Goal: Information Seeking & Learning: Learn about a topic

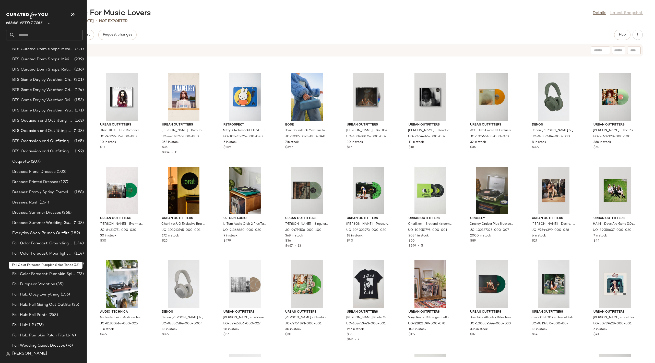
scroll to position [311, 0]
click at [51, 274] on span "Fall Color Forecast: Pumpkin Spice Tones" at bounding box center [43, 273] width 63 height 6
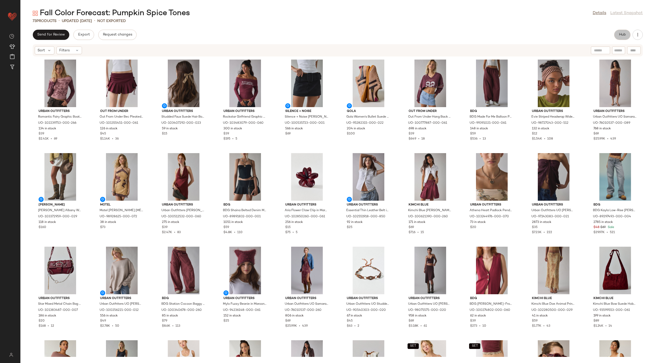
click at [617, 36] on button "Hub" at bounding box center [622, 35] width 16 height 10
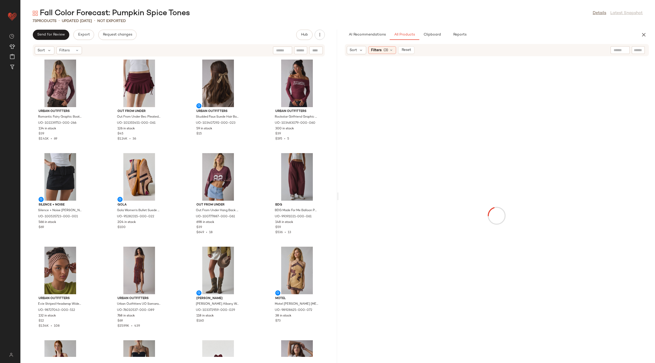
click at [340, 196] on div at bounding box center [497, 215] width 315 height 317
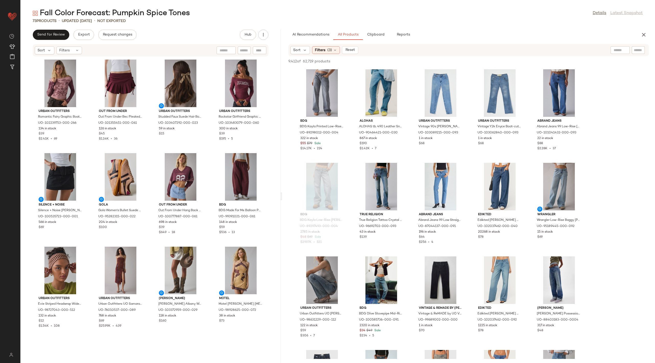
drag, startPoint x: 338, startPoint y: 195, endPoint x: 283, endPoint y: 181, distance: 57.1
click at [283, 181] on div "Fall Color Forecast: Pumpkin Spice Tones Details Latest Snapshot 73 Products • …" at bounding box center [337, 185] width 635 height 355
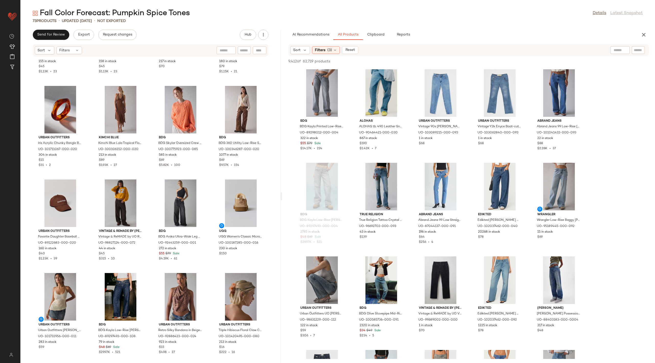
scroll to position [1475, 0]
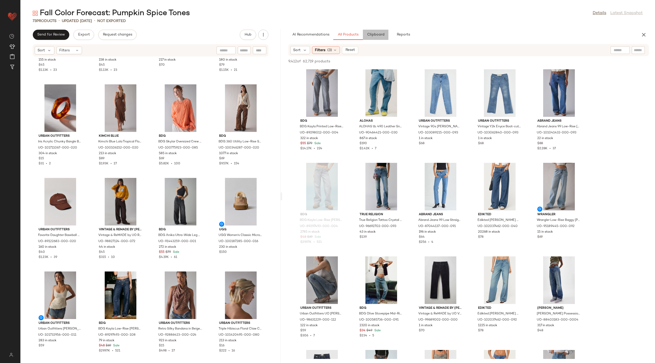
click at [375, 36] on span "Clipboard" at bounding box center [376, 35] width 18 height 4
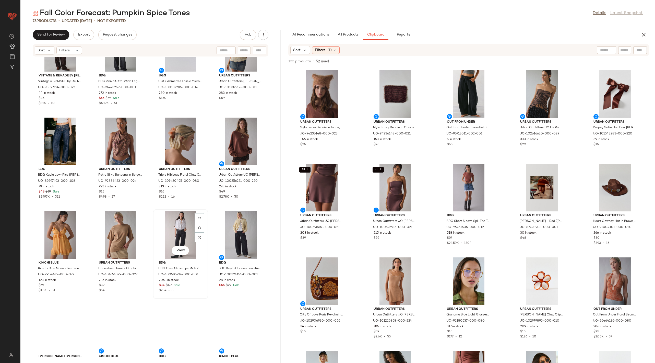
scroll to position [1700, 0]
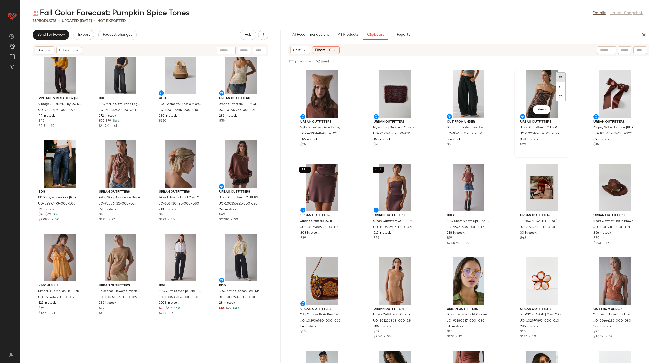
click at [558, 82] on div at bounding box center [561, 87] width 10 height 10
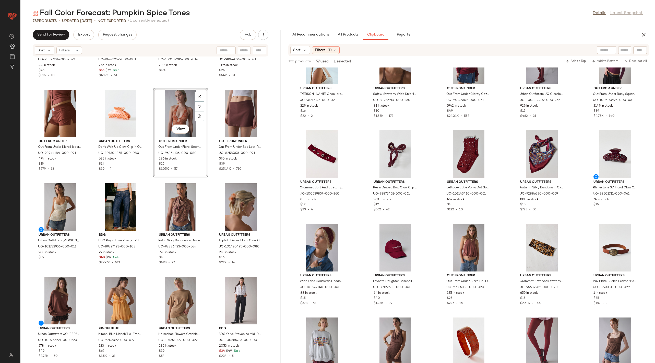
scroll to position [581, 0]
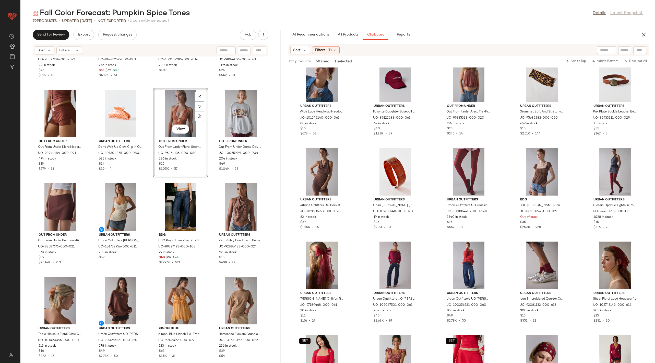
scroll to position [1751, 0]
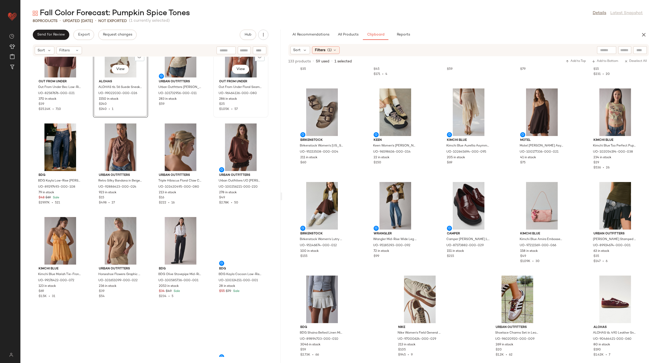
scroll to position [1916, 0]
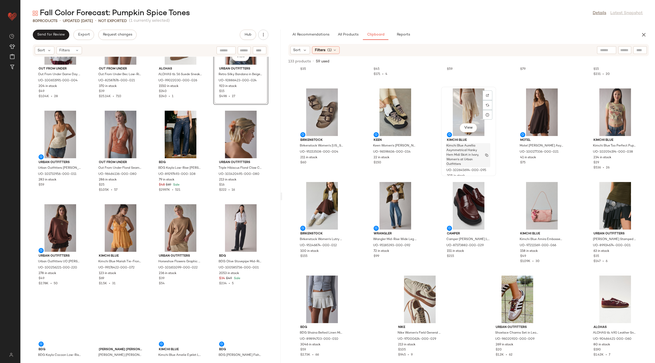
click at [473, 150] on span "Kimchi Blue Aurellia Asymmetrical Hanky Hem Midi Skirt in Ivory, Women's at Urb…" at bounding box center [463, 155] width 34 height 23
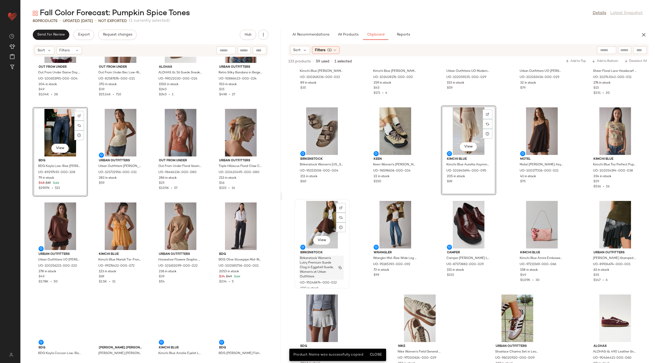
scroll to position [1052, 0]
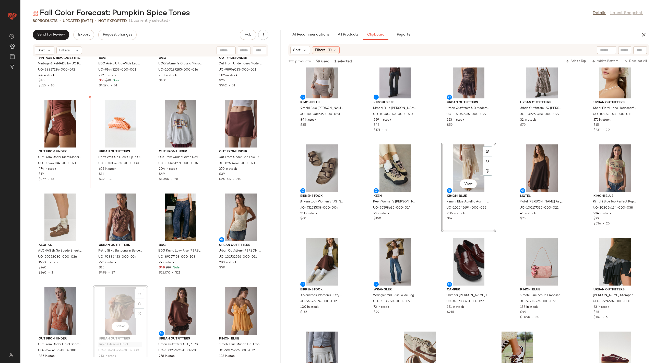
scroll to position [1736, 0]
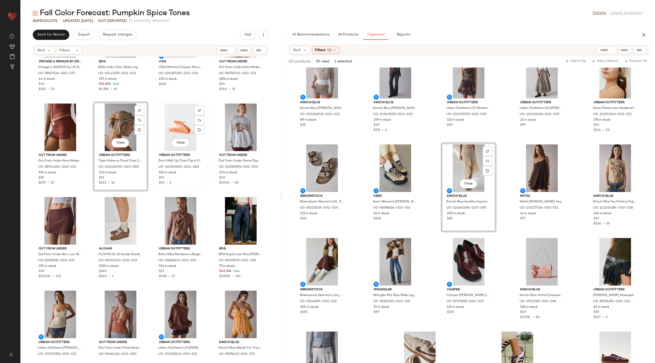
click at [155, 151] on div "View" at bounding box center [181, 127] width 52 height 48
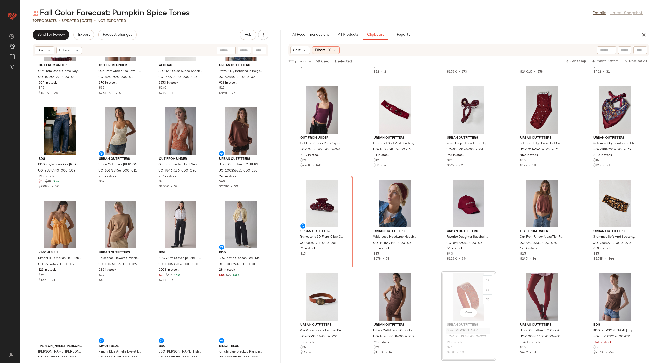
scroll to position [456, 0]
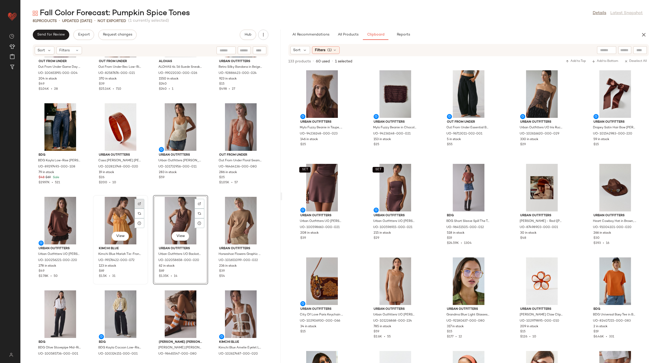
scroll to position [1923, 0]
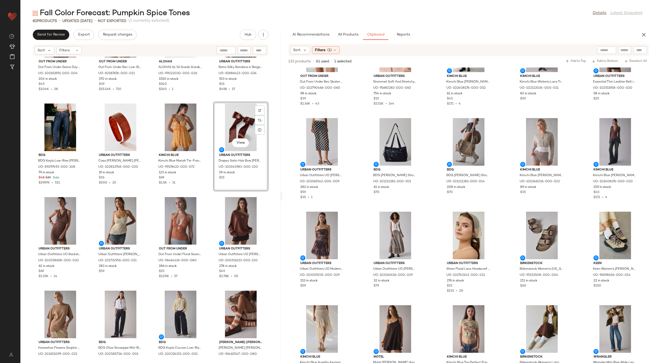
scroll to position [871, 0]
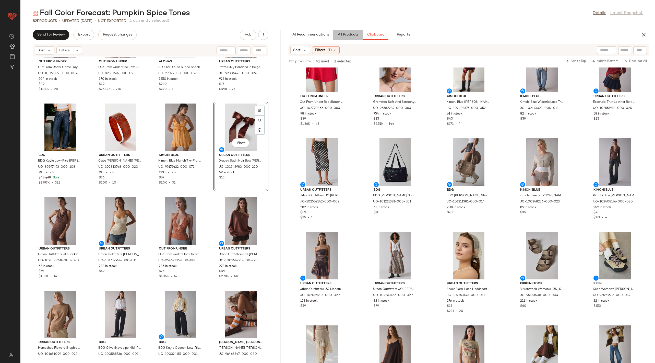
click at [349, 39] on button "All Products" at bounding box center [348, 35] width 30 height 10
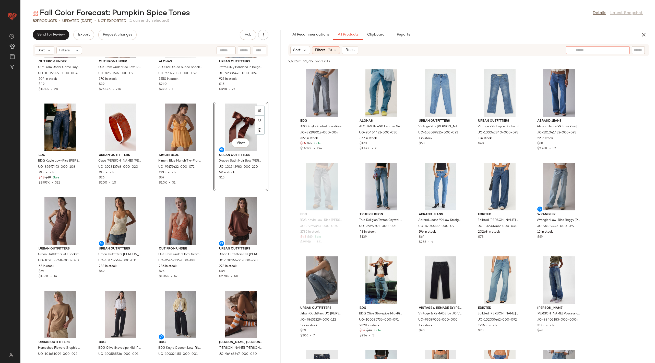
click at [621, 49] on div at bounding box center [598, 50] width 64 height 8
type input "****"
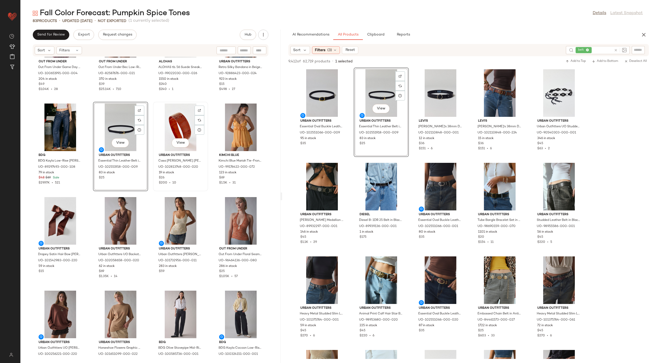
click at [155, 151] on div "View" at bounding box center [181, 127] width 52 height 48
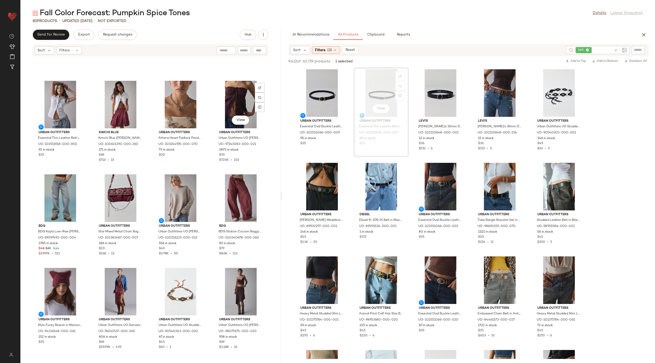
scroll to position [366, 0]
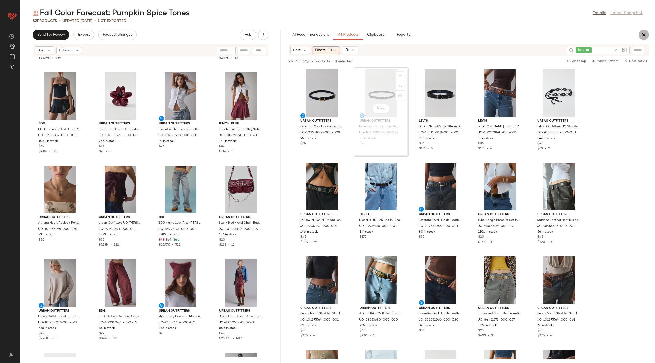
click at [646, 33] on icon "button" at bounding box center [644, 35] width 6 height 6
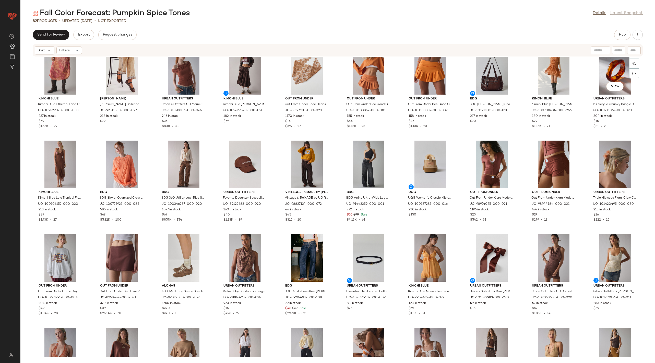
scroll to position [507, 0]
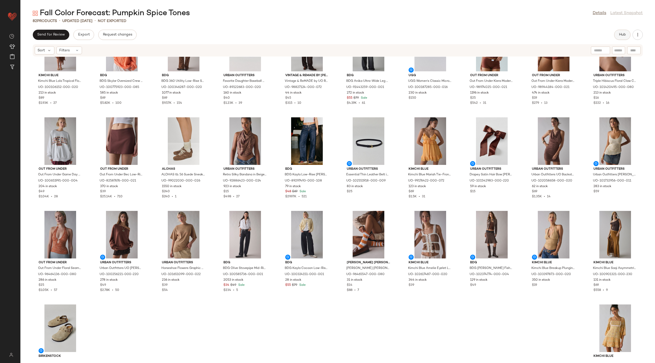
click at [619, 36] on span "Hub" at bounding box center [622, 35] width 7 height 4
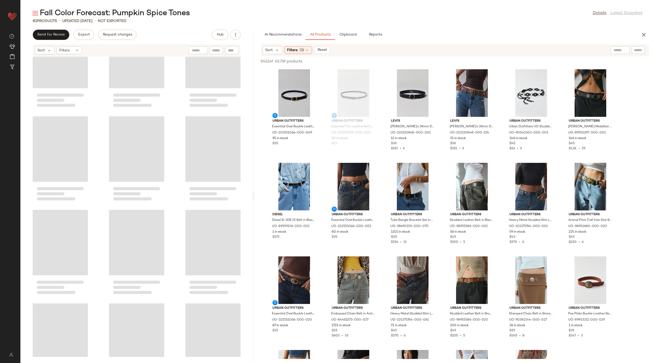
drag, startPoint x: 336, startPoint y: 195, endPoint x: 254, endPoint y: 199, distance: 82.9
click at [254, 199] on div "Fall Color Forecast: Pumpkin Spice Tones Details Latest Snapshot 82 Products • …" at bounding box center [337, 185] width 635 height 355
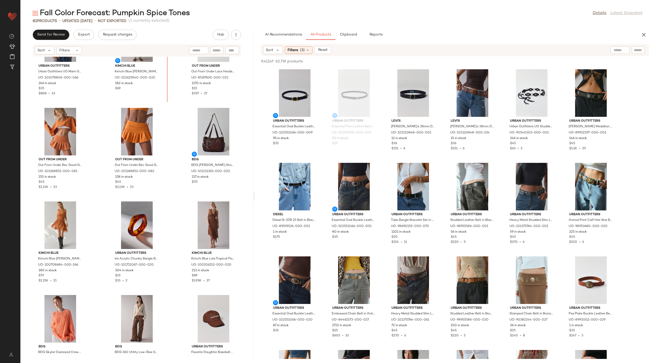
scroll to position [1329, 0]
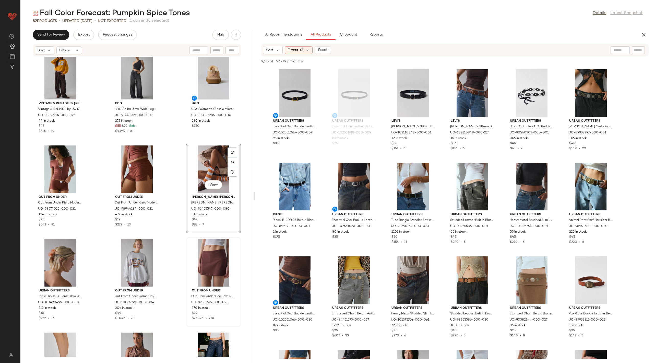
scroll to position [1708, 0]
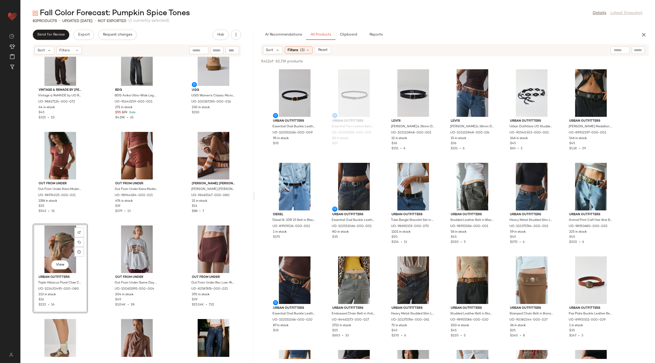
click at [52, 239] on div "View" at bounding box center [60, 249] width 52 height 48
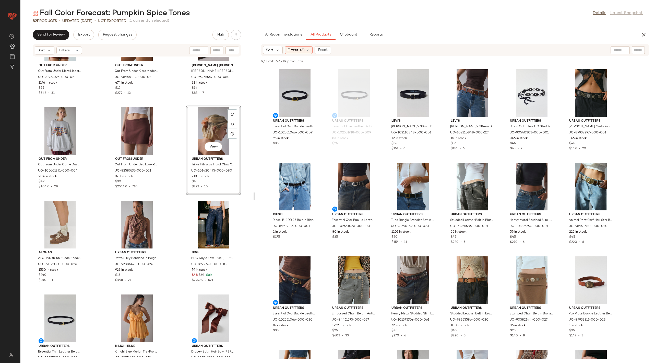
scroll to position [1895, 0]
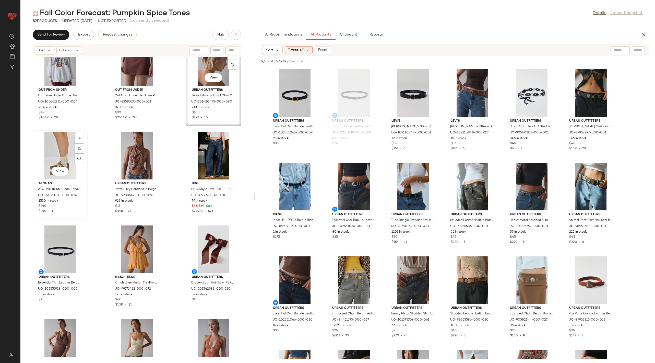
click at [70, 152] on div "View" at bounding box center [60, 156] width 52 height 48
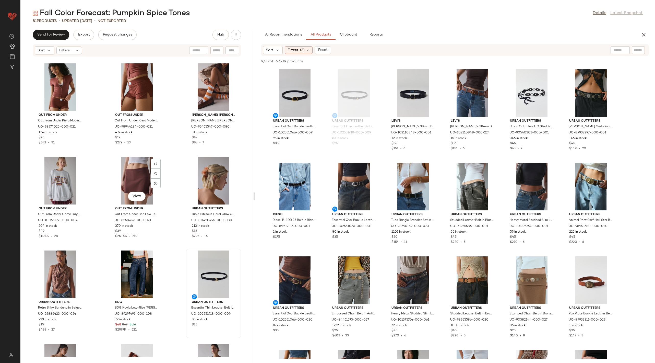
scroll to position [1778, 0]
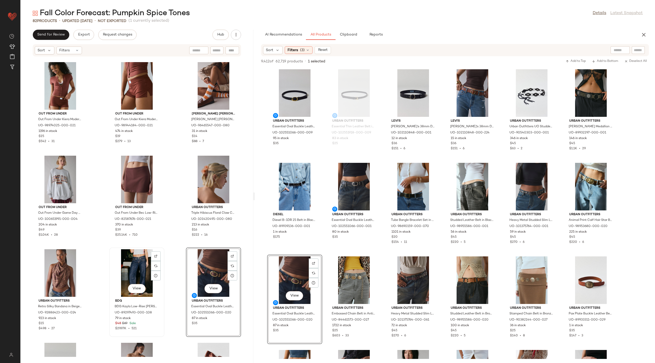
scroll to position [1852, 0]
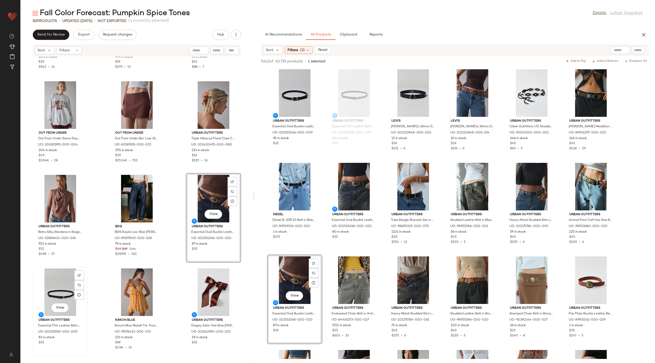
click at [58, 283] on div "View" at bounding box center [60, 292] width 52 height 48
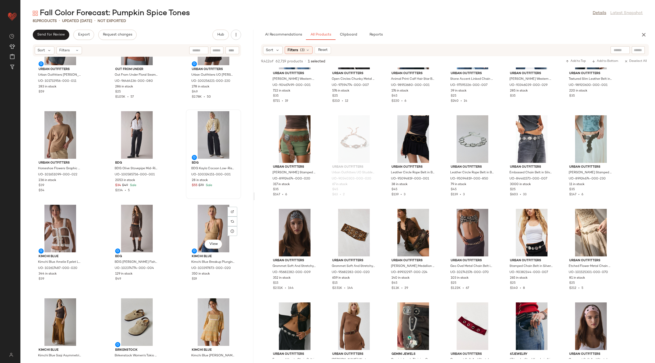
scroll to position [2190, 0]
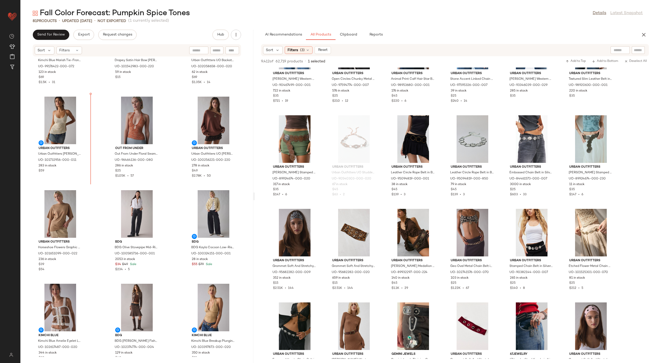
scroll to position [2114, 0]
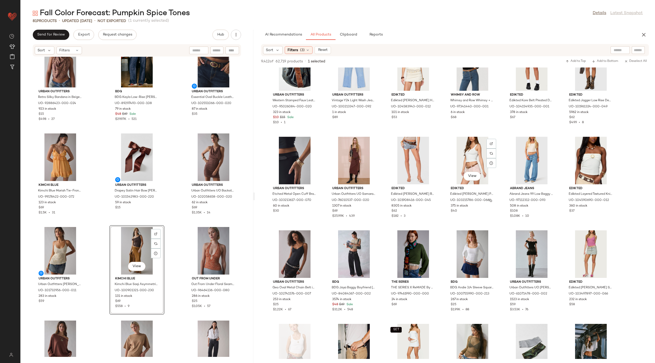
scroll to position [1144, 0]
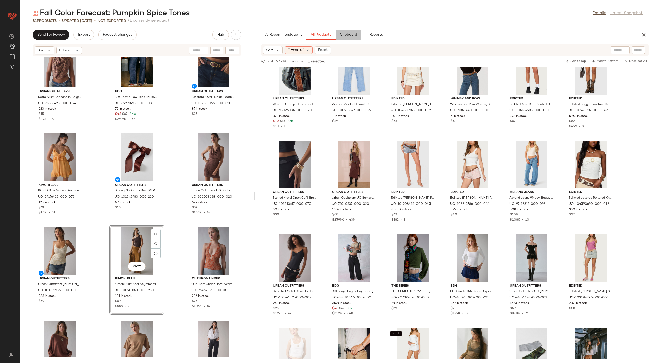
click at [347, 37] on button "Clipboard" at bounding box center [349, 35] width 26 height 10
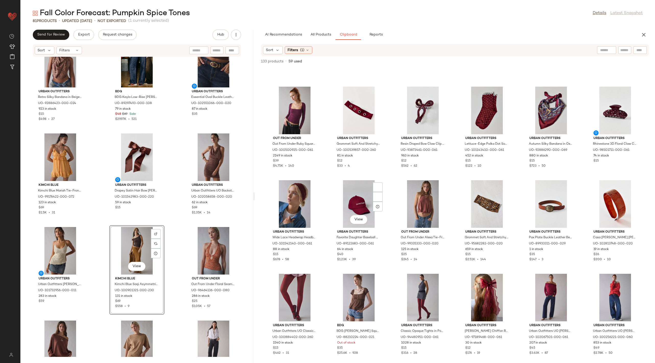
scroll to position [406, 0]
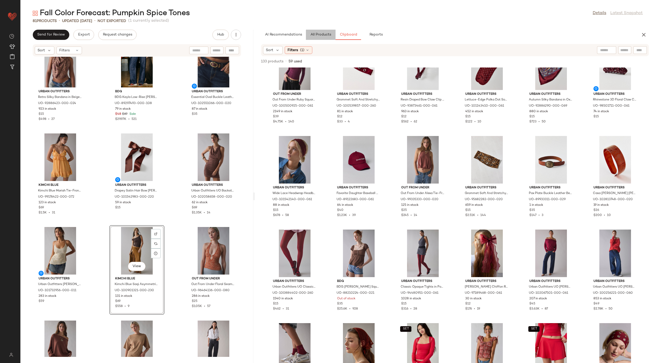
click at [321, 36] on span "All Products" at bounding box center [320, 35] width 21 height 4
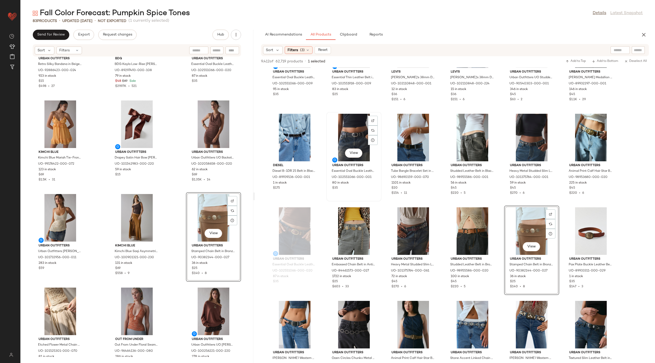
scroll to position [0, 0]
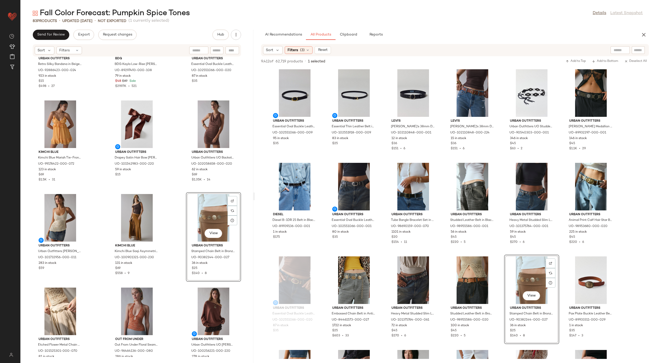
click at [623, 50] on div at bounding box center [620, 50] width 19 height 8
type input "*****"
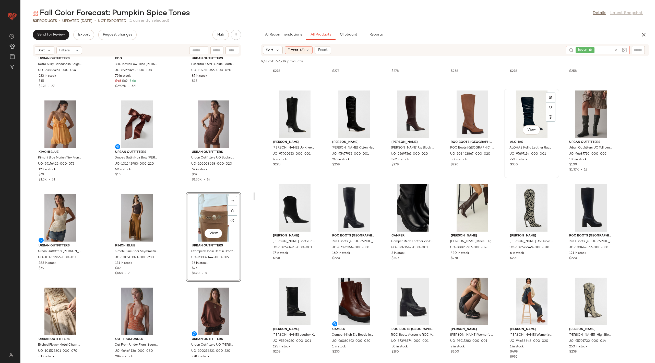
scroll to position [97, 0]
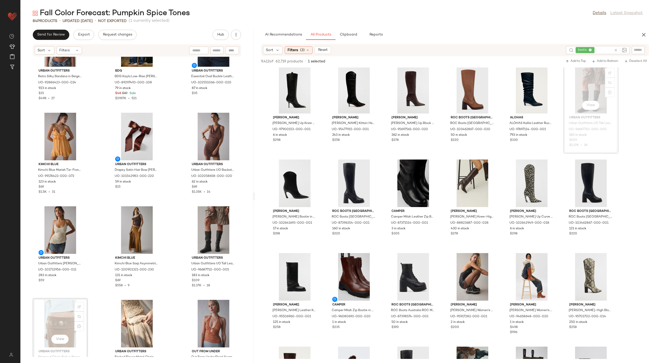
scroll to position [2008, 0]
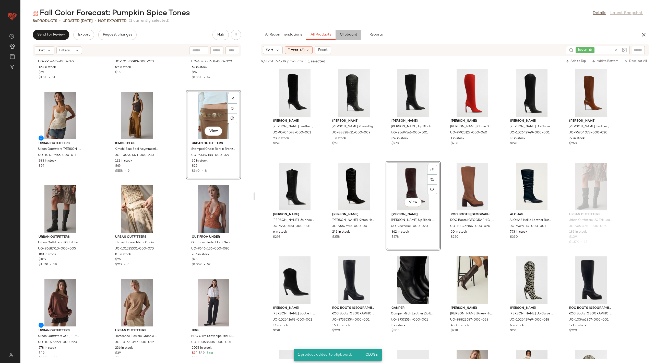
click at [346, 35] on span "Clipboard" at bounding box center [349, 35] width 18 height 4
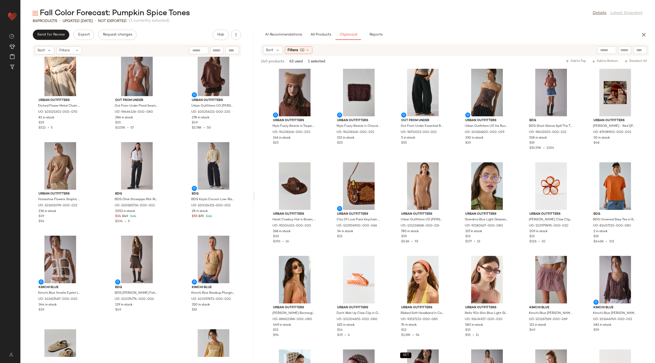
scroll to position [2351, 0]
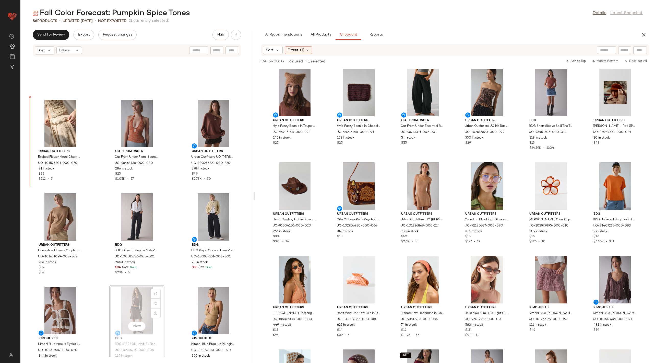
scroll to position [2291, 0]
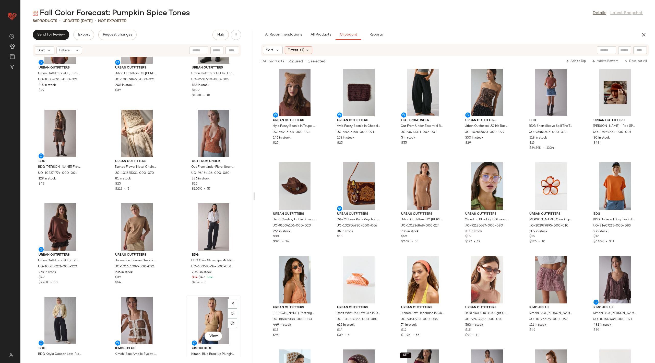
scroll to position [2292, 0]
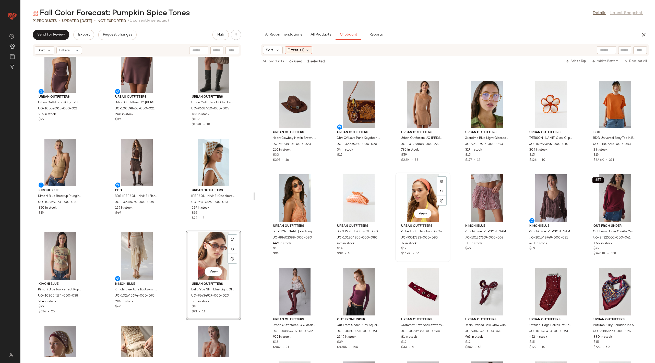
scroll to position [90, 0]
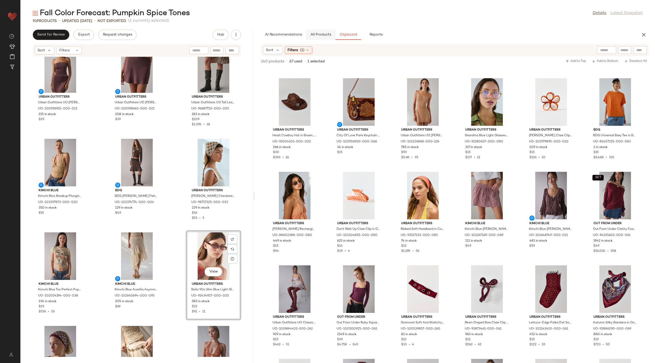
click at [322, 39] on button "All Products" at bounding box center [321, 35] width 30 height 10
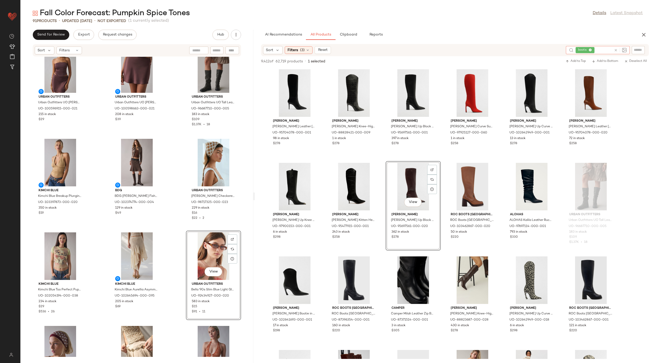
click at [617, 50] on icon at bounding box center [616, 50] width 4 height 4
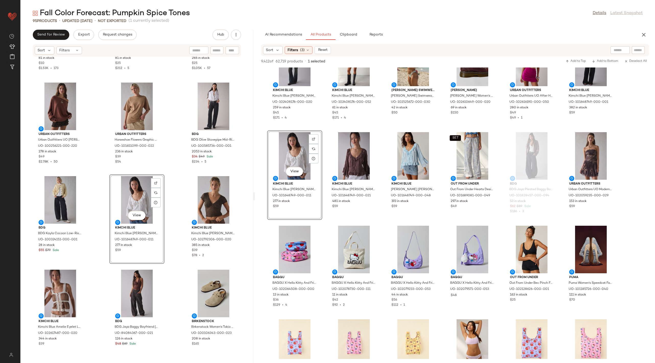
scroll to position [2692, 0]
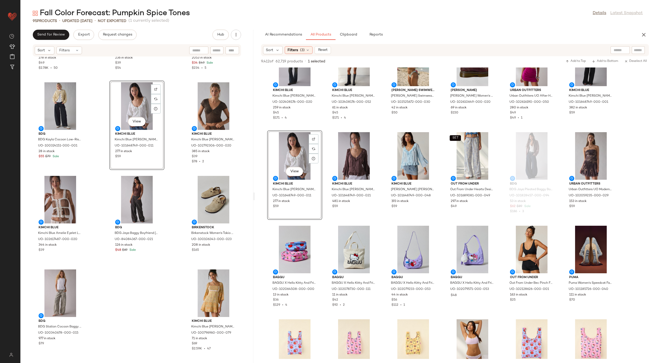
click at [231, 266] on div "Urban Outfitters Urban Outfitters UO Nola Oversized Off-The-Shoulder Sweater in…" at bounding box center [136, 207] width 233 height 300
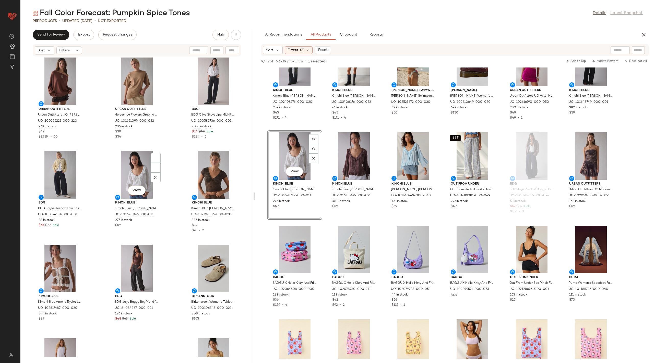
scroll to position [2554, 0]
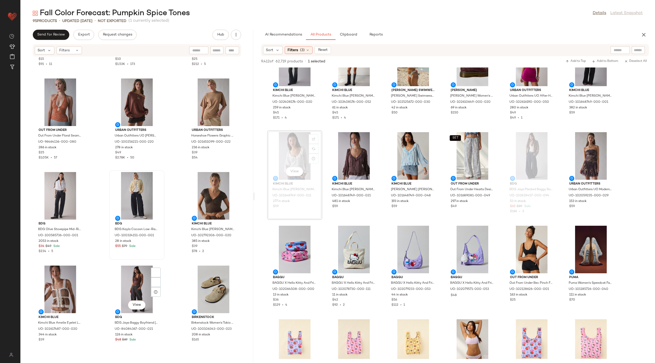
scroll to position [2607, 0]
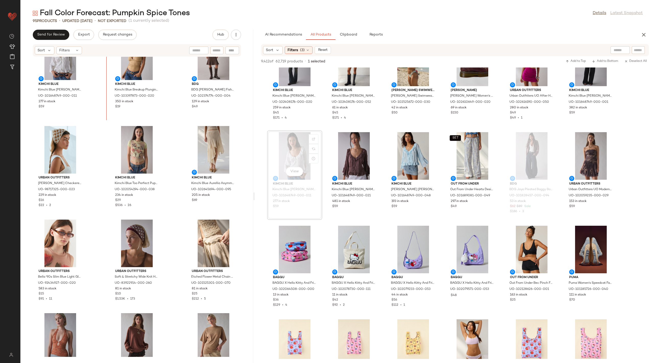
scroll to position [2347, 0]
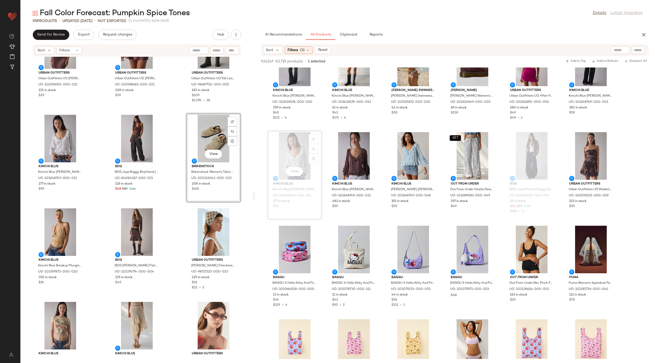
scroll to position [2287, 0]
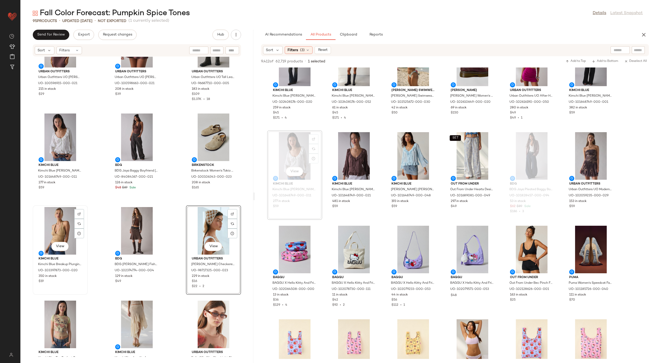
click at [62, 229] on div "View" at bounding box center [60, 231] width 52 height 48
click at [209, 223] on div "View" at bounding box center [214, 231] width 52 height 48
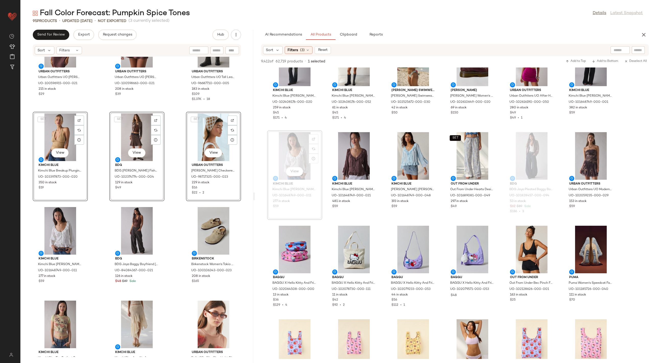
click at [177, 239] on div "SET Urban Outfitters Urban Outfitters UO Clarissa Satin Keyhole Cutout Tube Top…" at bounding box center [136, 207] width 233 height 300
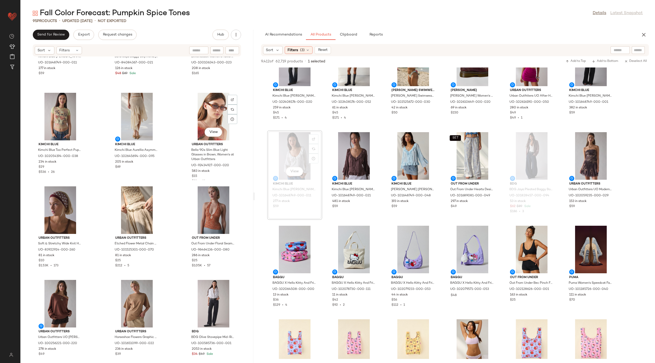
scroll to position [2504, 0]
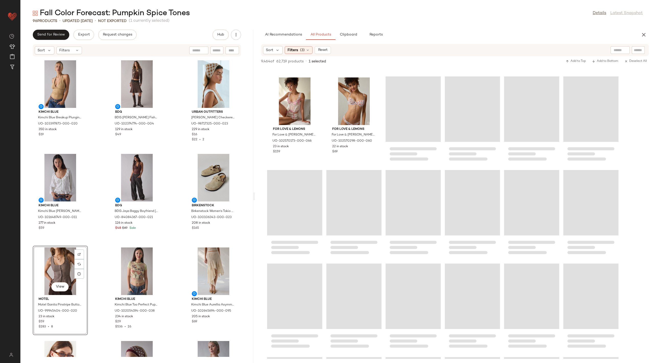
scroll to position [7869, 0]
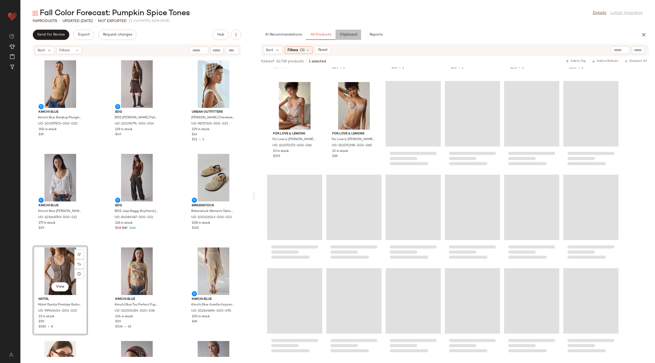
click at [345, 36] on span "Clipboard" at bounding box center [349, 35] width 18 height 4
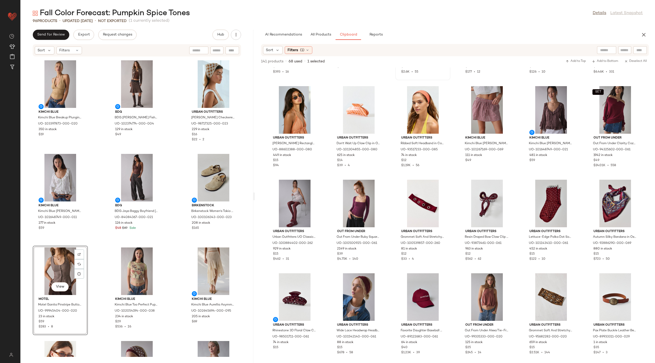
scroll to position [343, 0]
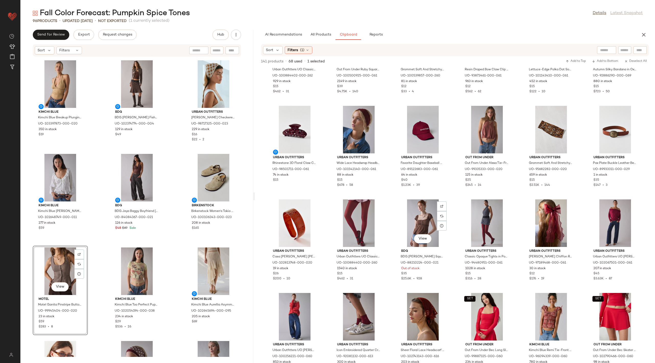
scroll to position [599, 0]
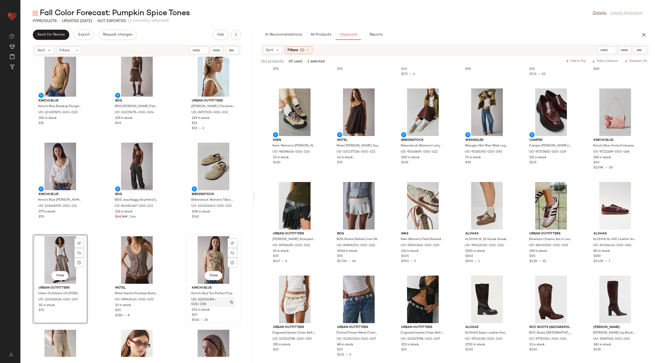
scroll to position [2353, 0]
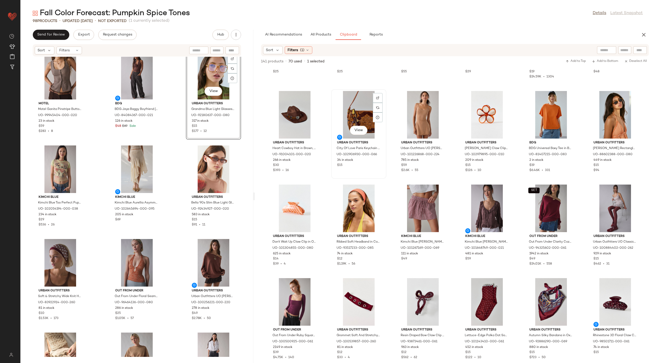
scroll to position [74, 0]
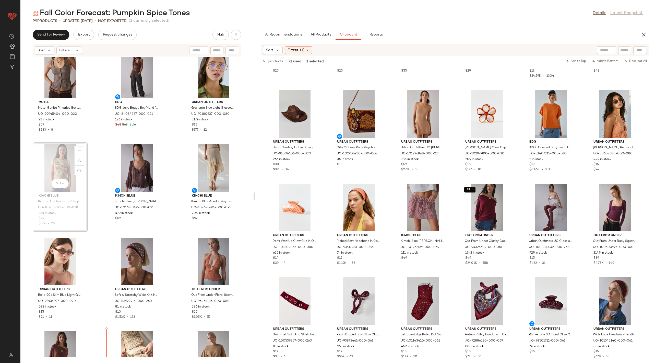
scroll to position [2539, 0]
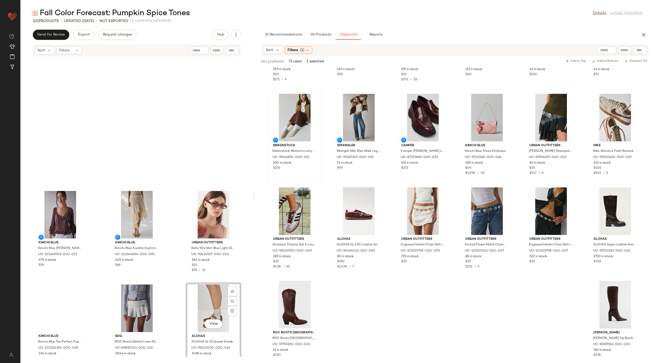
scroll to position [2768, 0]
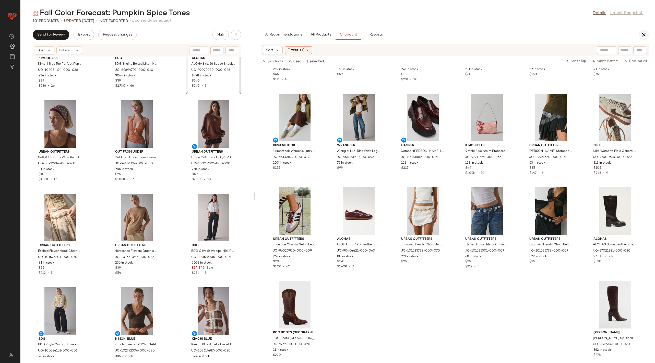
click at [643, 36] on icon "button" at bounding box center [644, 35] width 6 height 6
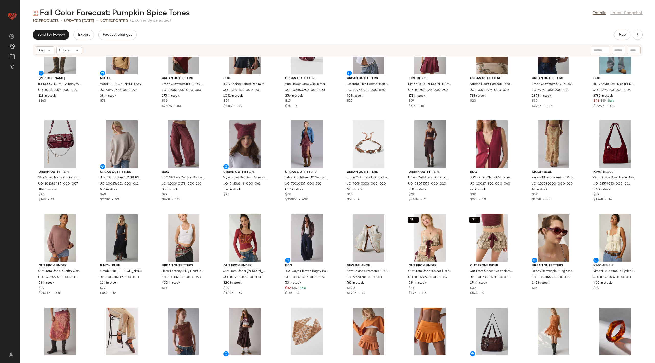
scroll to position [530, 0]
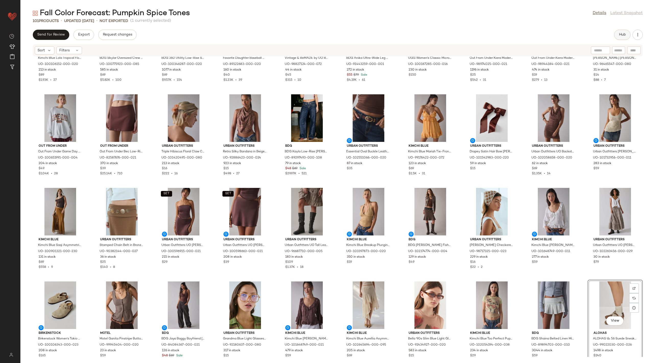
click at [628, 33] on button "Hub" at bounding box center [622, 35] width 16 height 10
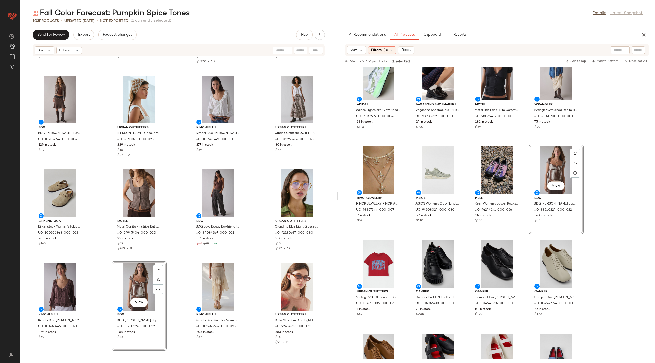
scroll to position [1782, 0]
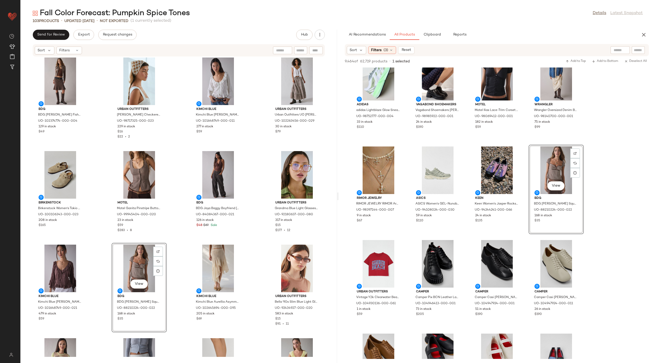
click at [129, 267] on div "View" at bounding box center [139, 268] width 52 height 48
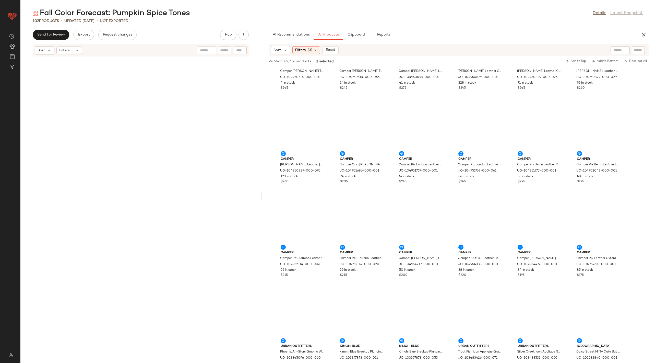
scroll to position [336, 0]
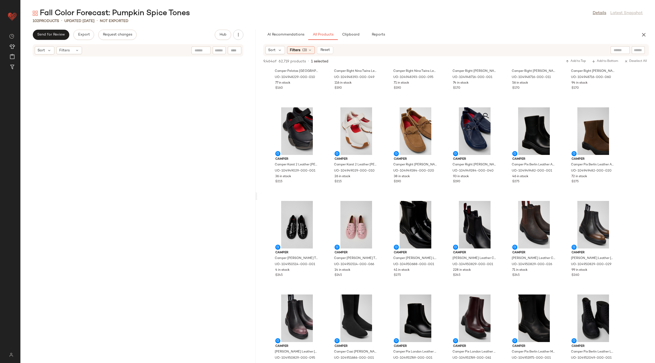
drag, startPoint x: 338, startPoint y: 197, endPoint x: 258, endPoint y: 171, distance: 84.6
click at [258, 171] on div "Fall Color Forecast: Pumpkin Spice Tones Details Latest Snapshot 102 Products •…" at bounding box center [337, 185] width 635 height 355
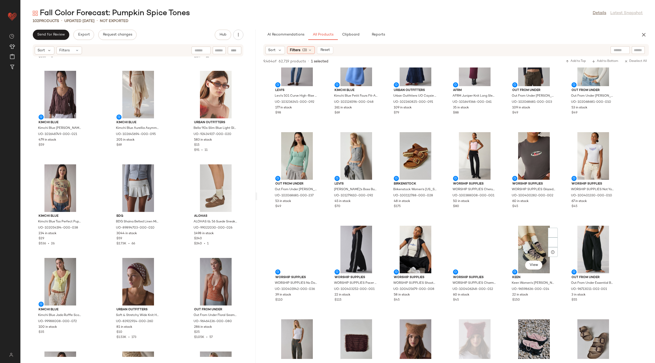
scroll to position [1057, 0]
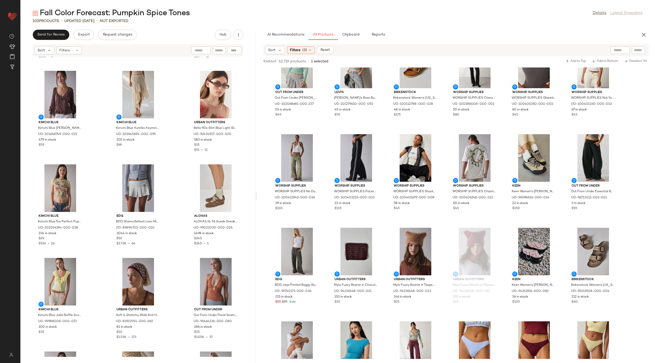
click at [621, 48] on div at bounding box center [620, 50] width 19 height 8
type input "******"
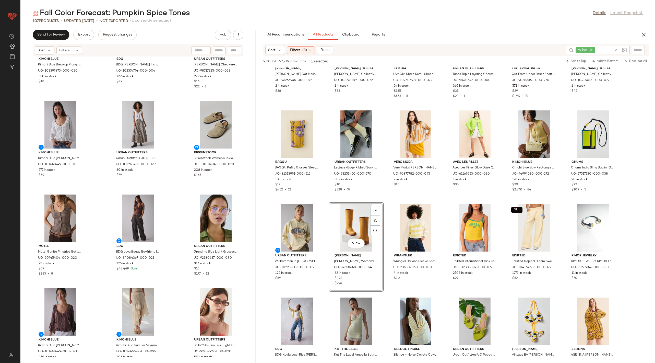
scroll to position [2232, 0]
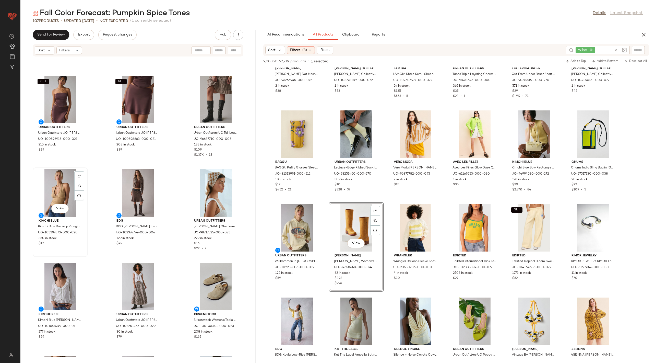
click at [57, 184] on div "View" at bounding box center [60, 193] width 52 height 48
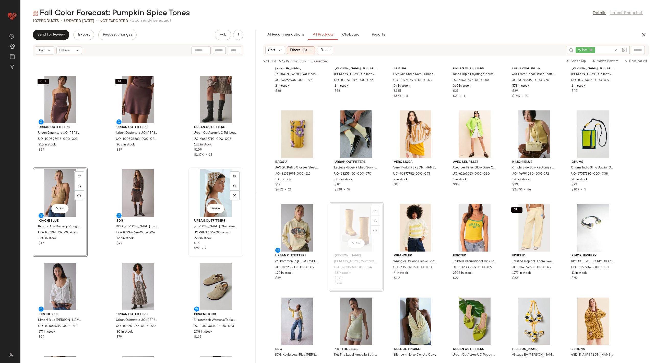
click at [208, 180] on div "View" at bounding box center [216, 193] width 52 height 48
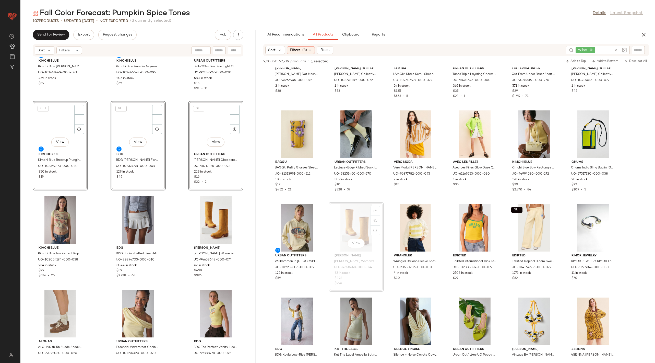
scroll to position [2485, 0]
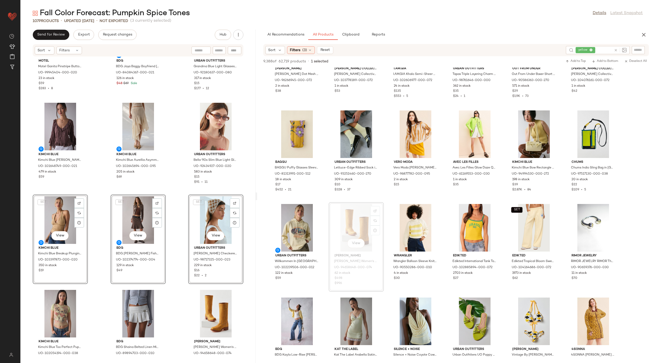
click at [170, 265] on div "Motel Motel Ganita Pinstripe Button-Front Vest Top Jacket in Brown Pinstripe, W…" at bounding box center [137, 207] width 235 height 300
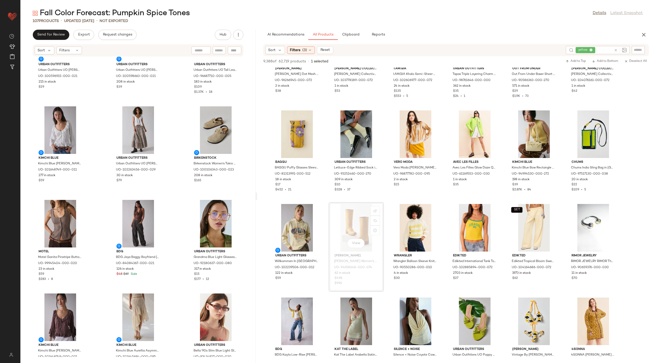
scroll to position [2255, 0]
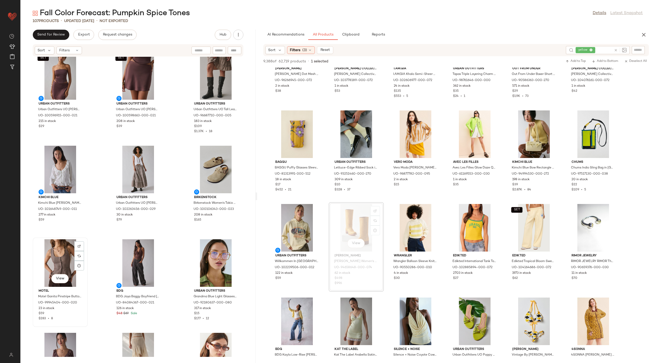
click at [65, 260] on div "View" at bounding box center [60, 263] width 52 height 48
click at [208, 250] on div "View" at bounding box center [216, 263] width 52 height 48
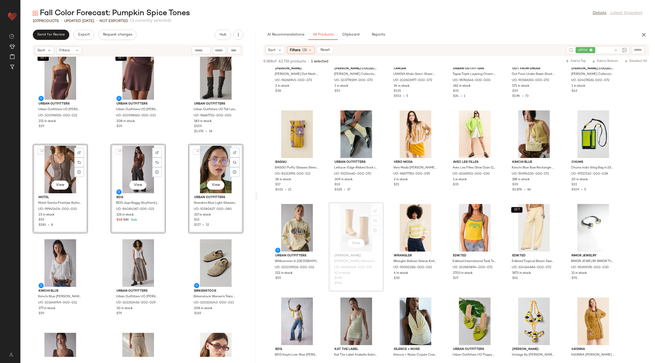
click at [174, 212] on div "SET Urban Outfitters Urban Outfitters UO Clarissa Satin Keyhole Cutout Tube Top…" at bounding box center [137, 207] width 235 height 300
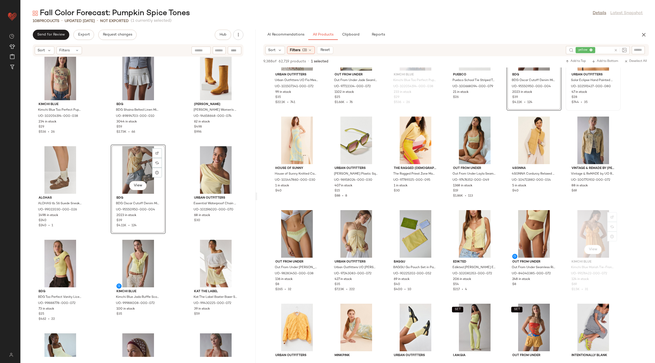
scroll to position [3221, 0]
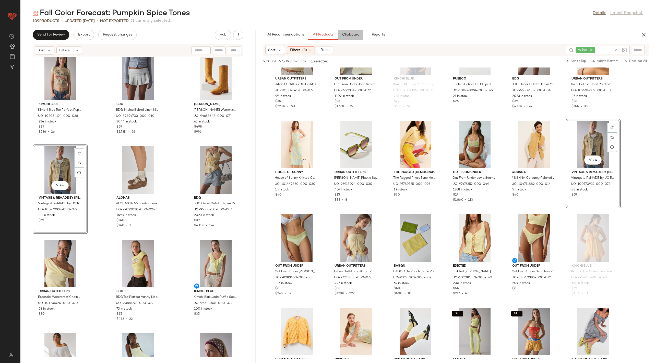
click at [354, 33] on span "Clipboard" at bounding box center [351, 35] width 18 height 4
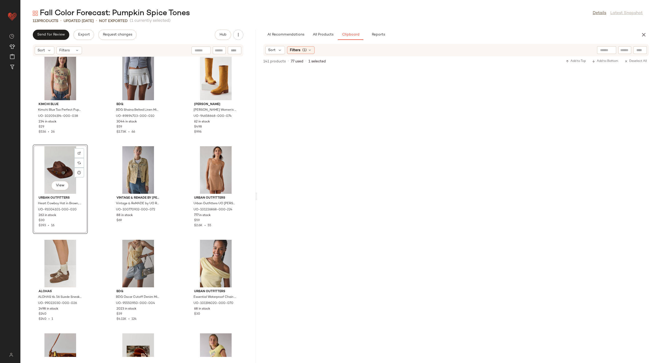
scroll to position [734, 0]
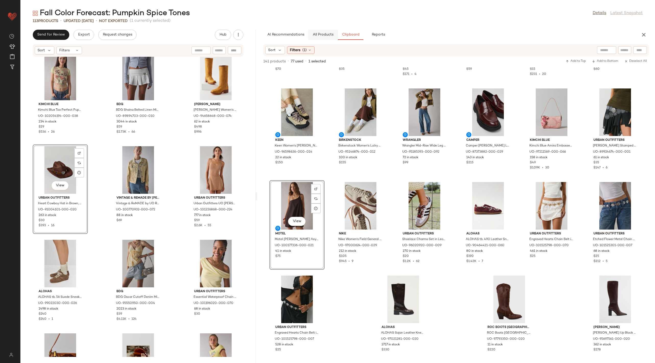
click at [324, 37] on button "All Products" at bounding box center [323, 35] width 30 height 10
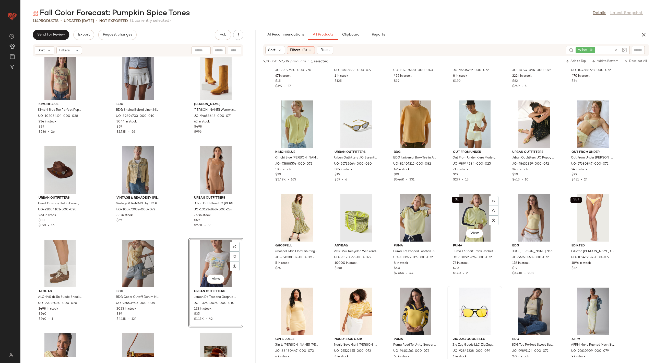
scroll to position [1931, 0]
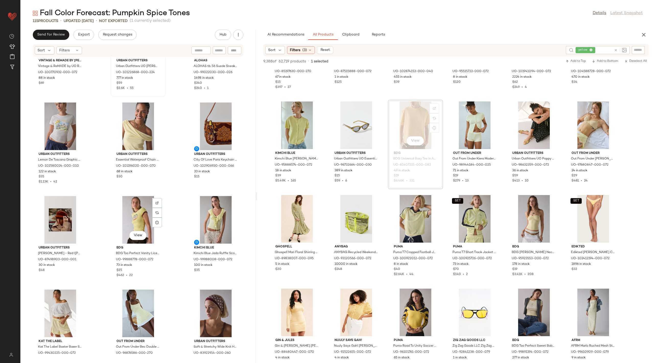
scroll to position [3182, 0]
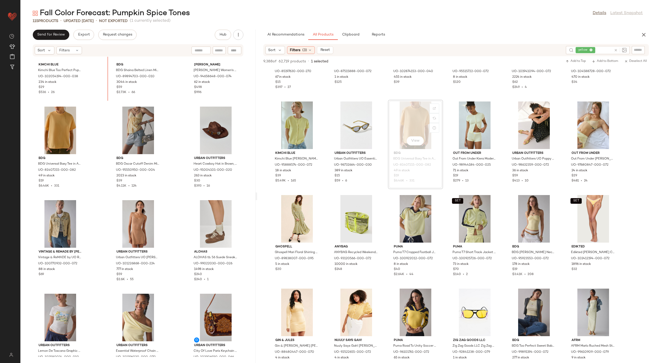
scroll to position [2757, 0]
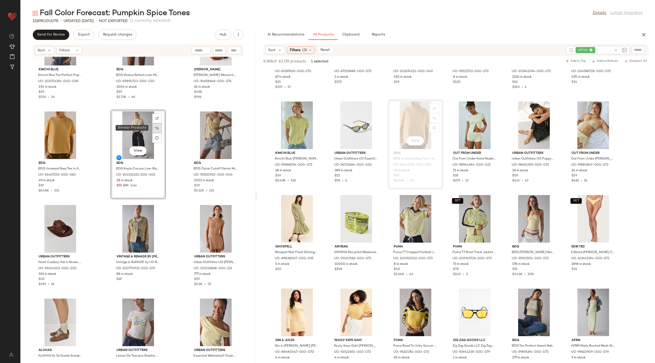
click at [156, 130] on div at bounding box center [157, 128] width 10 height 10
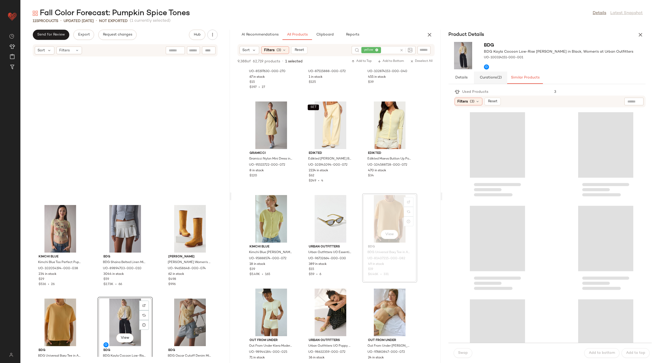
scroll to position [2711, 0]
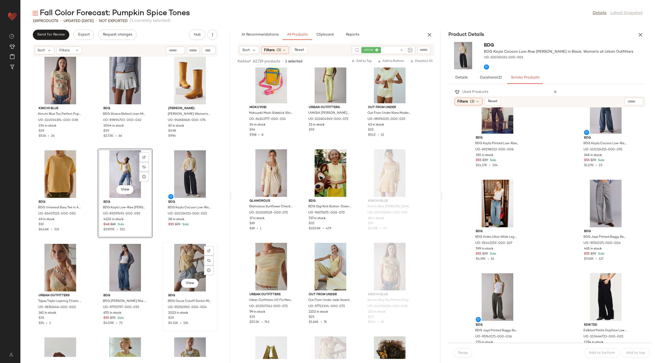
scroll to position [2718, 0]
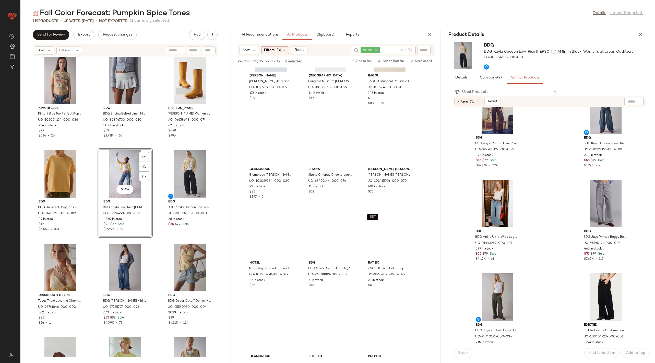
click at [389, 51] on input "text" at bounding box center [389, 50] width 16 height 5
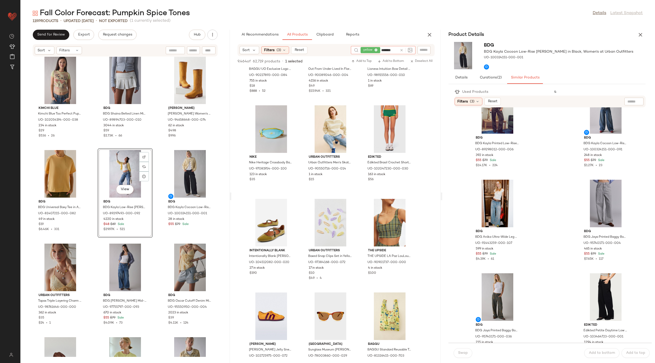
type input "********"
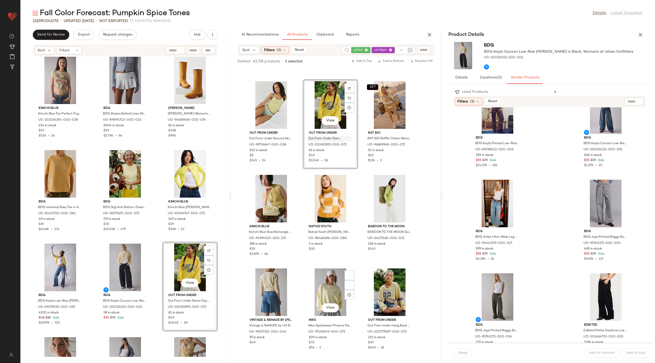
scroll to position [1229, 0]
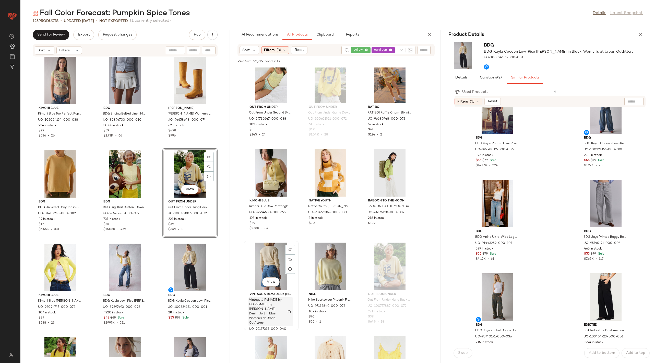
click at [277, 299] on span "Vintage & ReMADE by UO ReMADE By UO Carpenter Denim Jort in Blue, Women's at Ur…" at bounding box center [266, 312] width 34 height 28
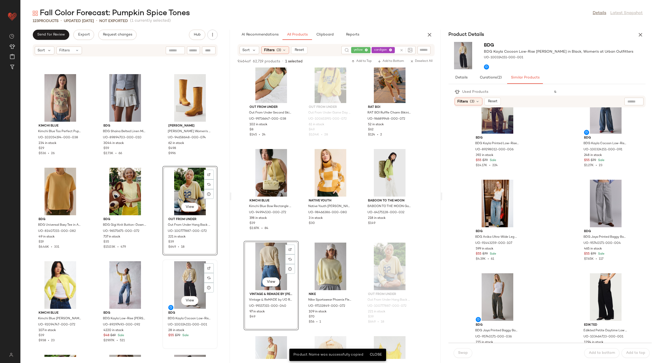
scroll to position [2700, 0]
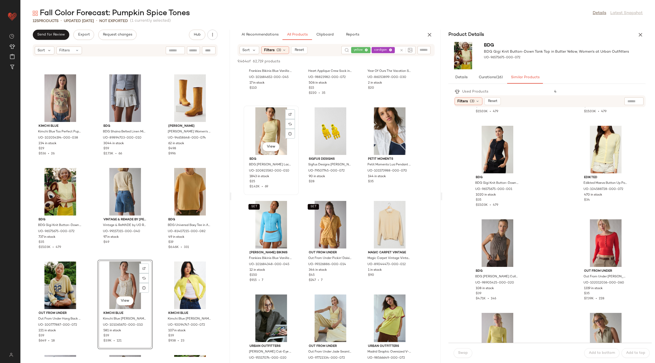
scroll to position [2766, 0]
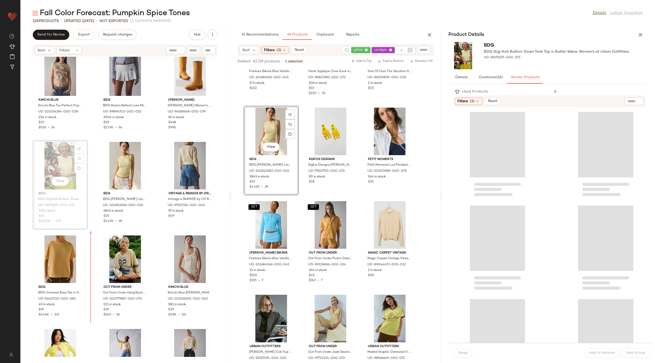
scroll to position [2727, 0]
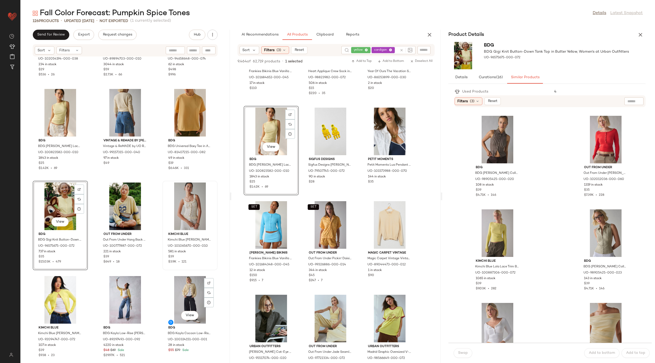
scroll to position [2779, 0]
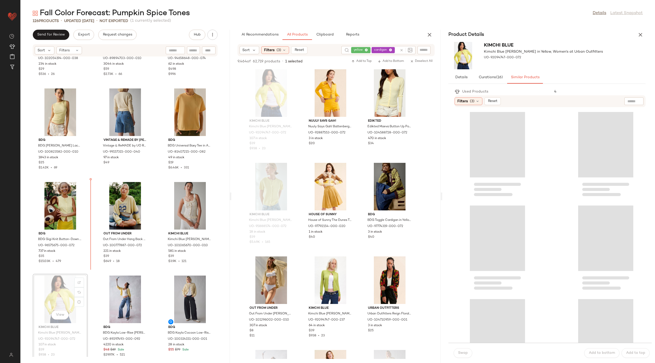
scroll to position [2766, 0]
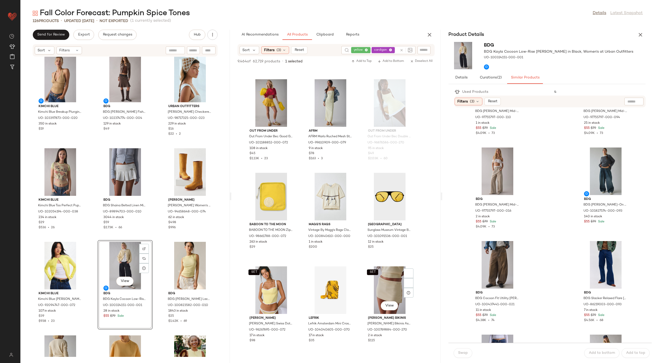
scroll to position [5881, 0]
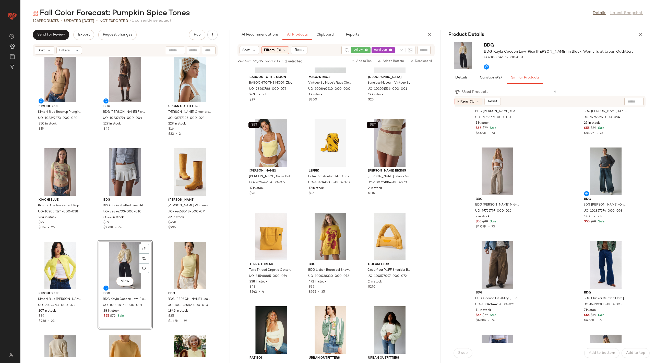
click at [635, 34] on div "Product Details" at bounding box center [546, 35] width 209 height 10
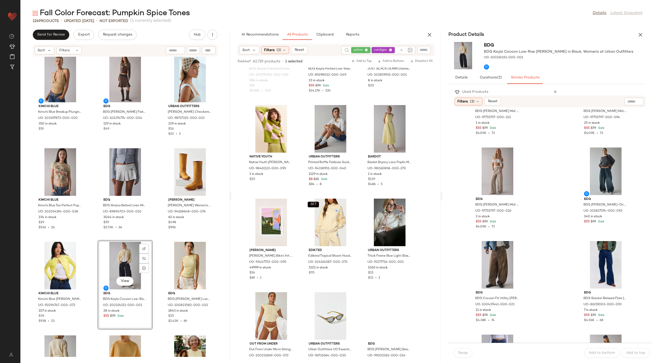
scroll to position [7880, 0]
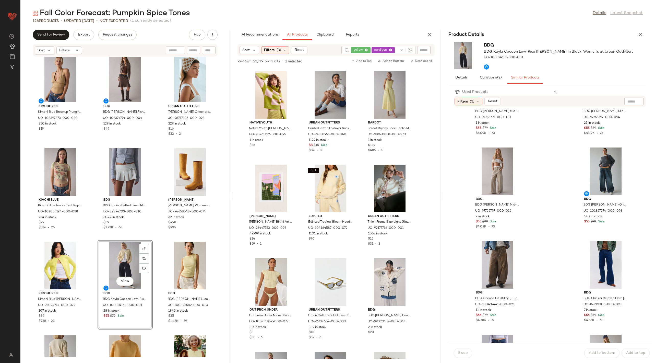
click at [321, 29] on div "Fall Color Forecast: Pumpkin Spice Tones Details Latest Snapshot 126 Products •…" at bounding box center [337, 185] width 635 height 355
click at [323, 33] on span "Clipboard" at bounding box center [325, 35] width 18 height 4
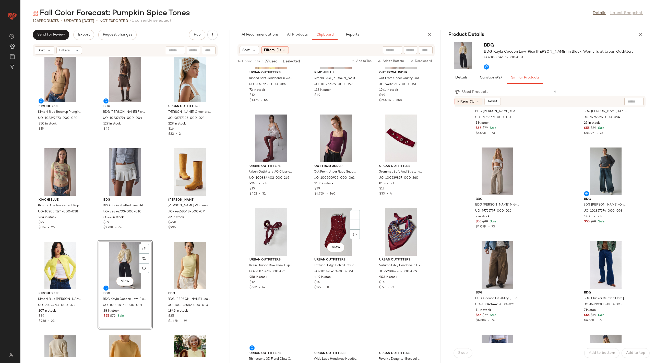
scroll to position [584, 0]
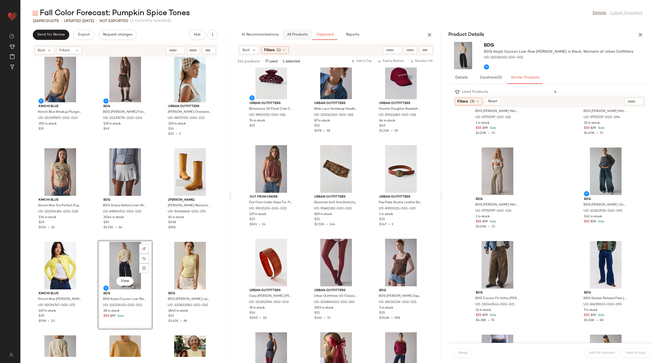
click at [301, 35] on span "All Products" at bounding box center [297, 35] width 21 height 4
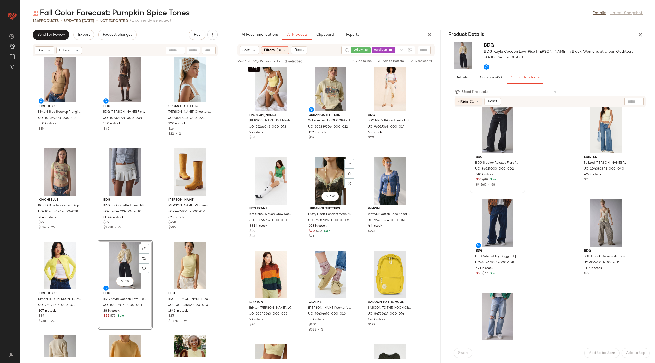
scroll to position [12184, 0]
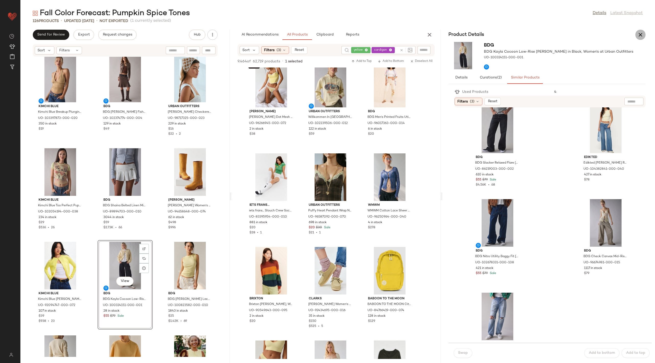
click at [640, 30] on button "button" at bounding box center [640, 35] width 10 height 10
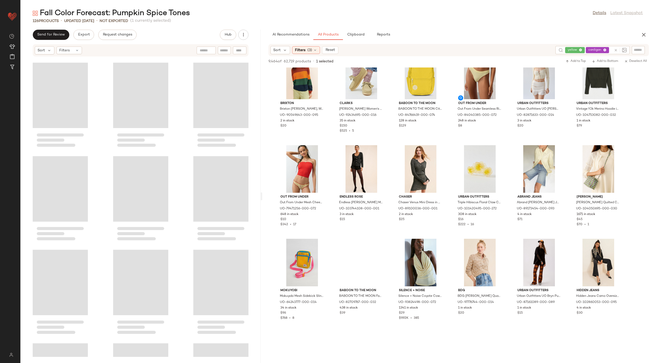
scroll to position [7115, 0]
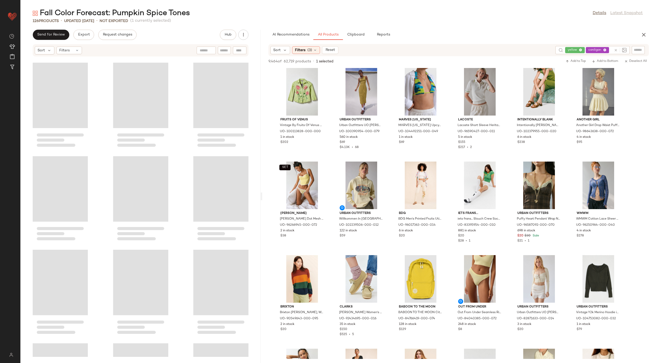
drag, startPoint x: 338, startPoint y: 196, endPoint x: 262, endPoint y: 198, distance: 75.4
click at [262, 198] on div "Fall Color Forecast: Pumpkin Spice Tones Details Latest Snapshot 126 Products •…" at bounding box center [337, 185] width 635 height 355
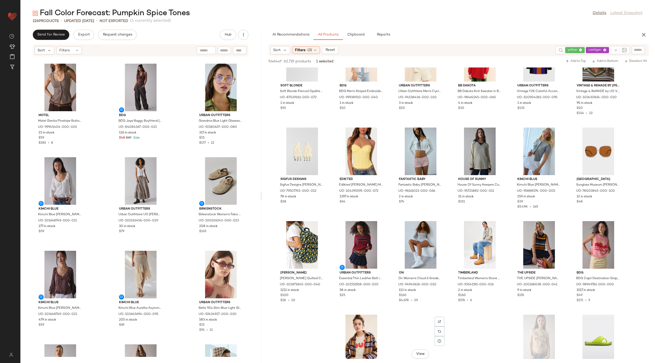
scroll to position [11926, 0]
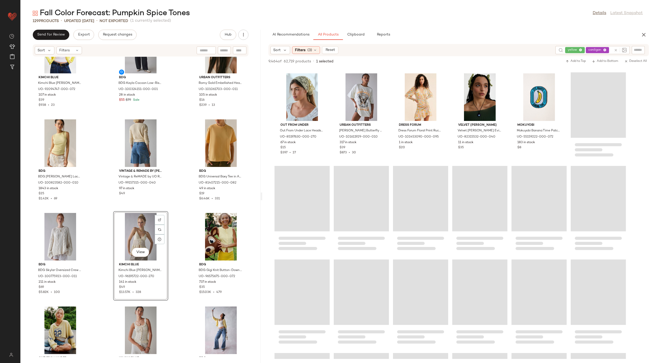
scroll to position [15116, 0]
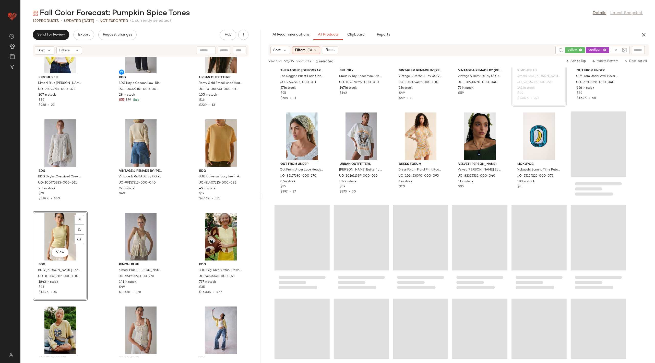
scroll to position [14961, 0]
click at [356, 35] on span "Clipboard" at bounding box center [356, 35] width 18 height 4
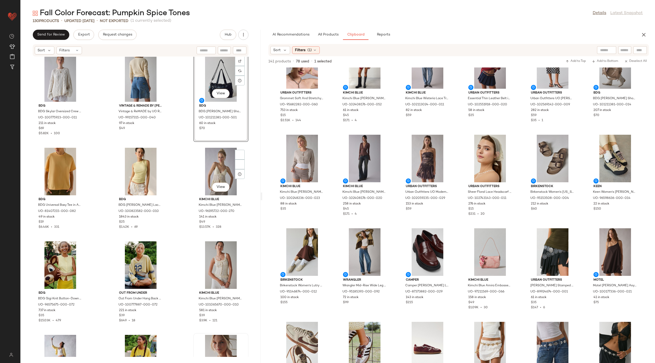
scroll to position [2845, 0]
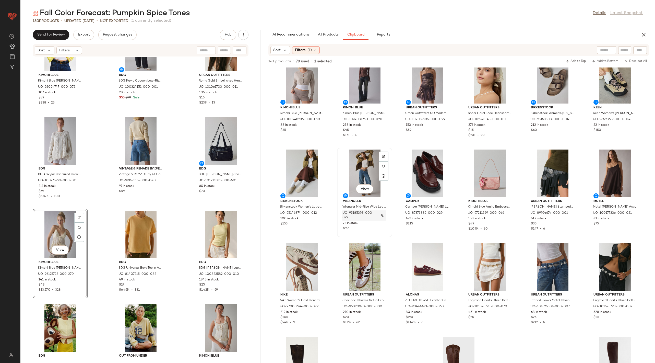
scroll to position [734, 0]
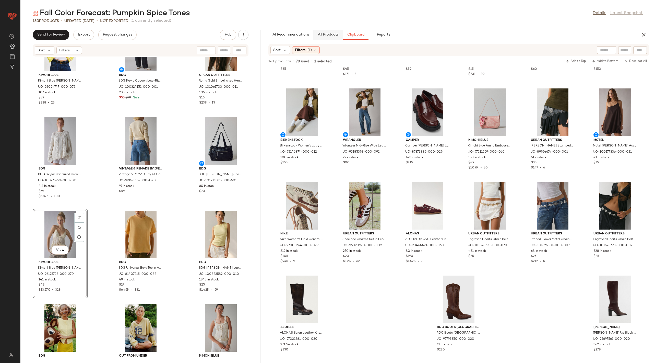
click at [330, 33] on span "All Products" at bounding box center [328, 35] width 21 height 4
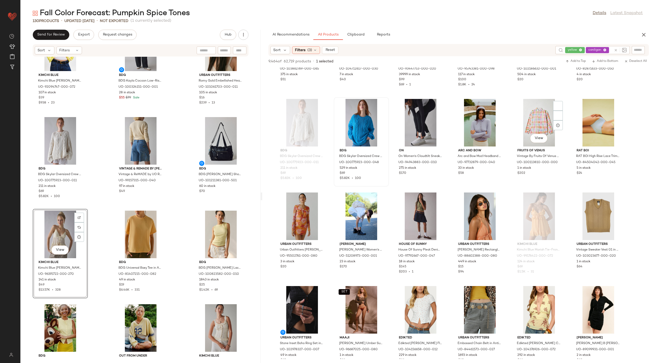
scroll to position [13999, 0]
click at [580, 49] on div "yellow cardigan" at bounding box center [581, 50] width 61 height 8
click at [590, 49] on icon at bounding box center [590, 50] width 3 height 3
click at [593, 51] on span "yellow" at bounding box center [585, 50] width 20 height 6
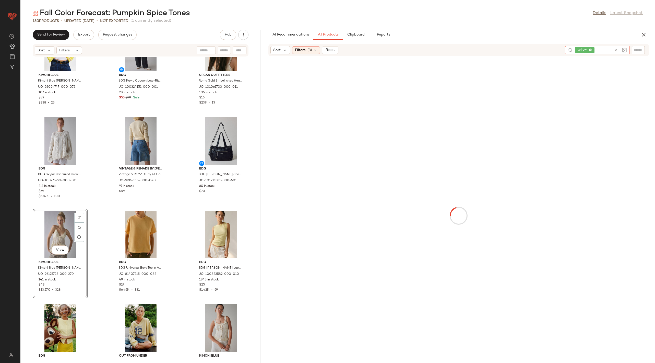
click at [592, 51] on icon at bounding box center [590, 50] width 3 height 3
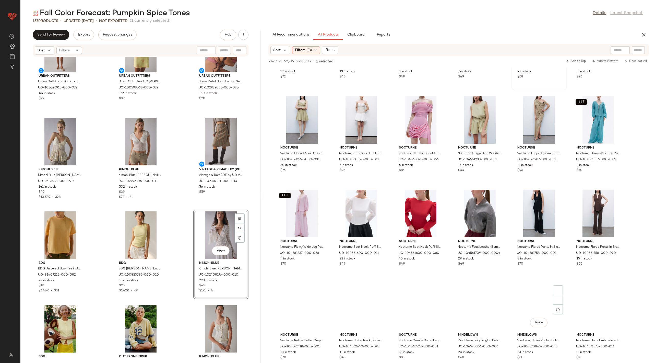
scroll to position [13212, 0]
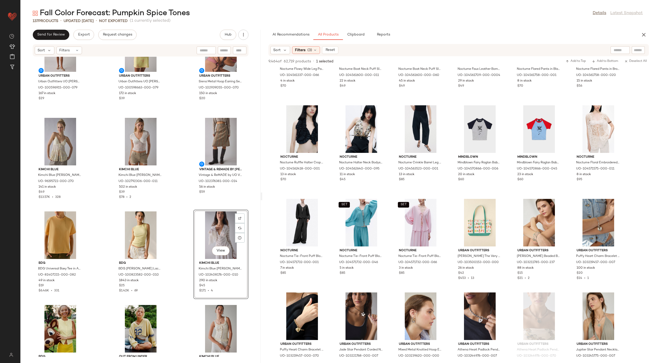
drag, startPoint x: 542, startPoint y: 163, endPoint x: 529, endPoint y: 3, distance: 160.7
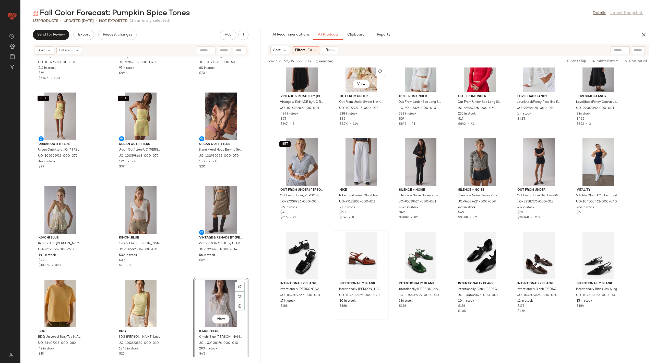
scroll to position [13935, 0]
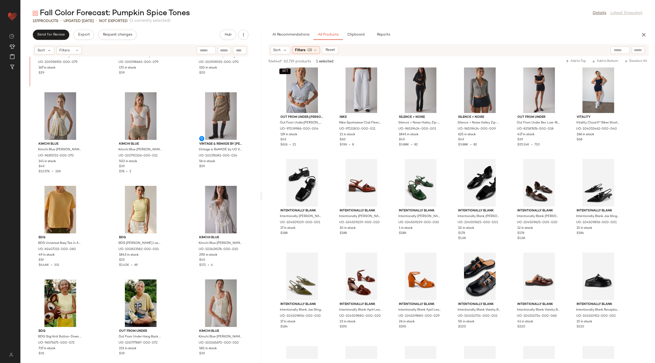
scroll to position [3038, 0]
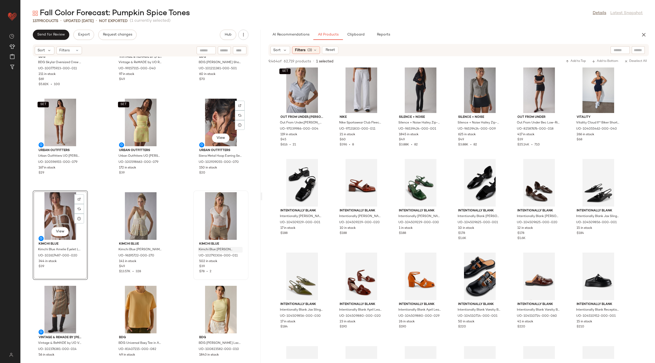
scroll to position [2973, 0]
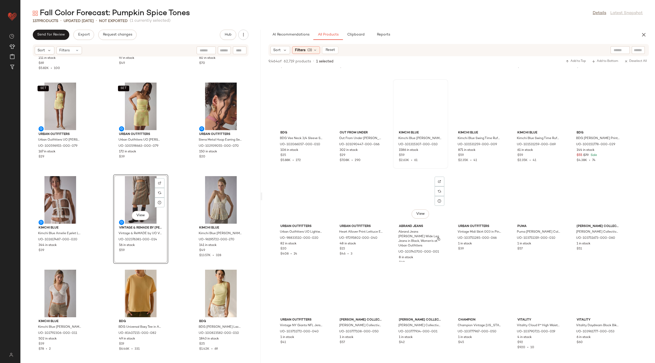
scroll to position [20071, 0]
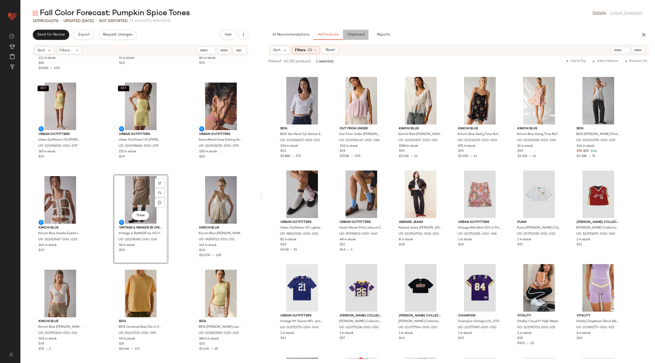
click at [358, 36] on span "Clipboard" at bounding box center [356, 35] width 18 height 4
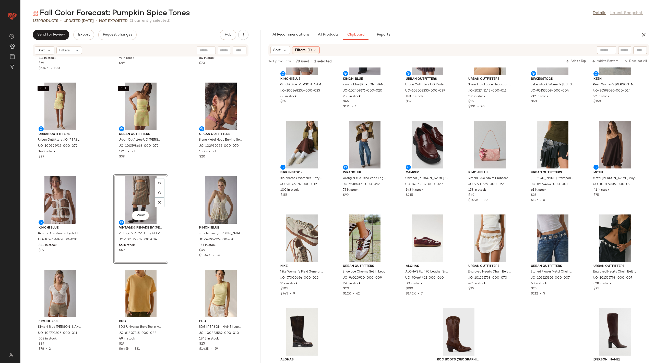
scroll to position [387, 0]
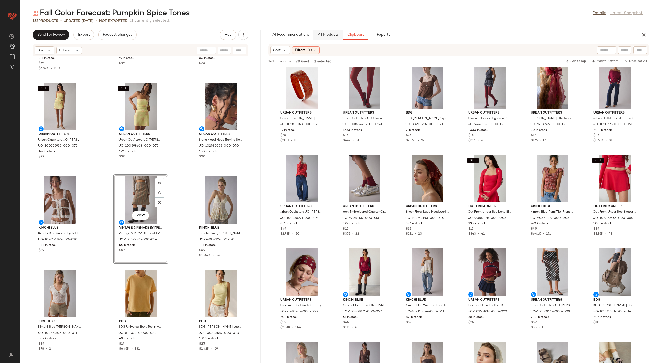
click at [331, 34] on span "All Products" at bounding box center [328, 35] width 21 height 4
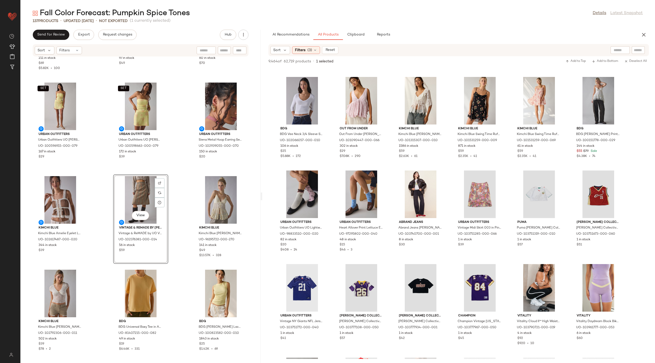
click at [617, 51] on input "text" at bounding box center [620, 50] width 13 height 5
type input "*****"
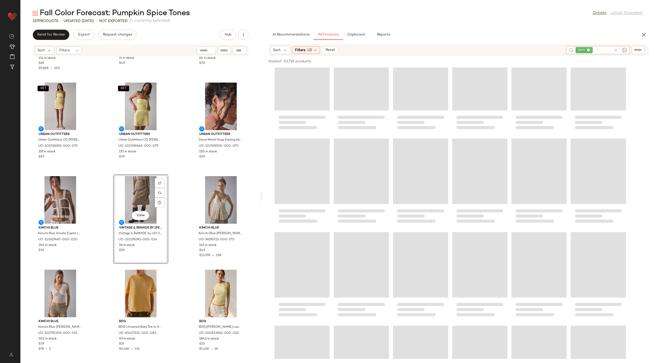
scroll to position [0, 0]
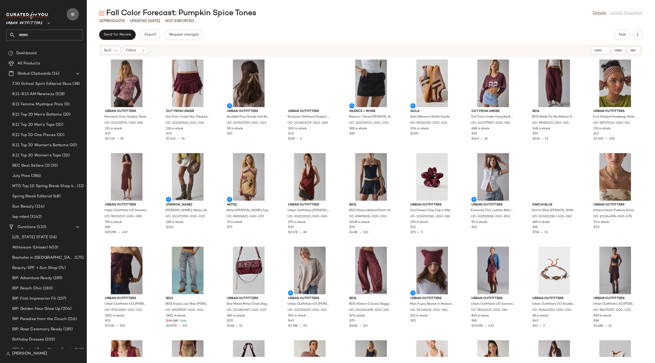
click at [70, 13] on icon "button" at bounding box center [73, 14] width 6 height 6
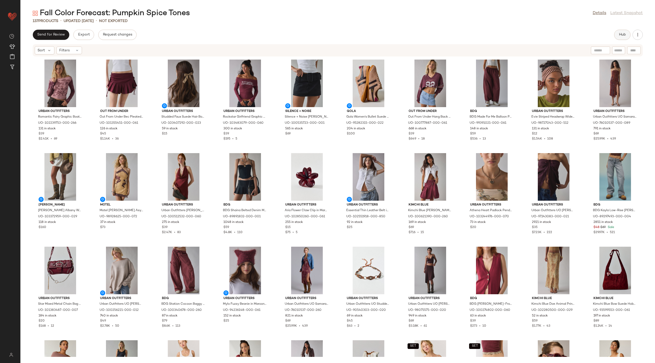
click at [621, 34] on span "Hub" at bounding box center [622, 35] width 7 height 4
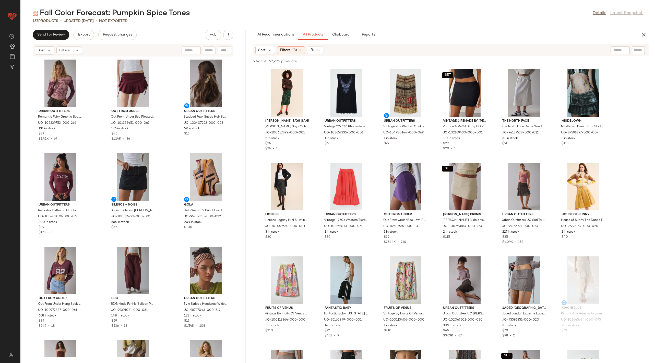
drag, startPoint x: 333, startPoint y: 193, endPoint x: 248, endPoint y: 186, distance: 85.6
click at [248, 186] on div "Fall Color Forecast: Pumpkin Spice Tones Details Latest Snapshot 137 Products •…" at bounding box center [337, 185] width 635 height 355
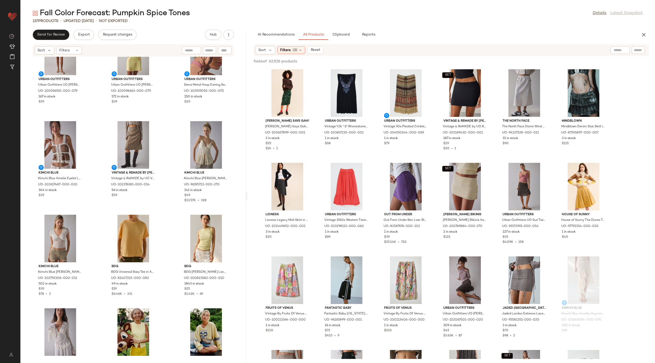
scroll to position [3096, 0]
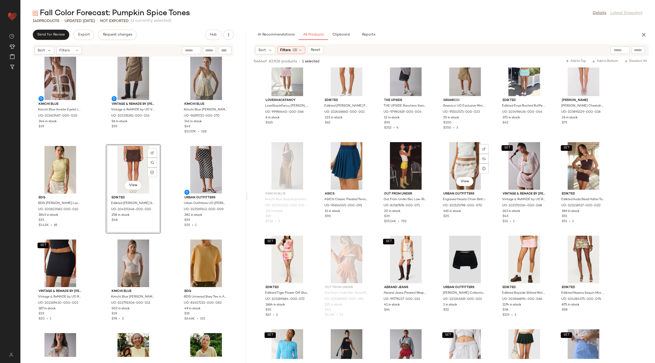
scroll to position [3290, 0]
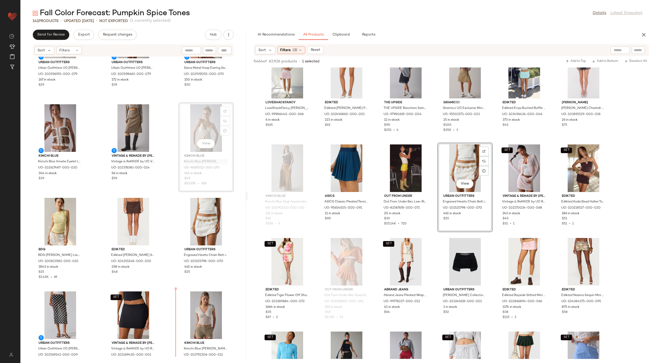
scroll to position [3068, 0]
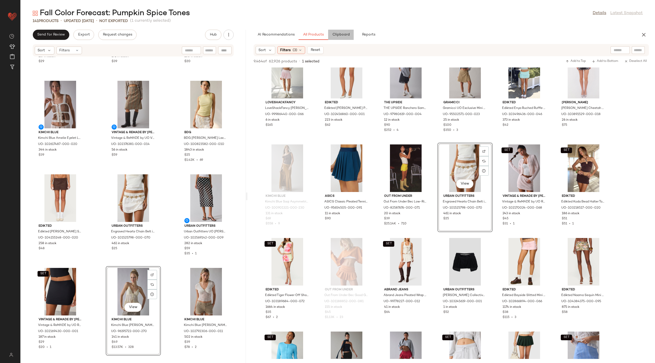
click at [340, 34] on span "Clipboard" at bounding box center [341, 35] width 18 height 4
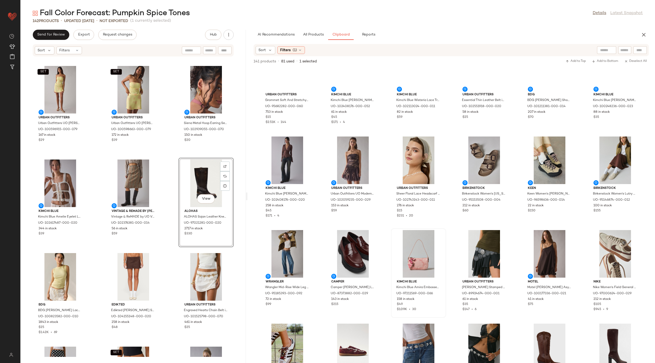
scroll to position [584, 0]
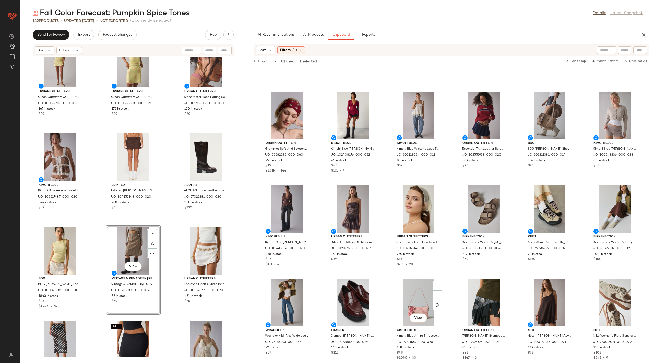
scroll to position [640, 0]
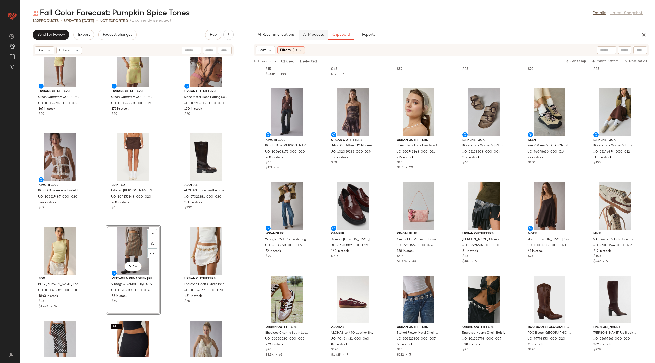
click at [311, 36] on span "All Products" at bounding box center [313, 35] width 21 height 4
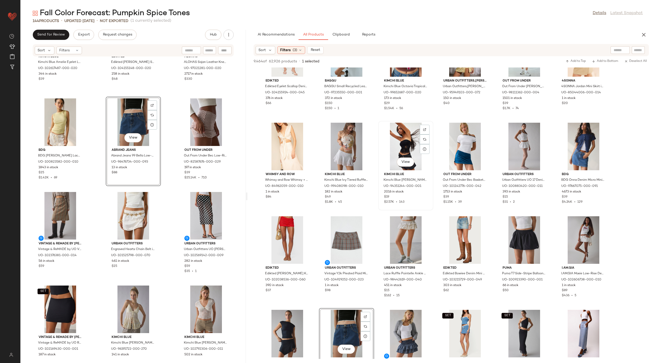
scroll to position [8020, 0]
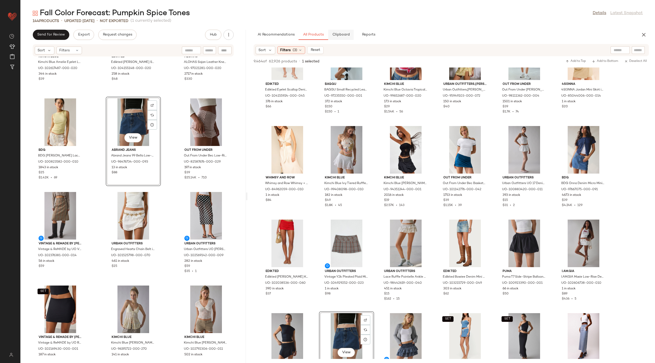
click at [347, 32] on button "Clipboard" at bounding box center [341, 35] width 26 height 10
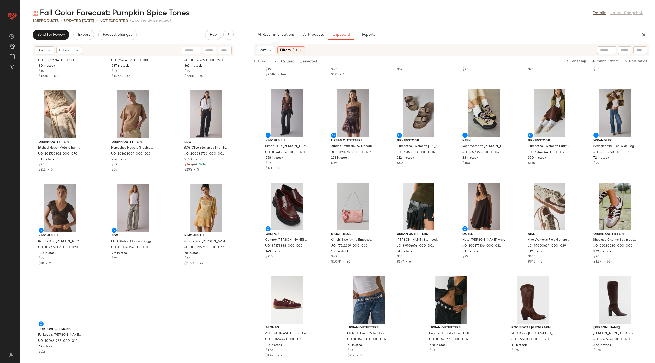
scroll to position [4282, 0]
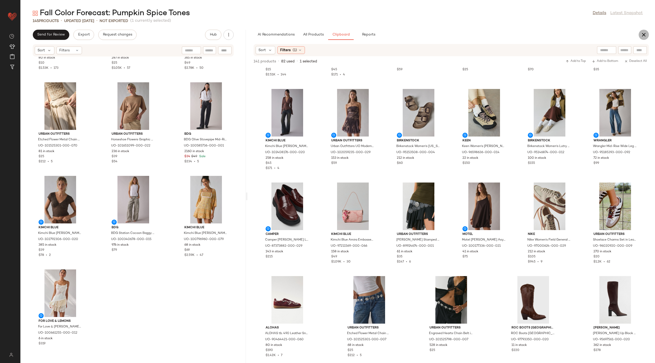
click at [645, 31] on button "button" at bounding box center [644, 35] width 10 height 10
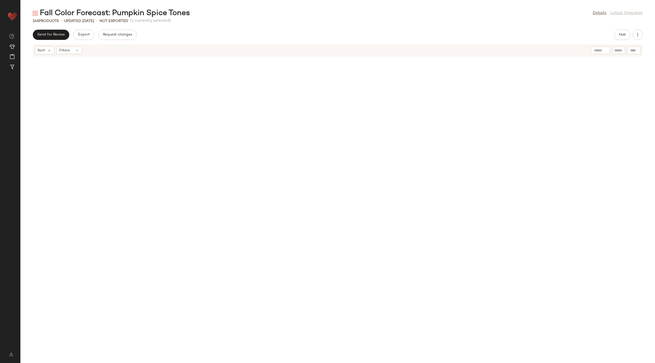
scroll to position [1103, 0]
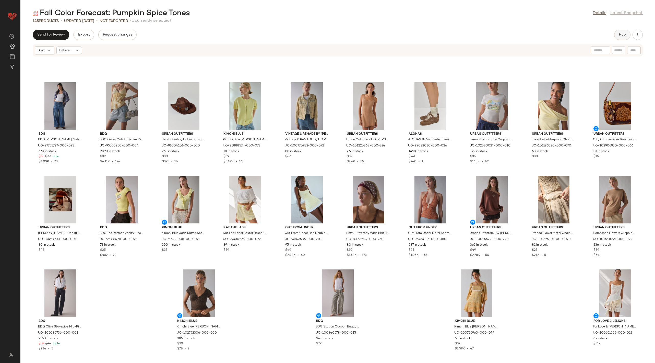
click at [621, 32] on button "Hub" at bounding box center [622, 35] width 16 height 10
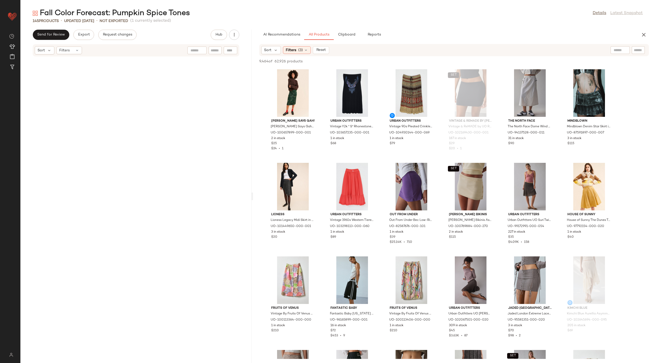
scroll to position [3459, 0]
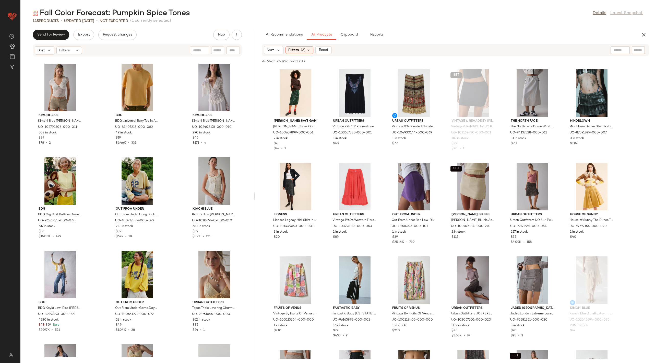
drag, startPoint x: 337, startPoint y: 194, endPoint x: 255, endPoint y: 209, distance: 83.3
click at [255, 209] on div "Fall Color Forecast: Pumpkin Spice Tones Details Latest Snapshot 145 Products •…" at bounding box center [337, 185] width 635 height 355
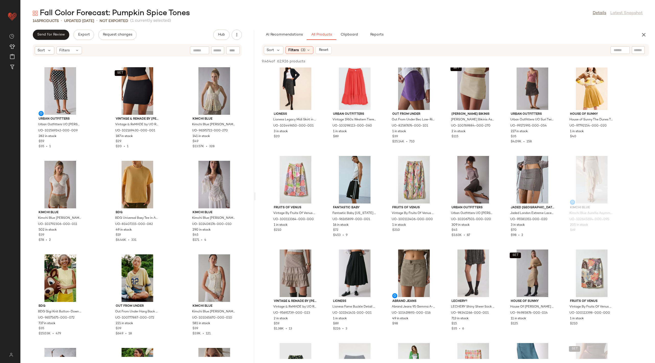
scroll to position [3296, 0]
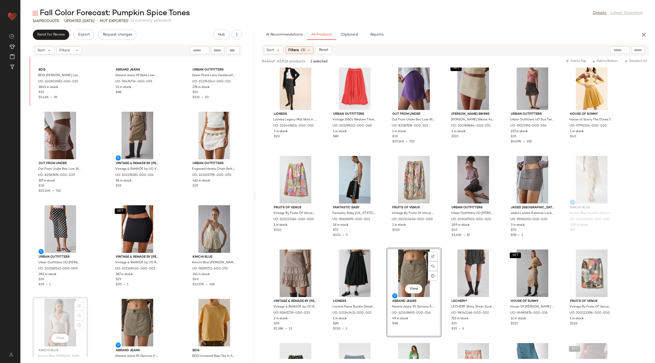
scroll to position [3213, 0]
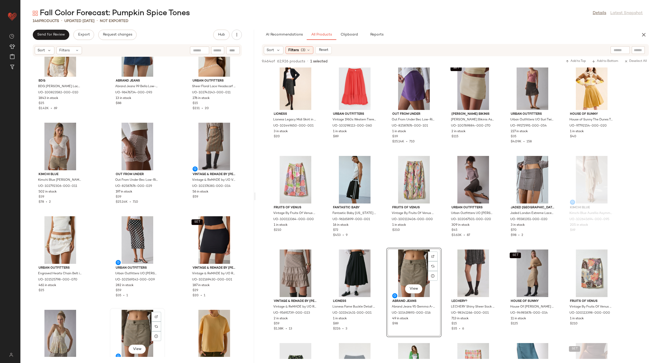
scroll to position [3213, 0]
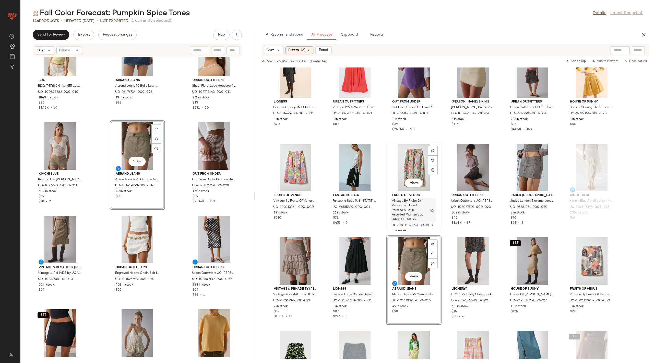
scroll to position [73, 0]
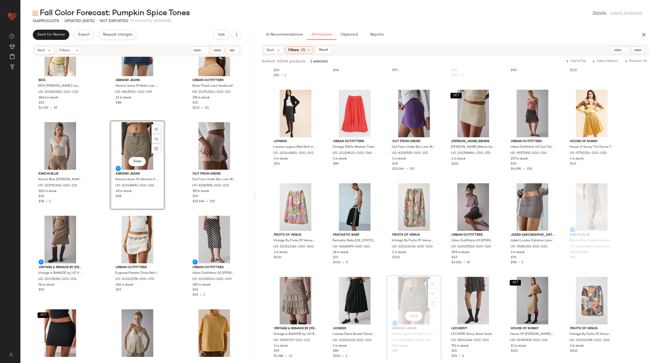
click at [353, 40] on div "AI Recommendations All Products Clipboard Reports Sort Filters (3) Reset 9,464 …" at bounding box center [455, 196] width 399 height 333
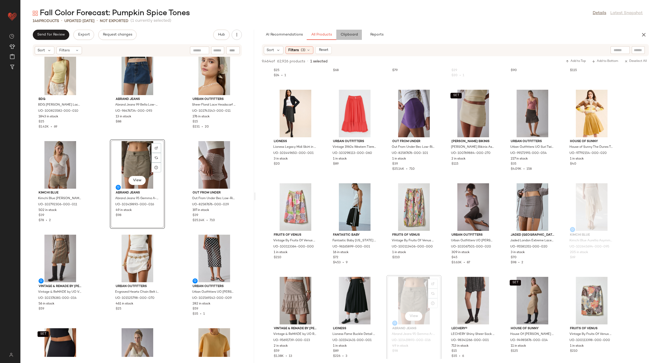
click at [351, 33] on span "Clipboard" at bounding box center [349, 35] width 18 height 4
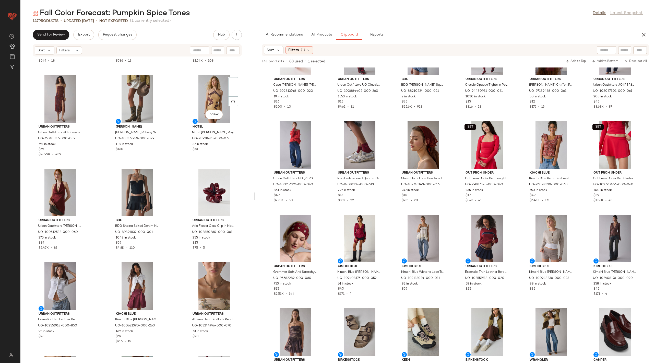
scroll to position [0, 0]
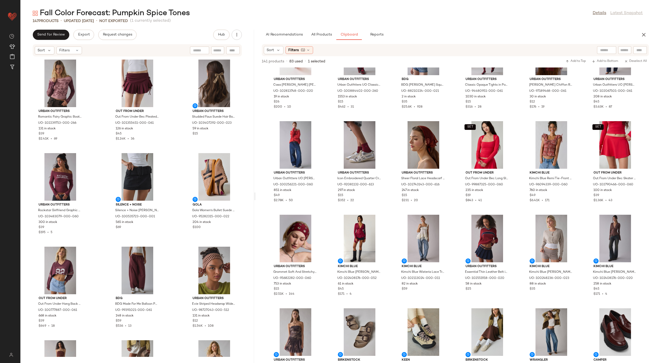
drag, startPoint x: 551, startPoint y: 267, endPoint x: 499, endPoint y: 6, distance: 266.2
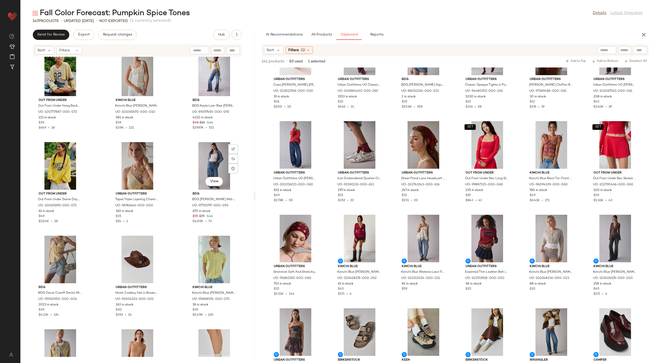
scroll to position [3248, 0]
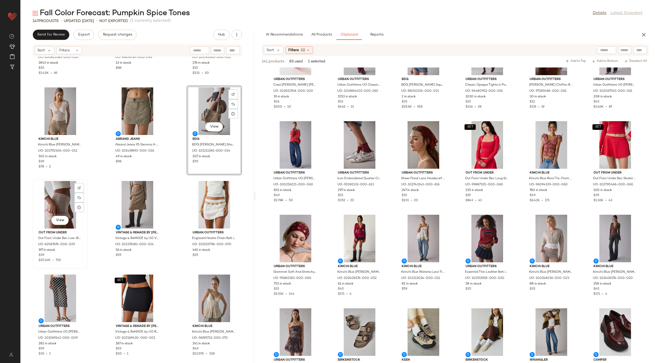
click at [55, 201] on div "View" at bounding box center [60, 205] width 52 height 48
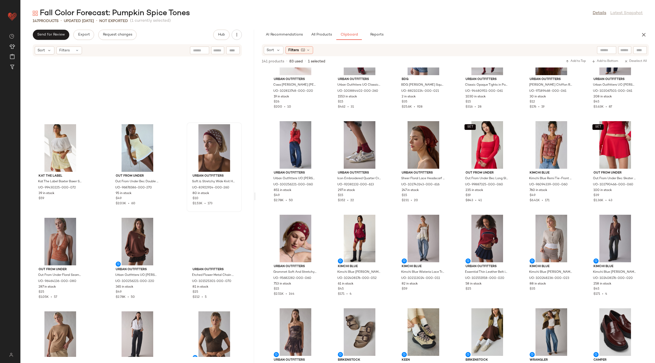
scroll to position [4282, 0]
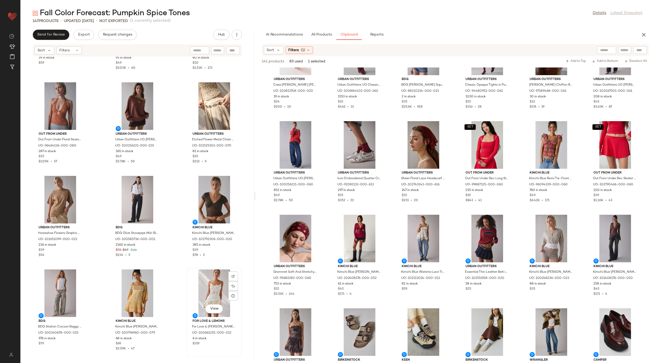
click at [217, 287] on div "View" at bounding box center [215, 293] width 52 height 48
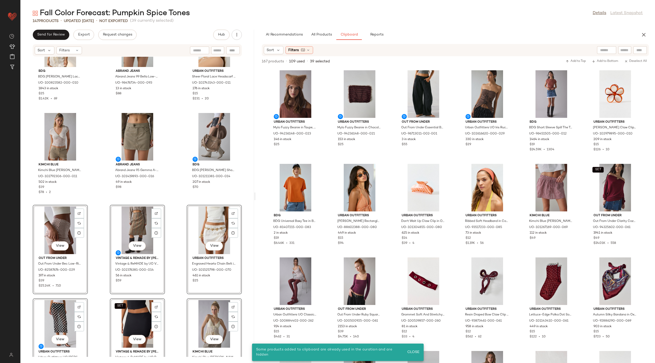
scroll to position [3211, 0]
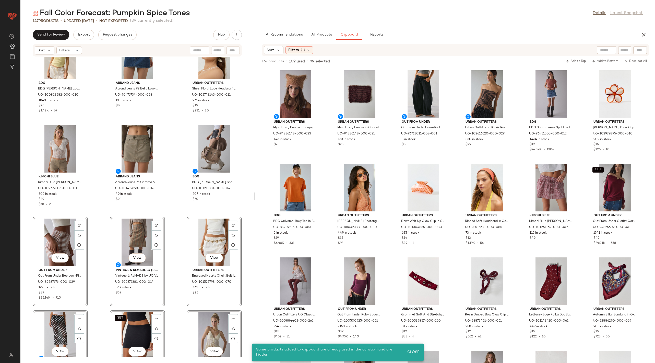
click at [98, 230] on div "BDG BDG Bonnie Lace Side-Stripe Ribbed Knit Tank Top in Yellow, Women's at Urba…" at bounding box center [137, 207] width 234 height 300
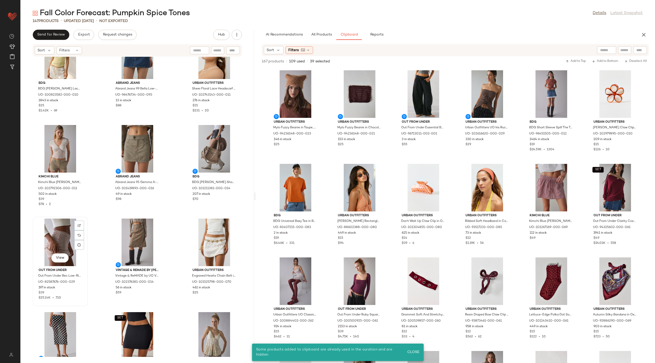
click at [64, 234] on div "View" at bounding box center [60, 242] width 52 height 48
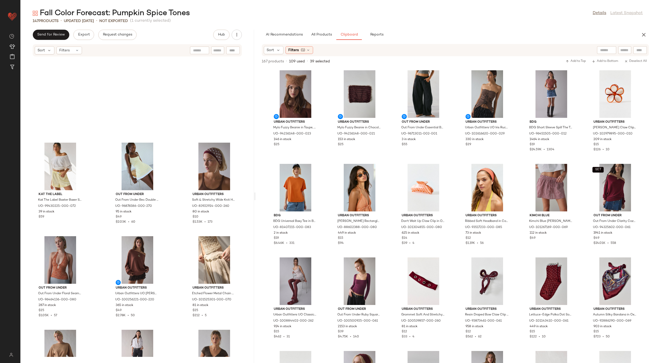
scroll to position [4282, 0]
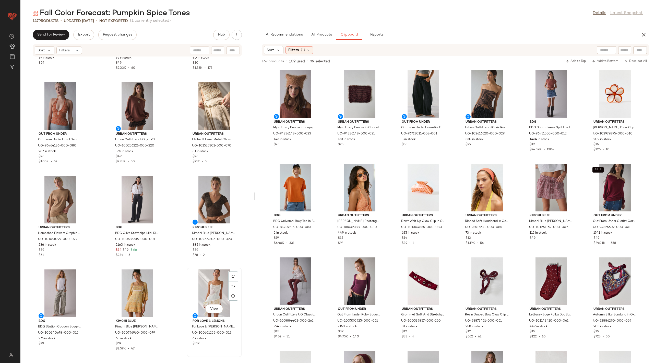
click at [210, 286] on div "View" at bounding box center [215, 293] width 52 height 48
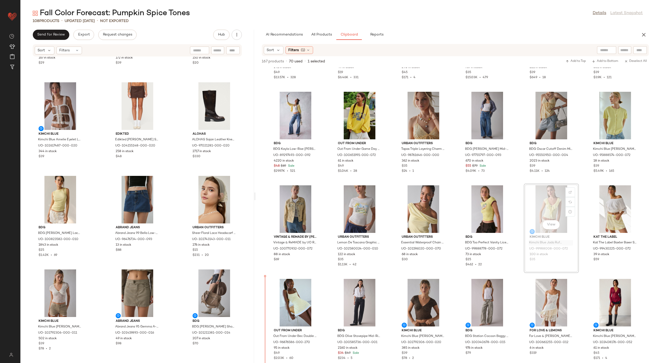
scroll to position [828, 0]
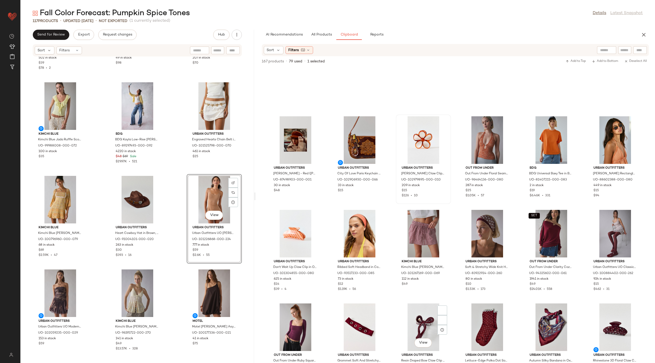
scroll to position [184, 0]
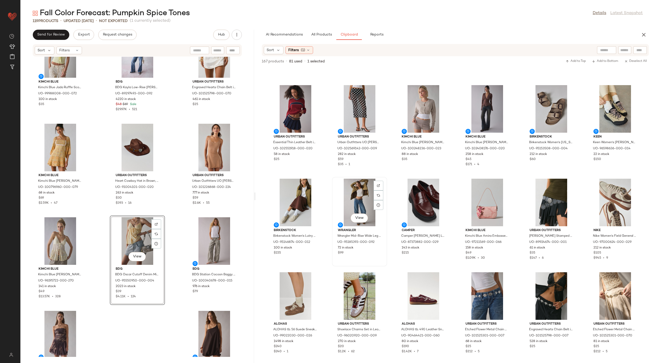
scroll to position [1018, 0]
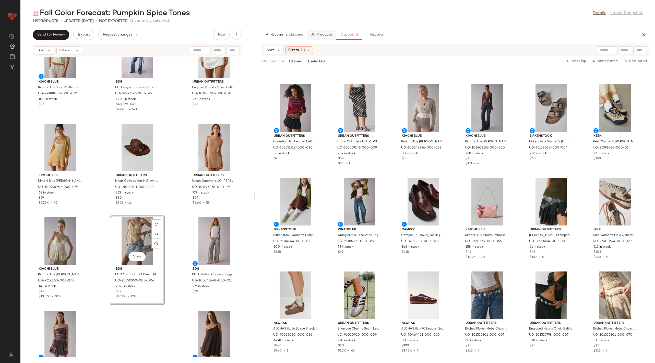
click at [325, 34] on span "All Products" at bounding box center [321, 35] width 21 height 4
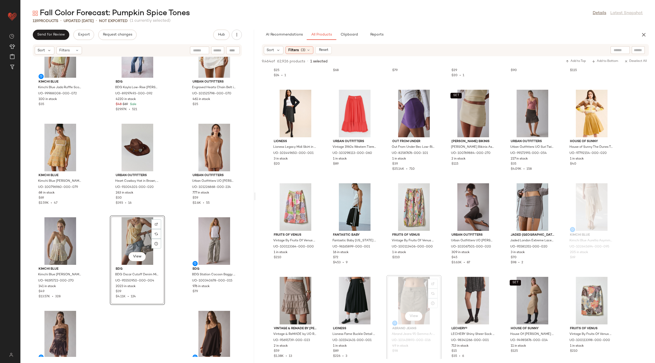
click at [623, 50] on div at bounding box center [620, 50] width 19 height 8
type input "***"
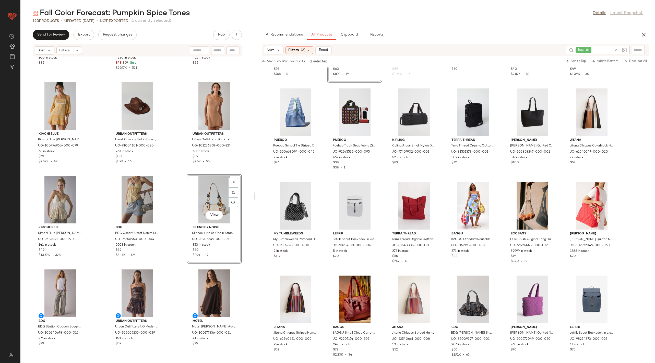
scroll to position [2594, 0]
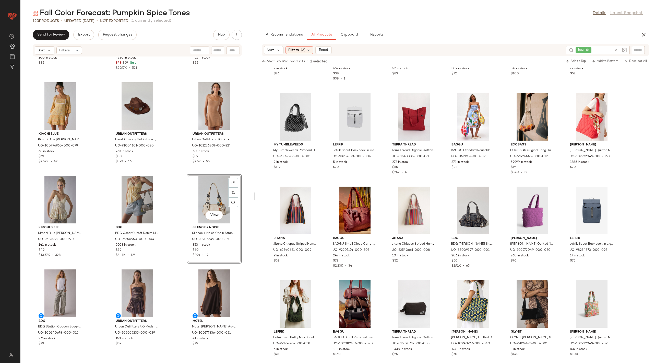
click at [346, 29] on div "Fall Color Forecast: Pumpkin Spice Tones Details Latest Snapshot 120 Products •…" at bounding box center [337, 185] width 635 height 355
click at [350, 33] on button "Clipboard" at bounding box center [349, 35] width 26 height 10
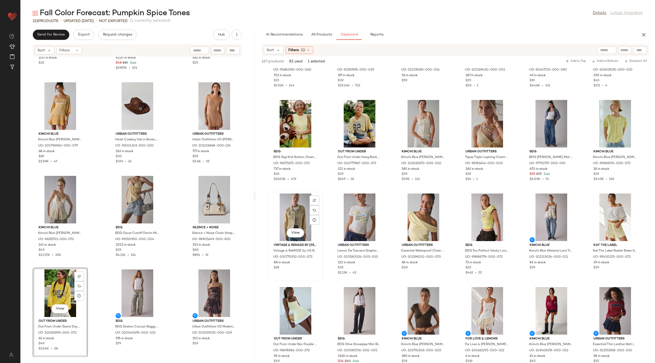
scroll to position [714, 0]
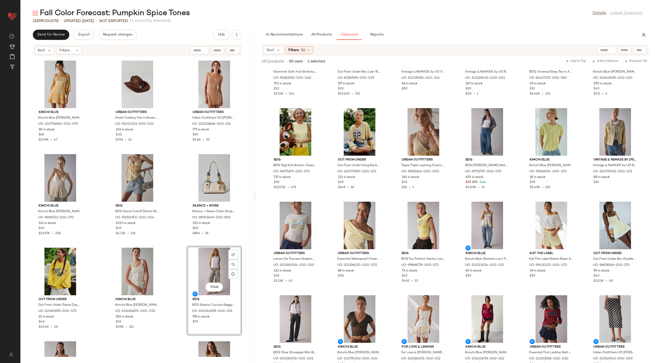
scroll to position [3462, 0]
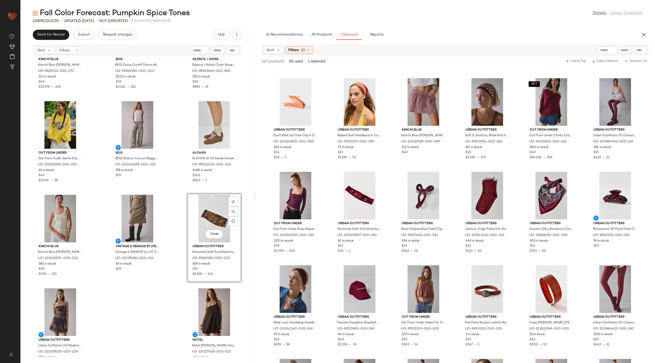
scroll to position [3627, 0]
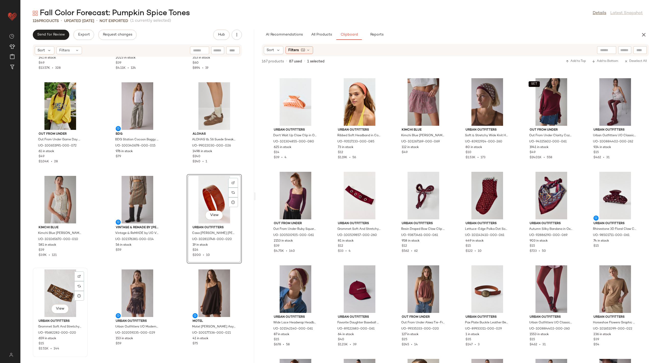
click at [61, 277] on div "View" at bounding box center [60, 293] width 52 height 48
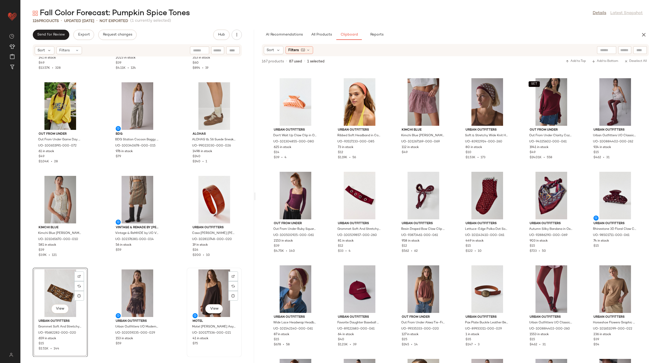
click at [198, 287] on div "View" at bounding box center [215, 293] width 52 height 48
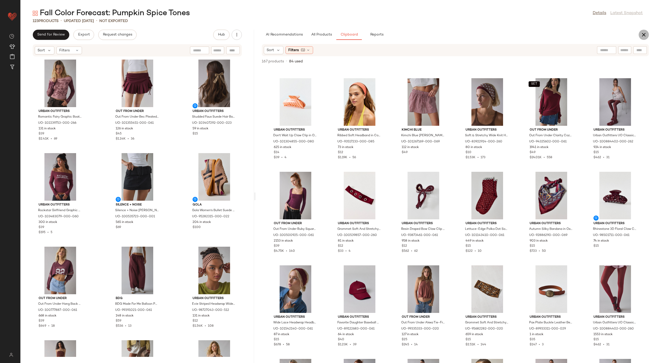
click at [646, 36] on icon "button" at bounding box center [644, 35] width 6 height 6
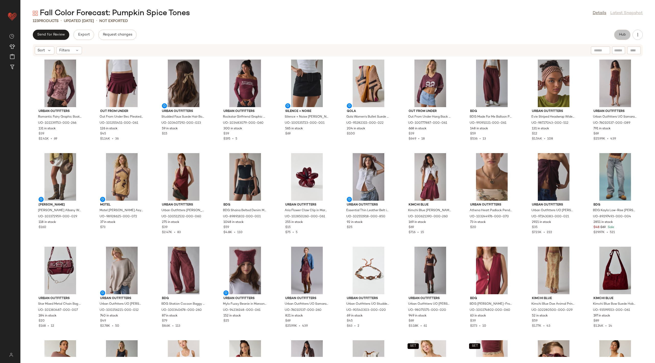
click at [621, 35] on span "Hub" at bounding box center [622, 35] width 7 height 4
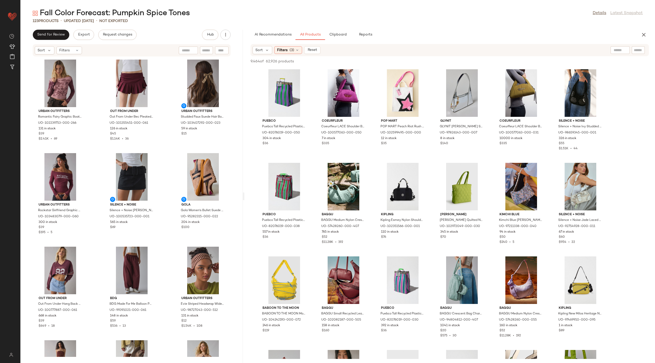
drag, startPoint x: 338, startPoint y: 195, endPoint x: 246, endPoint y: 176, distance: 94.0
click at [246, 176] on div "Fall Color Forecast: Pumpkin Spice Tones Details Latest Snapshot 123 Products •…" at bounding box center [337, 185] width 635 height 355
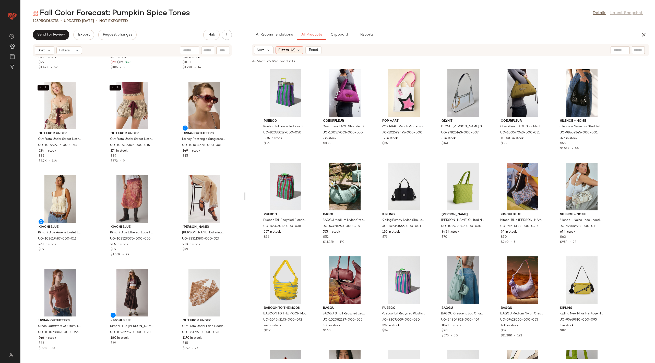
scroll to position [1111, 0]
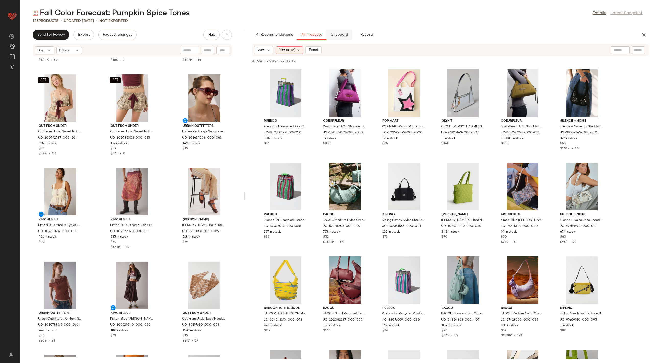
click at [341, 36] on span "Clipboard" at bounding box center [340, 35] width 18 height 4
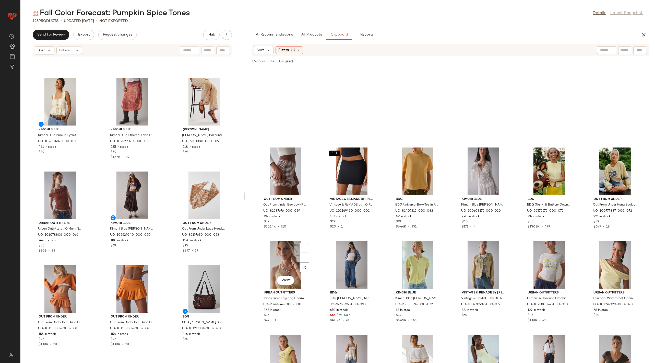
scroll to position [750, 0]
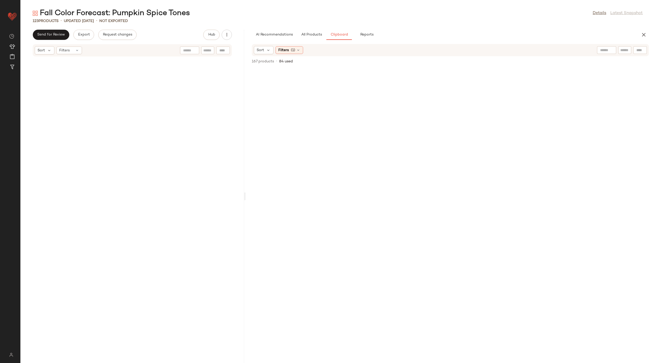
scroll to position [750, 0]
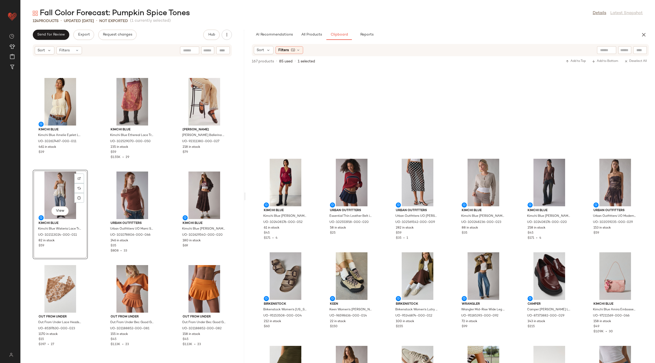
scroll to position [746, 0]
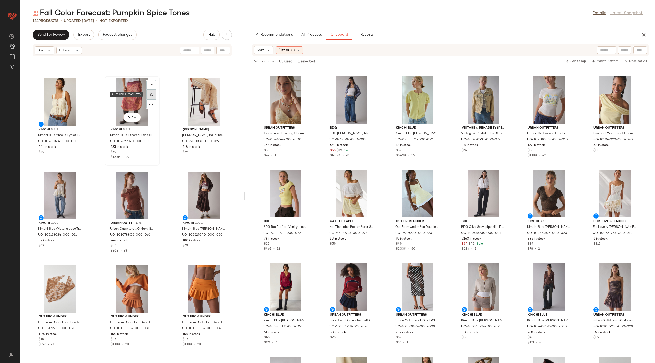
click at [150, 94] on img at bounding box center [151, 94] width 3 height 3
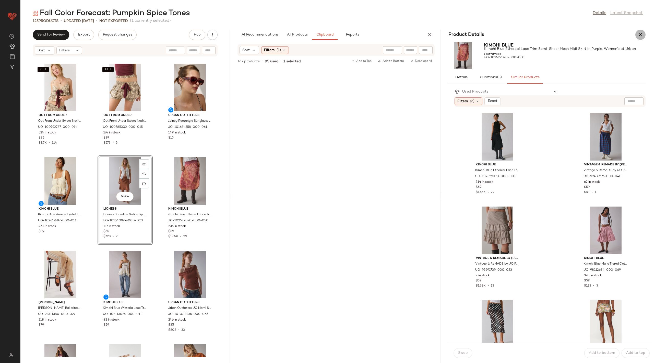
click at [638, 35] on icon "button" at bounding box center [641, 35] width 6 height 6
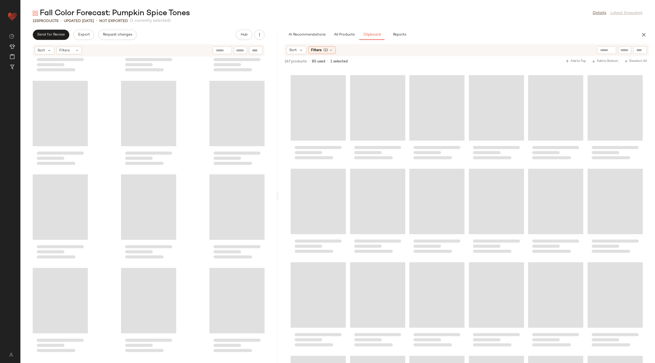
scroll to position [466, 0]
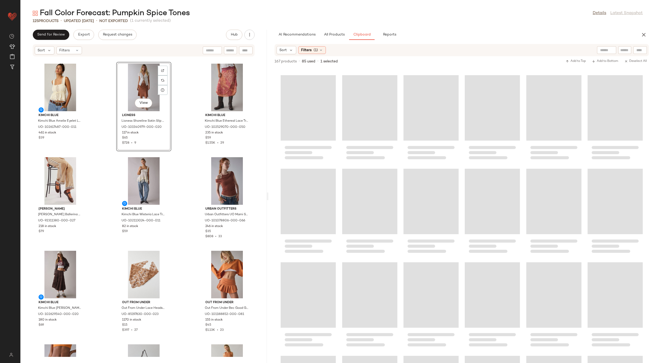
drag, startPoint x: 338, startPoint y: 196, endPoint x: 269, endPoint y: 190, distance: 69.0
click at [269, 190] on div "Fall Color Forecast: Pumpkin Spice Tones Details Latest Snapshot 125 Products •…" at bounding box center [337, 185] width 635 height 355
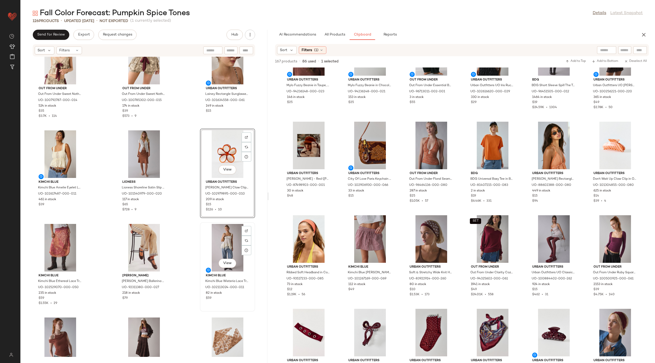
scroll to position [1149, 0]
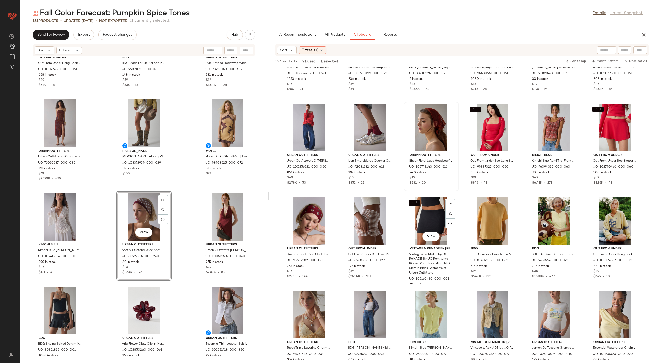
scroll to position [440, 0]
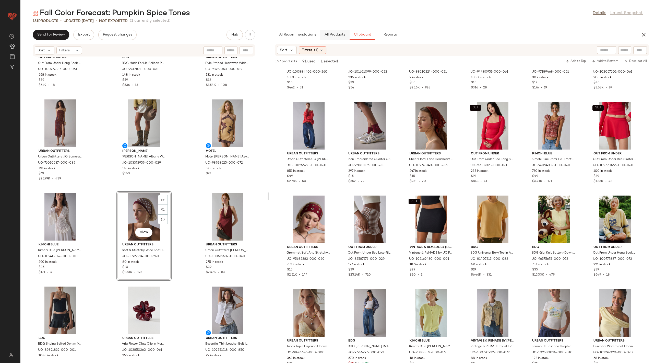
click at [343, 33] on span "All Products" at bounding box center [334, 35] width 21 height 4
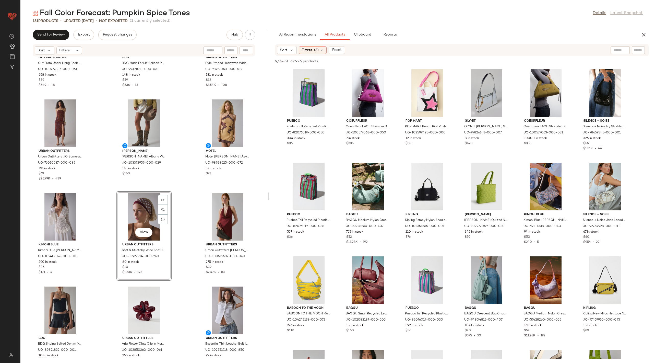
click at [616, 50] on input "text" at bounding box center [620, 50] width 13 height 5
type input "*********"
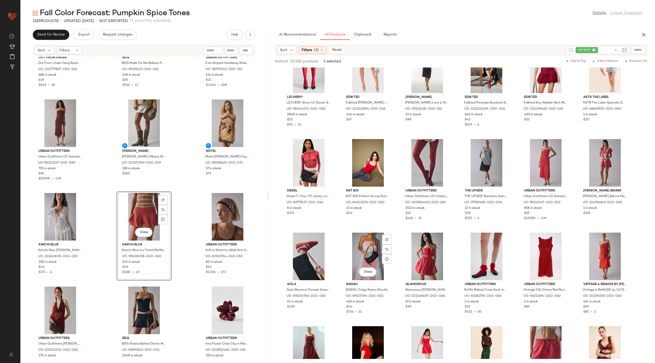
scroll to position [1556, 0]
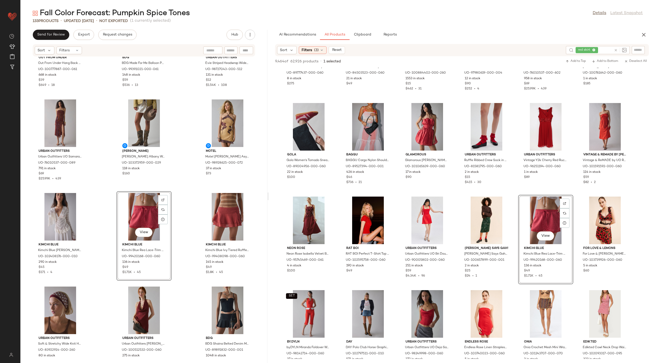
click at [153, 199] on div "View" at bounding box center [144, 217] width 52 height 48
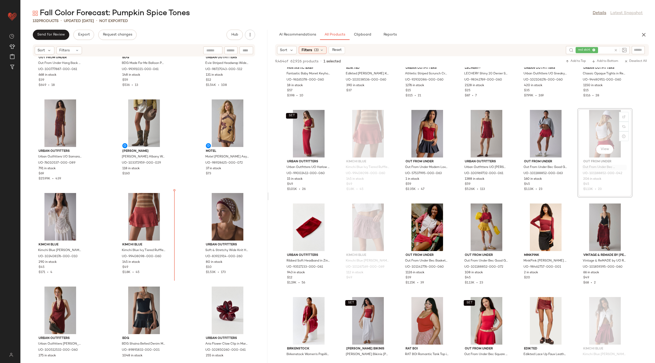
scroll to position [245, 0]
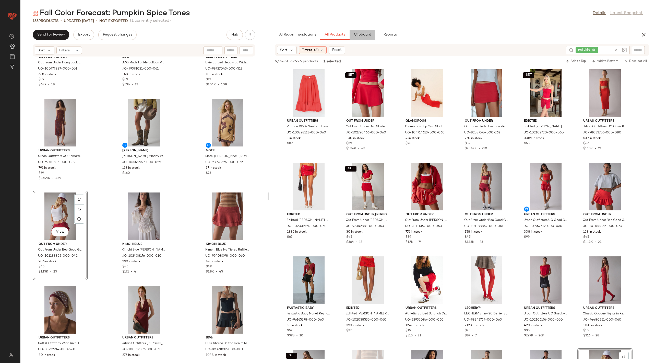
click at [359, 37] on span "Clipboard" at bounding box center [363, 35] width 18 height 4
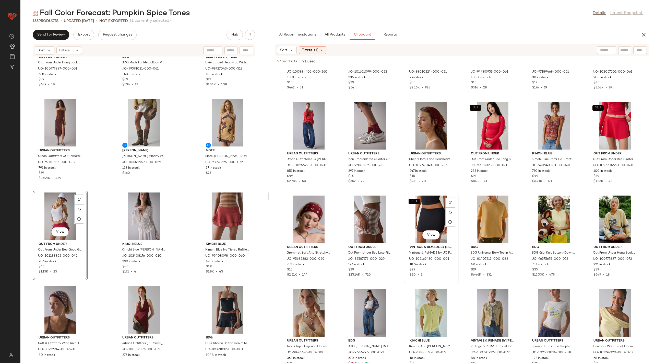
click at [439, 238] on div "SET View" at bounding box center [432, 219] width 52 height 48
click at [58, 210] on div "View" at bounding box center [60, 216] width 52 height 48
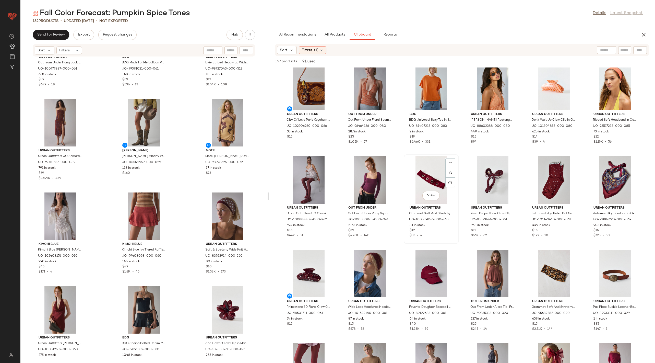
scroll to position [110, 0]
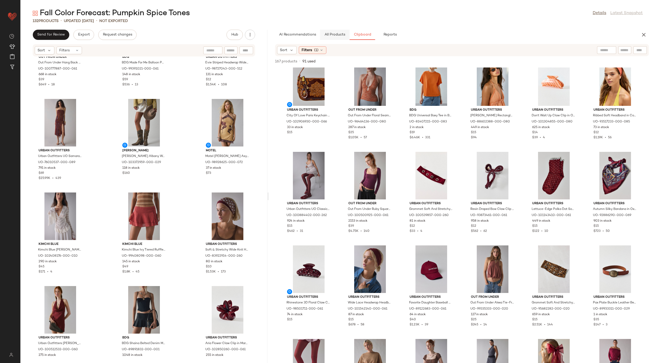
click at [336, 35] on span "All Products" at bounding box center [334, 35] width 21 height 4
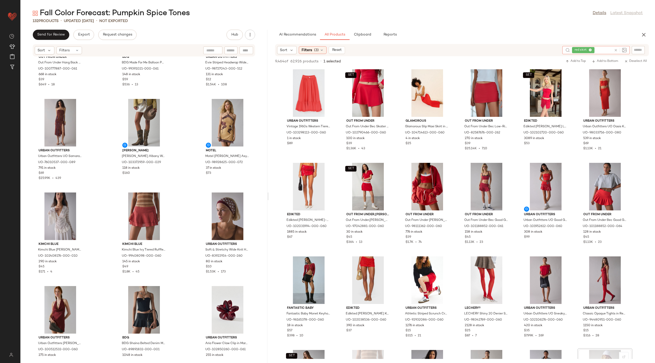
click at [616, 51] on icon at bounding box center [616, 50] width 4 height 4
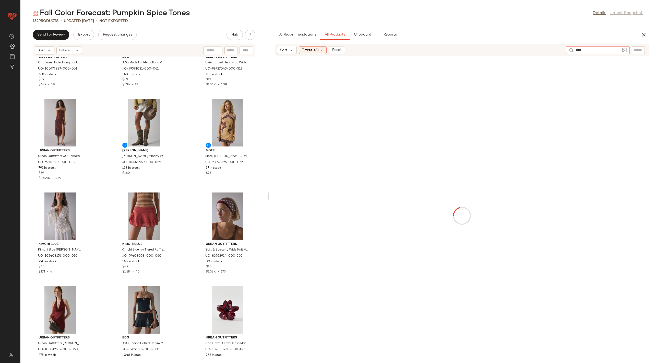
type input "*****"
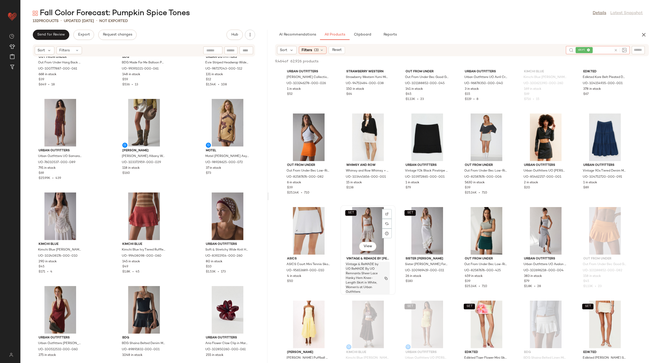
scroll to position [2293, 0]
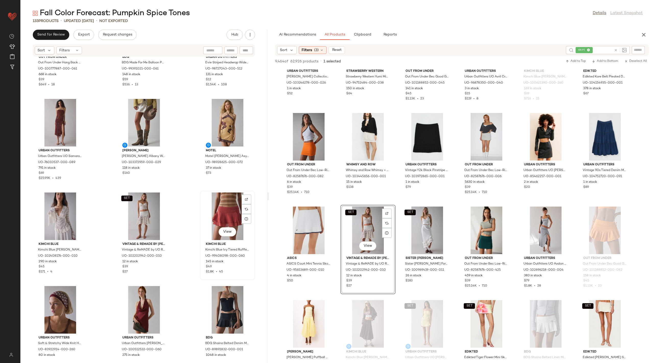
click at [217, 209] on div "View" at bounding box center [228, 216] width 52 height 48
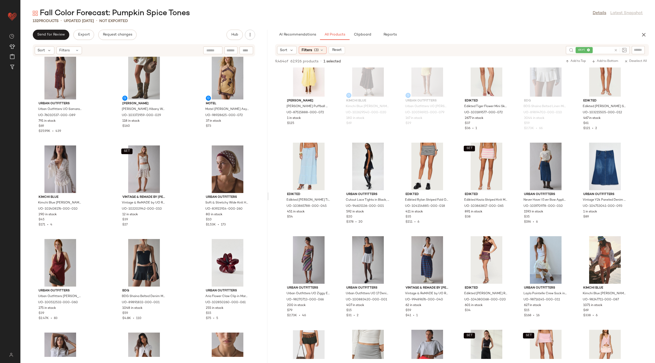
scroll to position [275, 0]
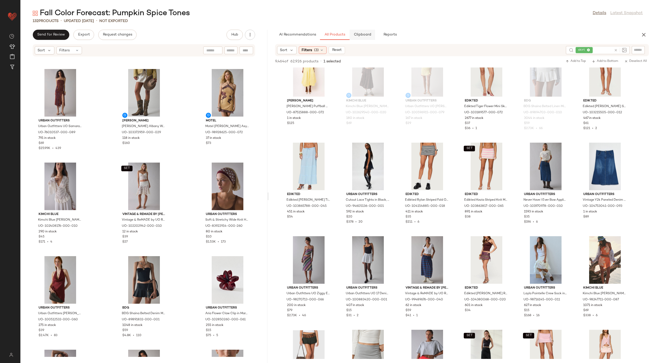
click at [361, 35] on span "Clipboard" at bounding box center [363, 35] width 18 height 4
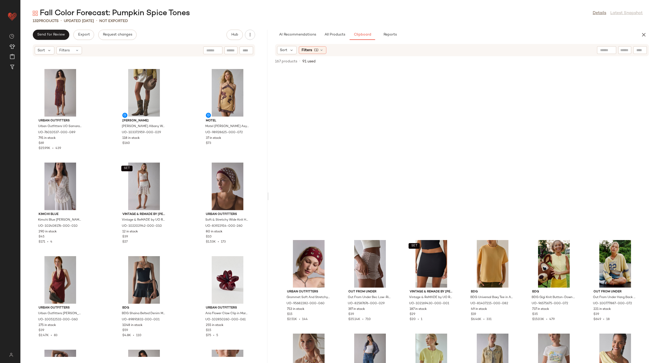
scroll to position [757, 0]
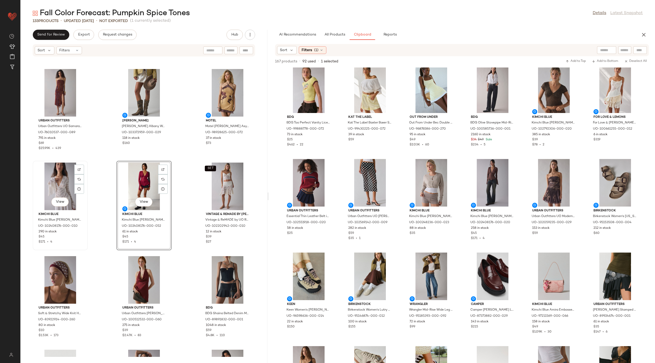
click at [49, 170] on div "View" at bounding box center [60, 186] width 52 height 48
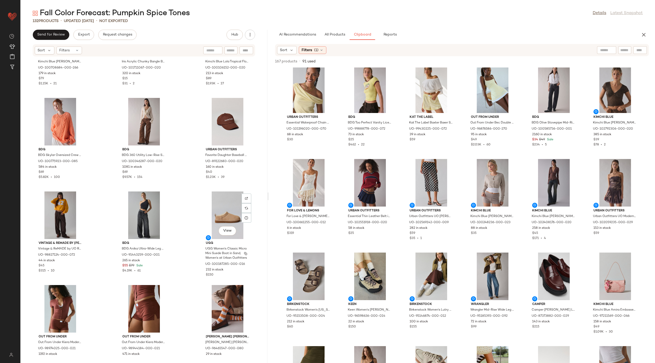
scroll to position [1831, 0]
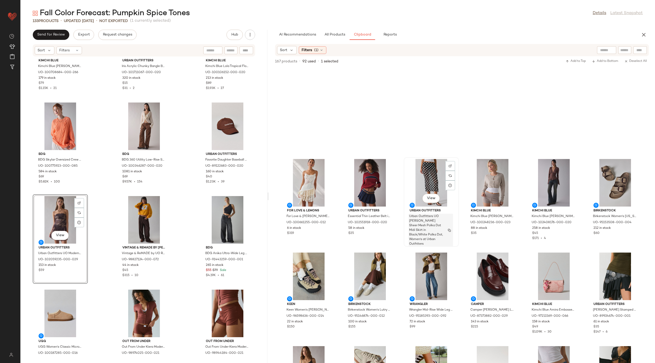
scroll to position [921, 0]
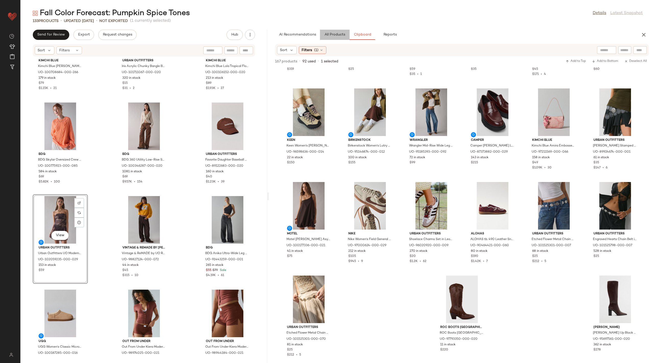
click at [337, 32] on button "All Products" at bounding box center [335, 35] width 30 height 10
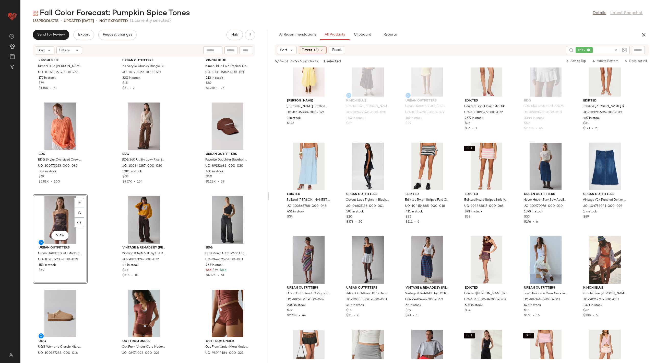
scroll to position [921, 0]
click at [617, 49] on icon at bounding box center [616, 50] width 4 height 4
type input "*****"
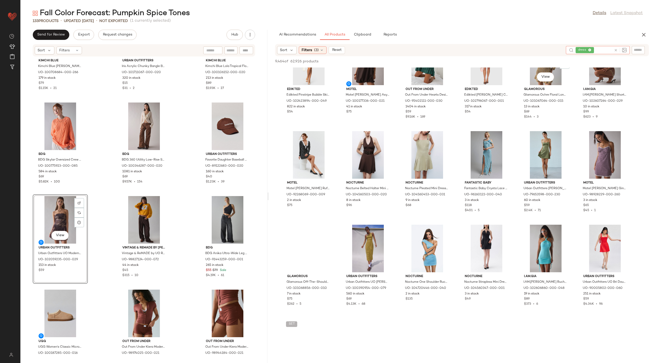
scroll to position [4094, 0]
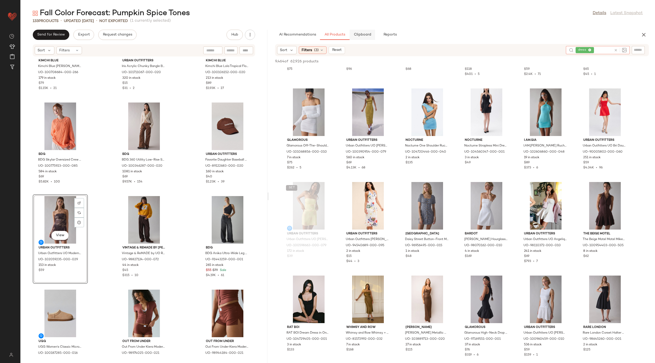
click at [361, 35] on span "Clipboard" at bounding box center [363, 35] width 18 height 4
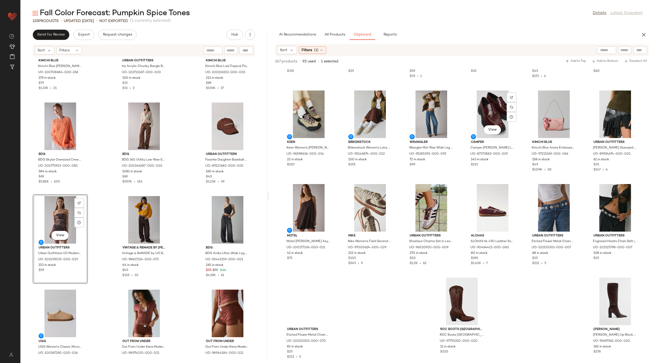
scroll to position [921, 0]
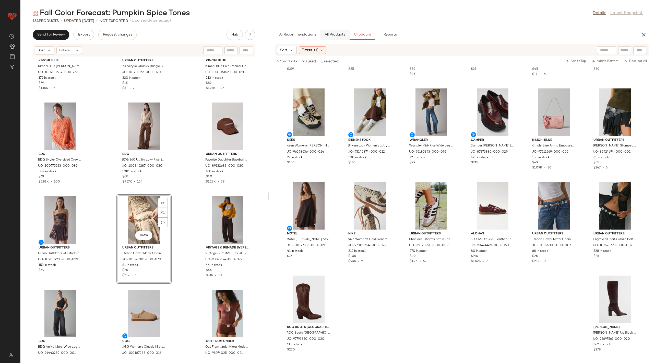
click at [336, 36] on span "All Products" at bounding box center [334, 35] width 21 height 4
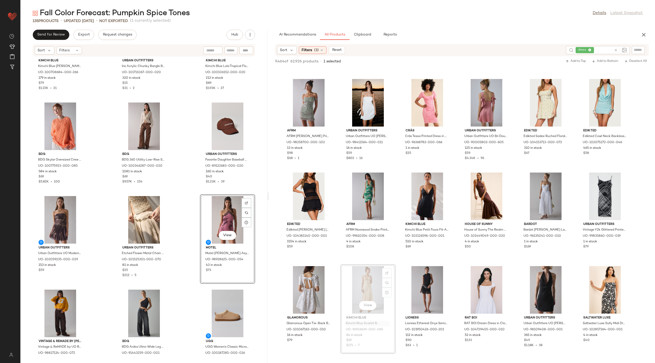
scroll to position [1831, 0]
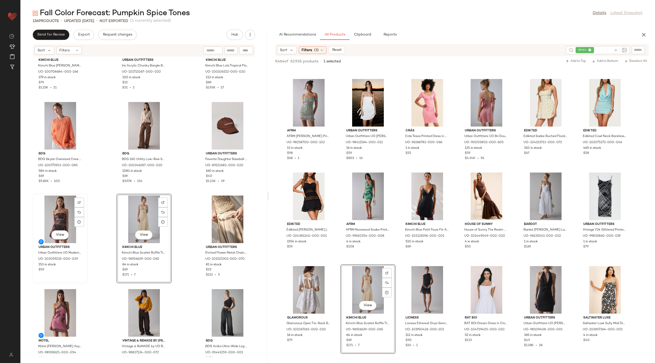
click at [69, 208] on div "View" at bounding box center [60, 219] width 52 height 48
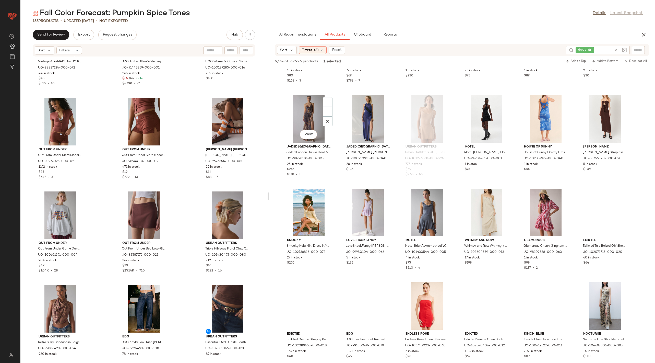
scroll to position [7376, 0]
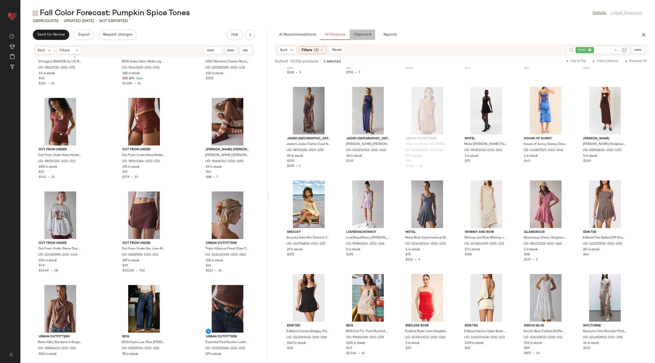
click at [362, 37] on span "Clipboard" at bounding box center [363, 35] width 18 height 4
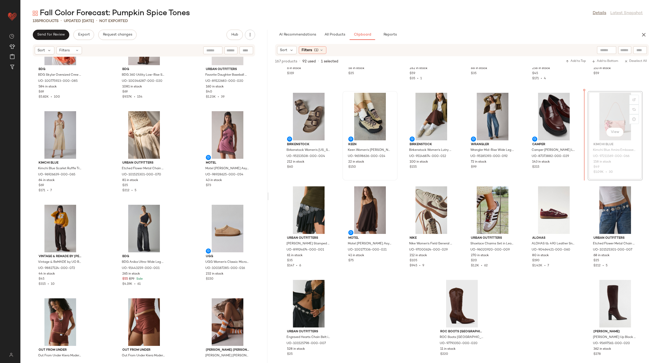
scroll to position [916, 0]
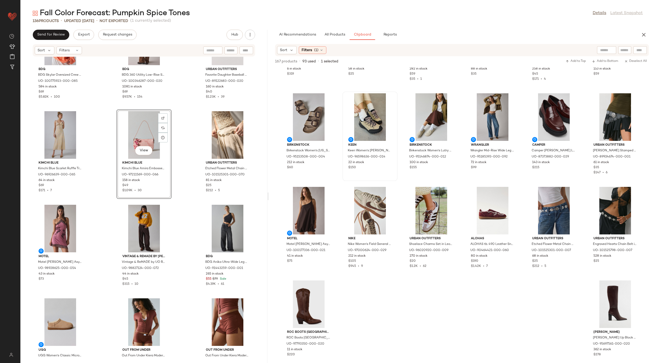
click at [196, 132] on div "BDG BDG Skylar Oversized Crew Neck Cable Knit Sweater in Coral, Women's at Urba…" at bounding box center [143, 207] width 247 height 300
click at [218, 129] on div "View" at bounding box center [228, 135] width 52 height 48
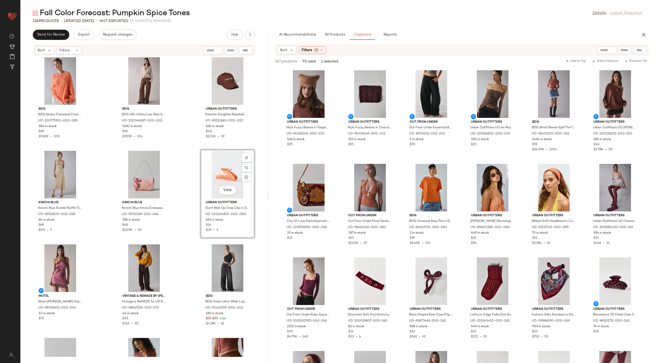
scroll to position [1876, 0]
click at [218, 166] on div "View" at bounding box center [228, 175] width 52 height 48
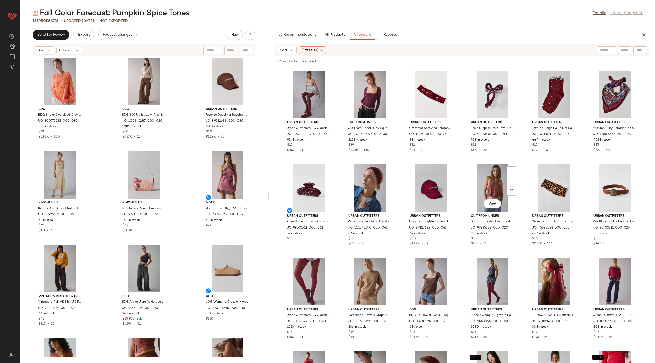
scroll to position [245, 0]
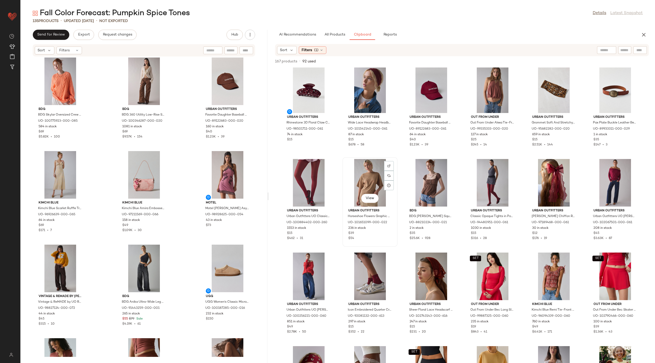
scroll to position [290, 0]
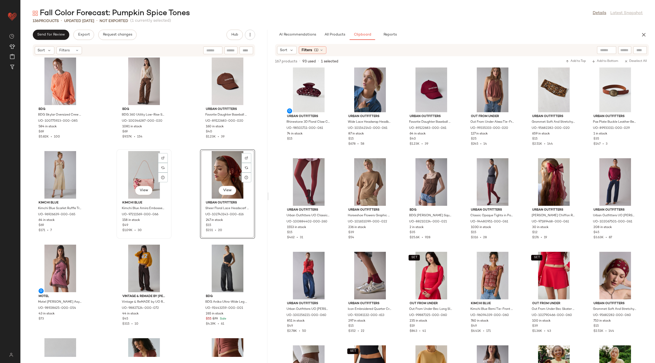
click at [137, 160] on div "View" at bounding box center [144, 175] width 52 height 48
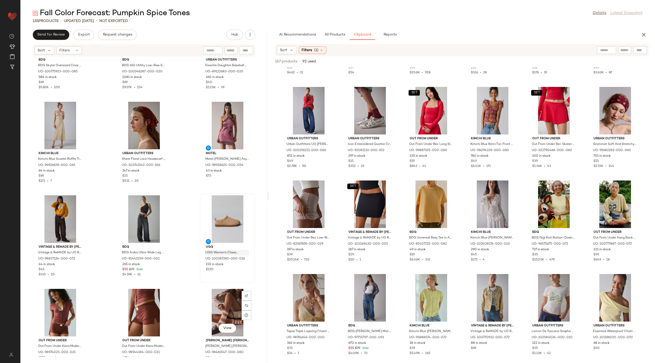
scroll to position [1893, 0]
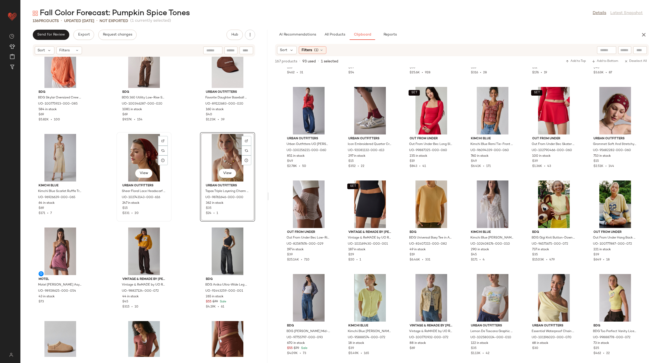
click at [145, 150] on div "View" at bounding box center [144, 158] width 52 height 48
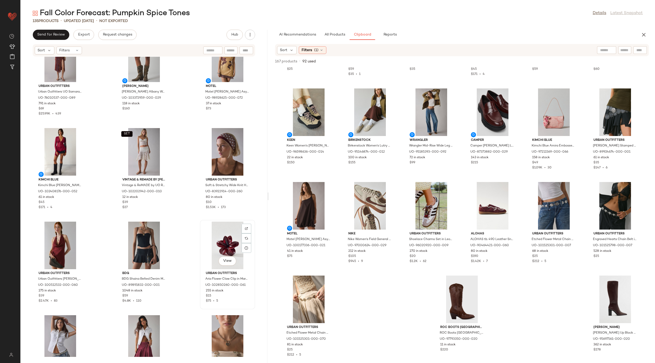
scroll to position [319, 0]
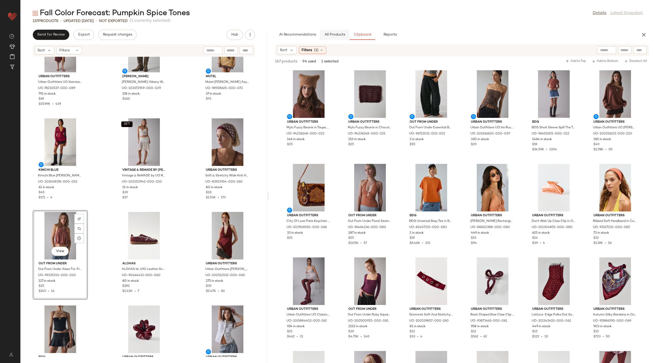
click at [341, 33] on span "All Products" at bounding box center [334, 35] width 21 height 4
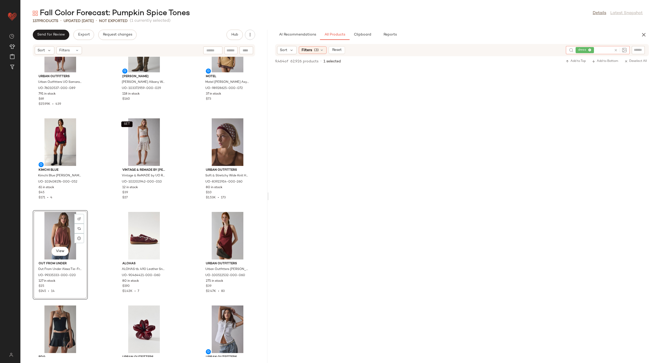
click at [617, 50] on icon at bounding box center [616, 50] width 4 height 4
type input "*****"
click at [616, 49] on icon at bounding box center [616, 50] width 4 height 4
type input "*****"
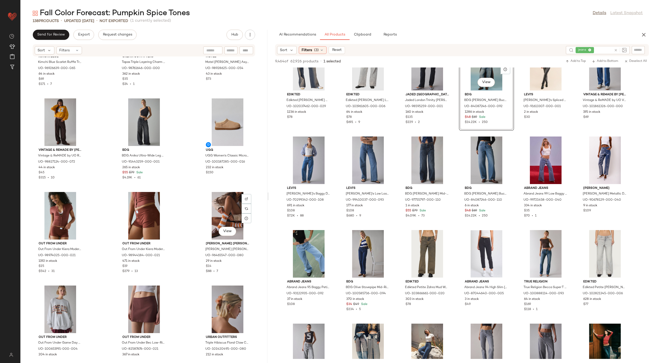
scroll to position [2115, 0]
click at [363, 33] on span "Clipboard" at bounding box center [363, 35] width 18 height 4
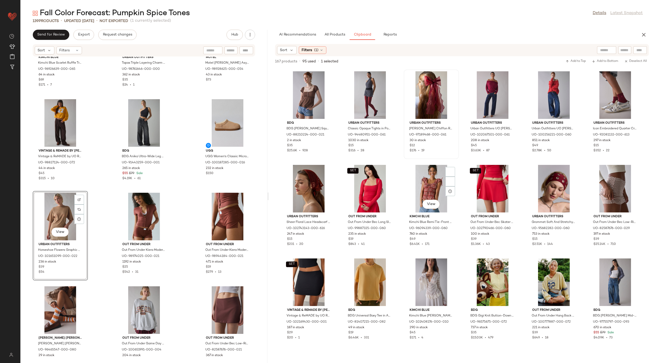
scroll to position [446, 0]
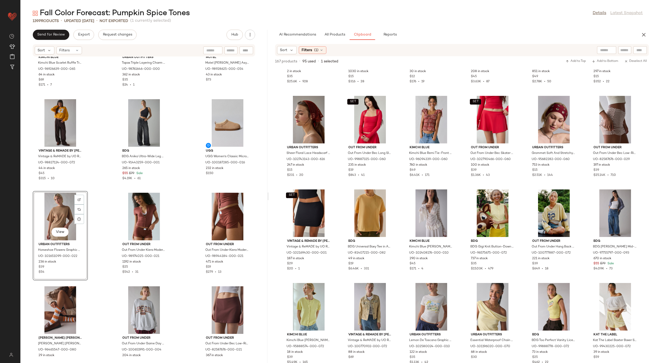
click at [62, 220] on div "View" at bounding box center [60, 217] width 52 height 48
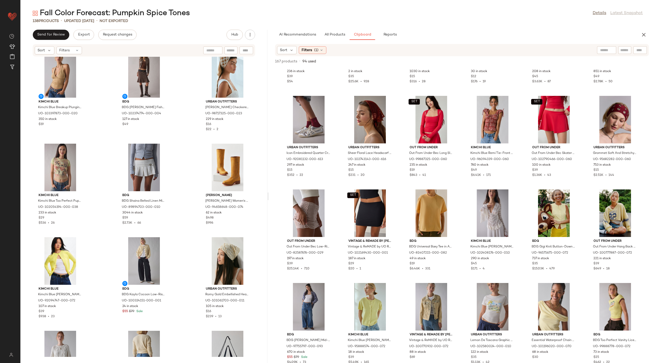
scroll to position [3107, 0]
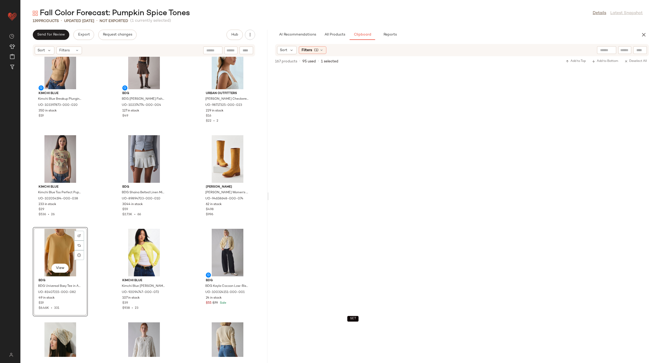
scroll to position [217, 0]
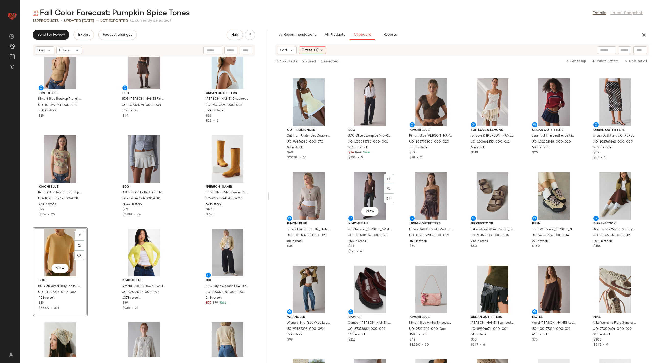
scroll to position [801, 0]
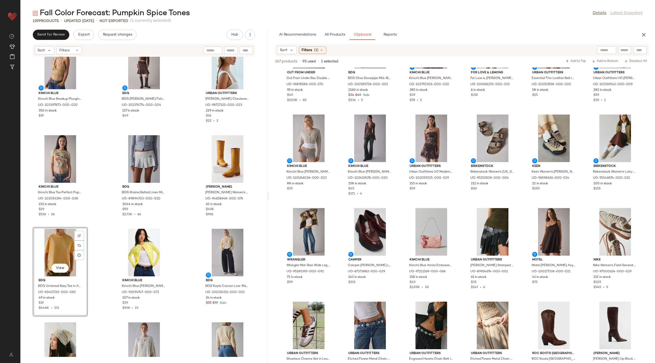
click at [331, 29] on div "Fall Color Forecast: Pumpkin Spice Tones Details Latest Snapshot 139 Products •…" at bounding box center [337, 185] width 635 height 355
click at [340, 31] on button "All Products" at bounding box center [335, 35] width 30 height 10
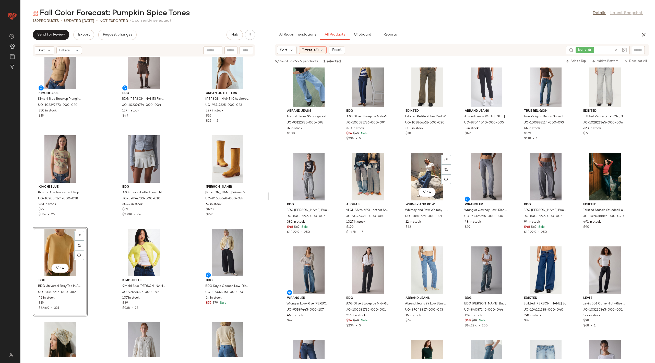
scroll to position [1214, 0]
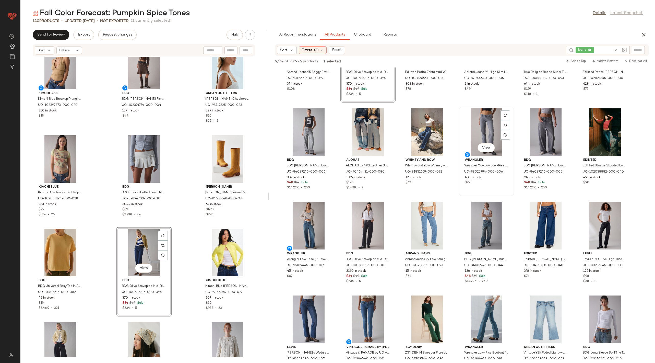
scroll to position [1369, 0]
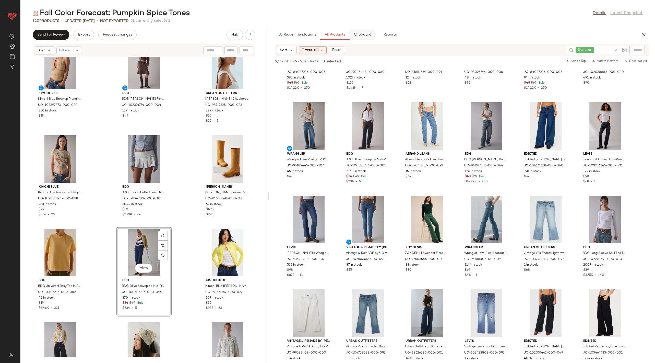
click at [365, 35] on span "Clipboard" at bounding box center [363, 35] width 18 height 4
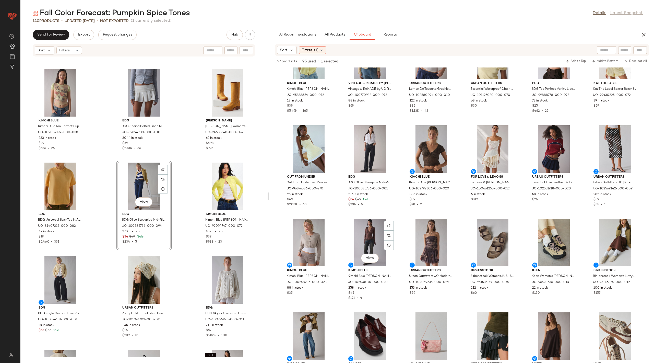
scroll to position [827, 0]
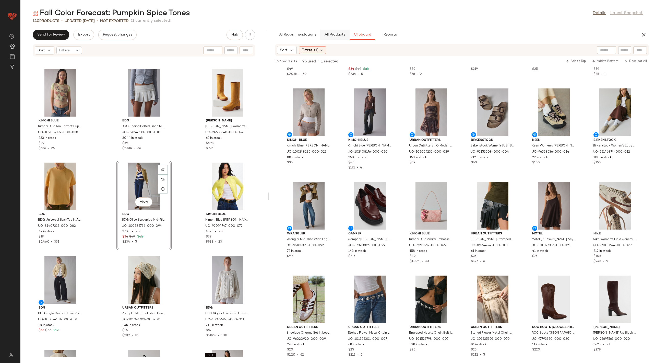
click at [332, 34] on span "All Products" at bounding box center [334, 35] width 21 height 4
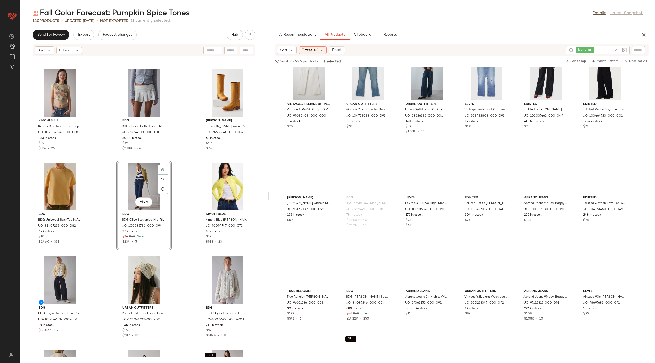
scroll to position [2018, 0]
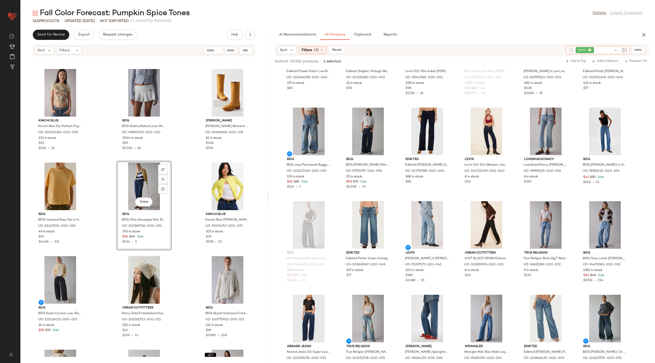
click at [617, 49] on icon at bounding box center [616, 50] width 4 height 4
click at [360, 35] on span "Clipboard" at bounding box center [363, 35] width 18 height 4
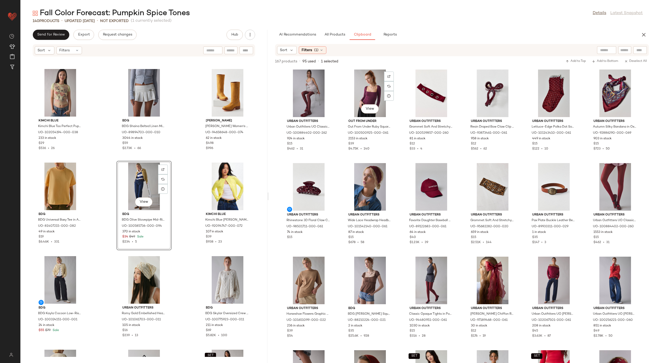
scroll to position [146, 0]
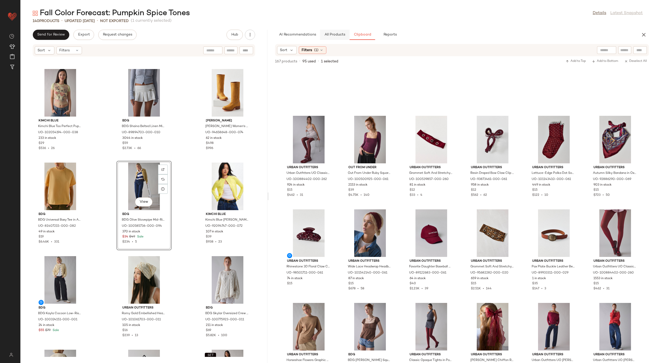
click at [335, 33] on span "All Products" at bounding box center [334, 35] width 21 height 4
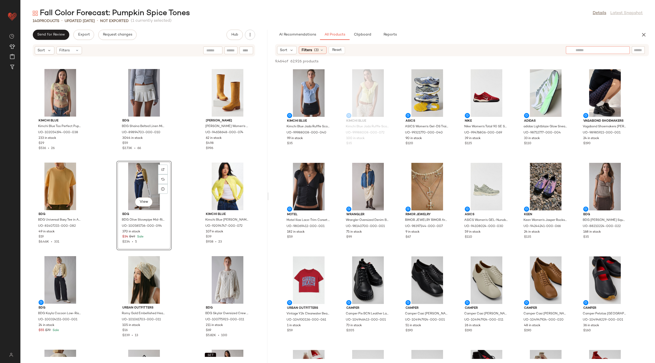
click at [624, 52] on div at bounding box center [598, 50] width 64 height 8
type input "***"
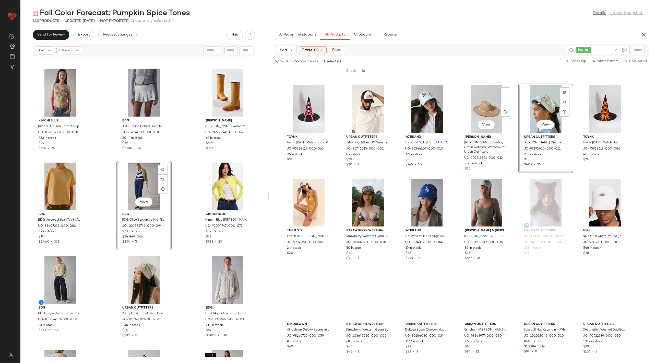
scroll to position [909, 0]
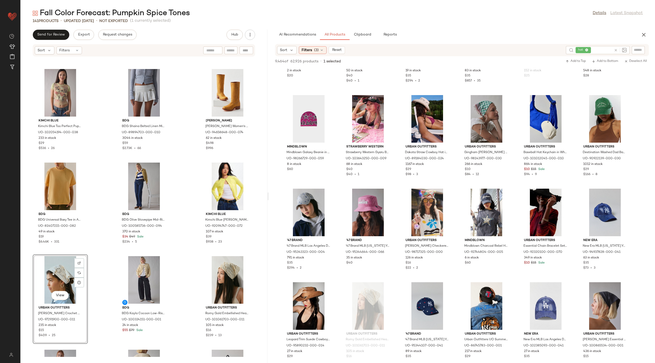
click at [51, 269] on div "View" at bounding box center [60, 280] width 52 height 48
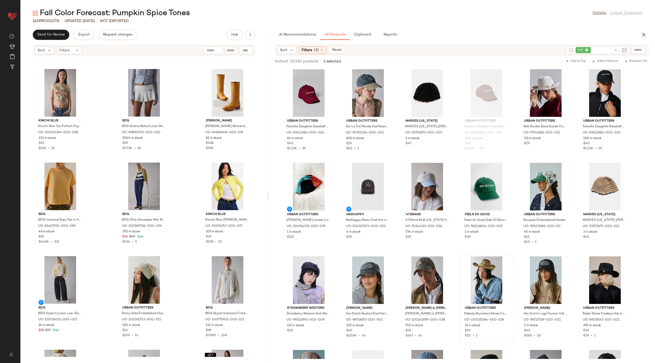
scroll to position [16, 0]
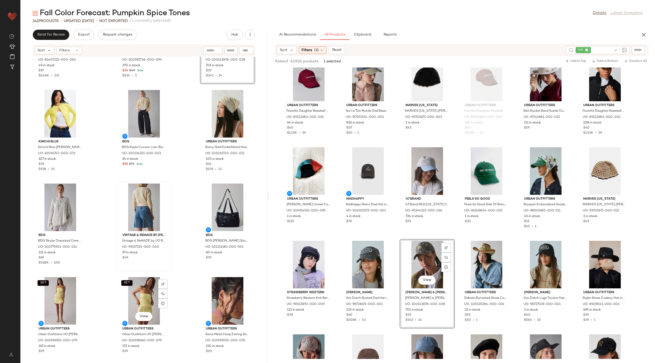
scroll to position [3317, 0]
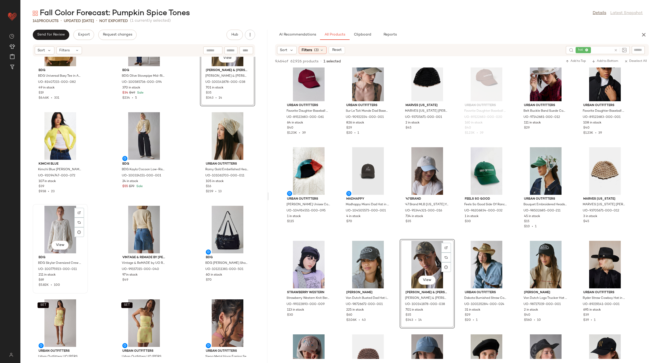
click at [61, 232] on div "View" at bounding box center [60, 230] width 52 height 48
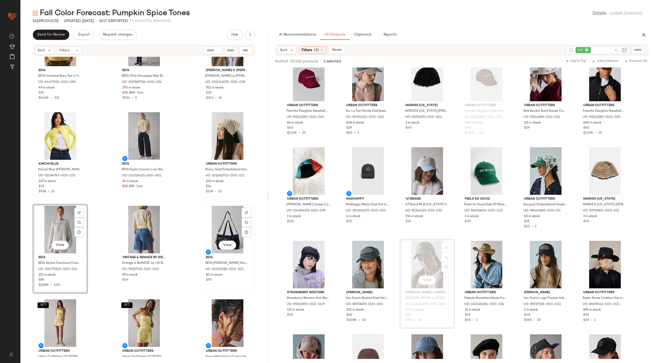
click at [216, 222] on div "View" at bounding box center [228, 230] width 52 height 48
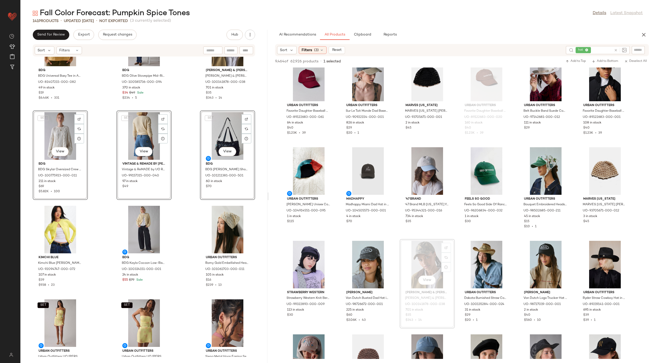
click at [103, 154] on div "BDG BDG Universal Boxy Tee in Apricot Cream, Women's at Urban Outfitters UO-814…" at bounding box center [143, 207] width 247 height 300
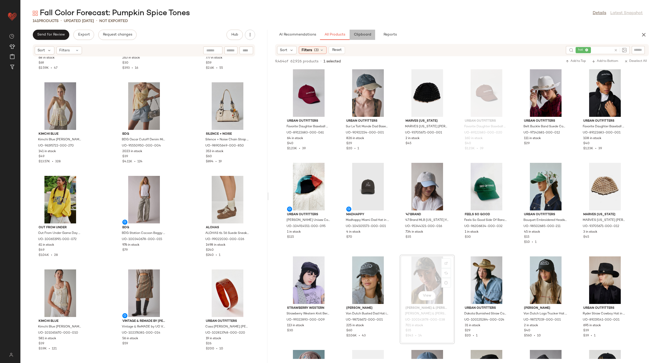
click at [361, 35] on span "Clipboard" at bounding box center [363, 35] width 18 height 4
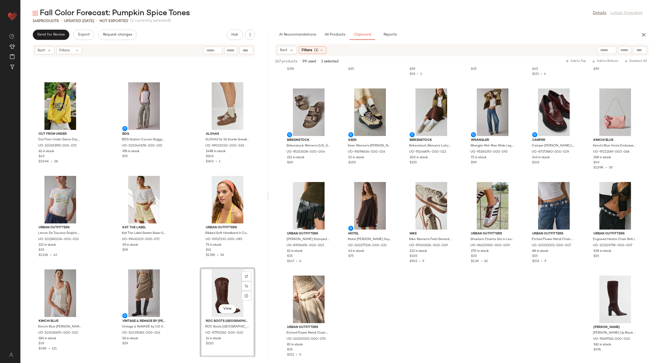
scroll to position [4282, 0]
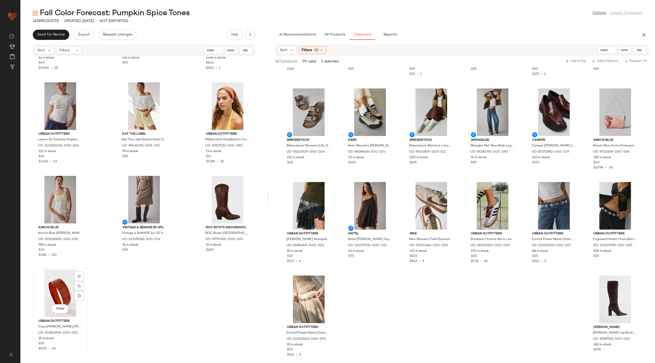
click at [57, 274] on div "View" at bounding box center [60, 293] width 52 height 48
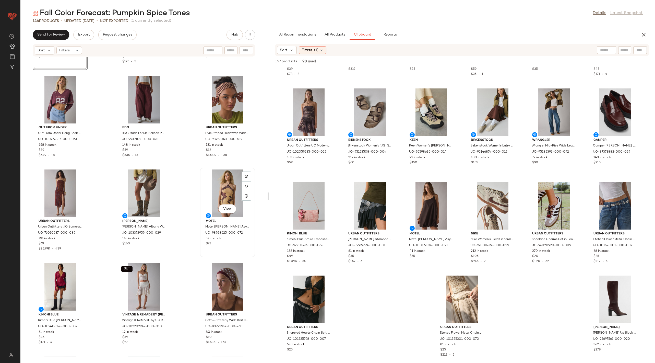
scroll to position [192, 0]
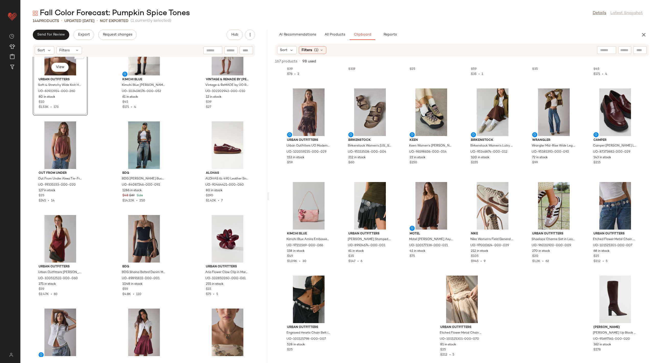
scroll to position [411, 0]
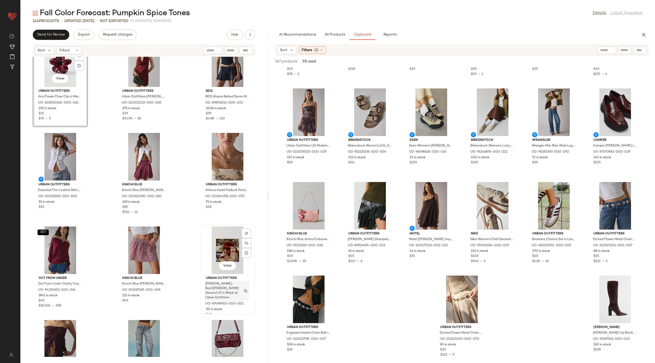
scroll to position [615, 0]
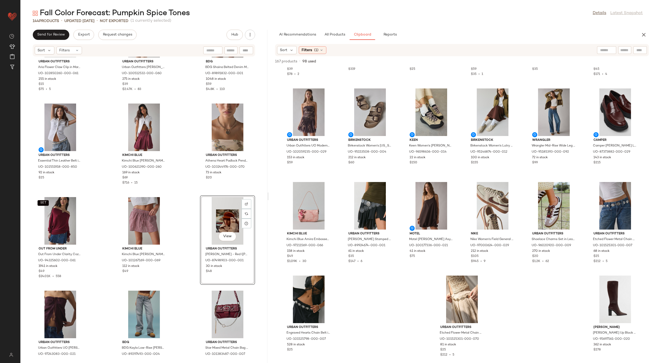
scroll to position [696, 0]
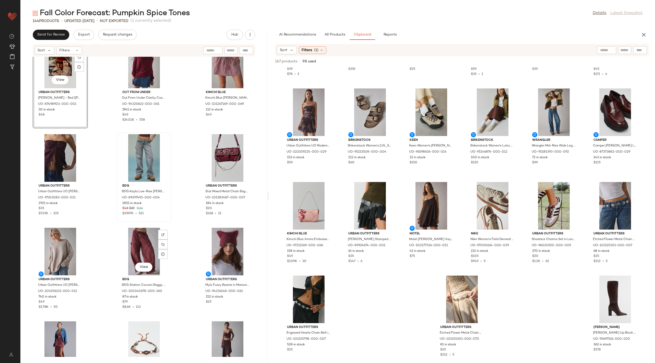
scroll to position [778, 0]
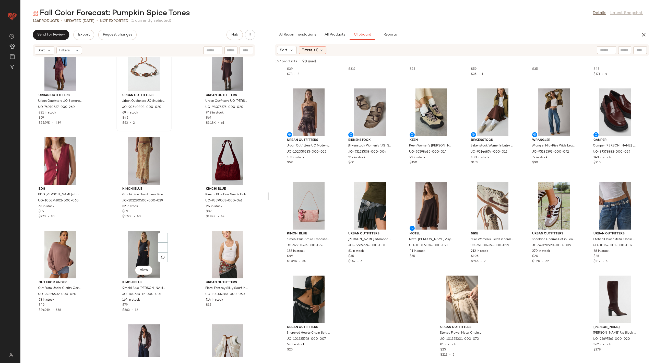
scroll to position [1063, 0]
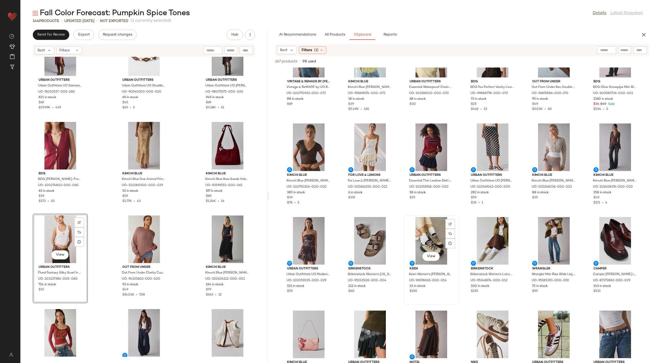
scroll to position [698, 0]
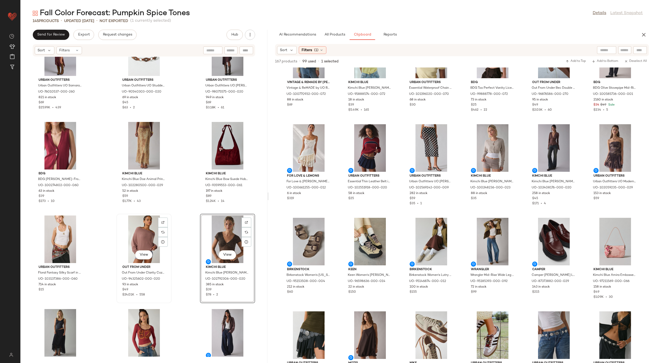
click at [138, 227] on div "View" at bounding box center [144, 239] width 52 height 48
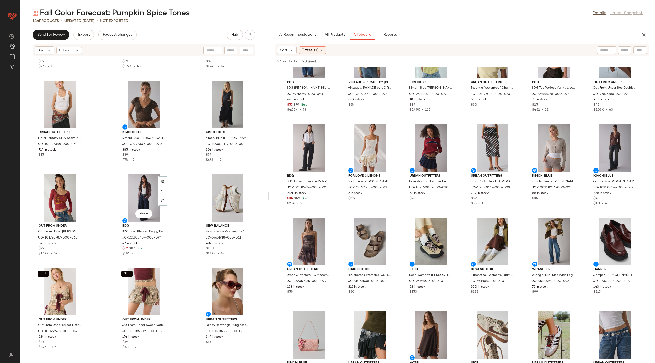
scroll to position [1213, 0]
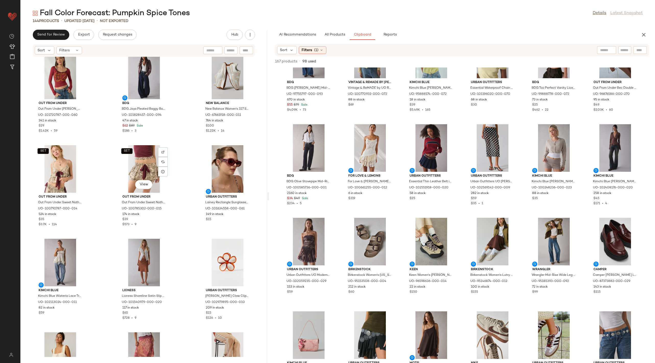
scroll to position [1329, 0]
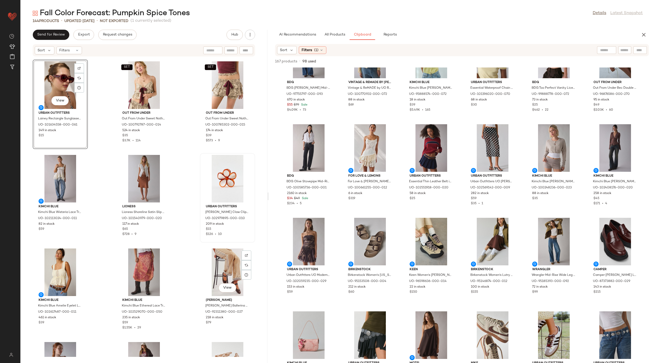
scroll to position [1420, 0]
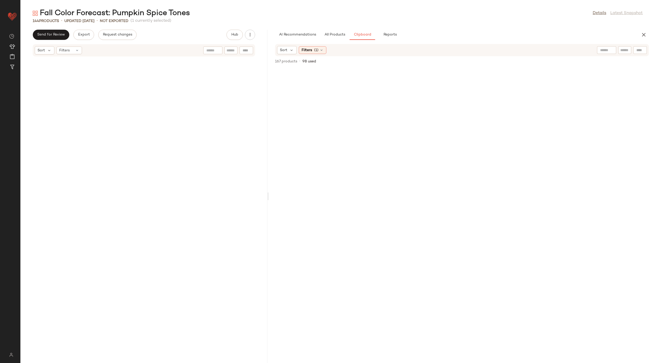
scroll to position [698, 0]
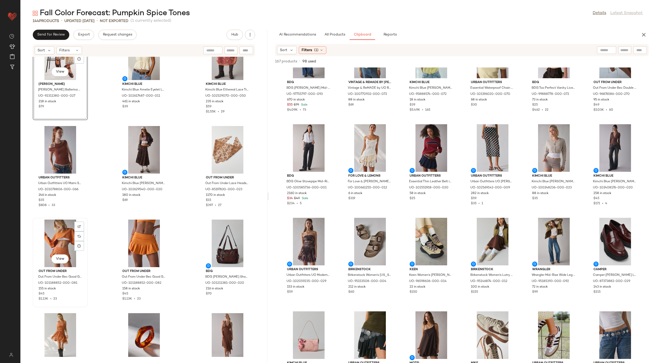
scroll to position [1628, 0]
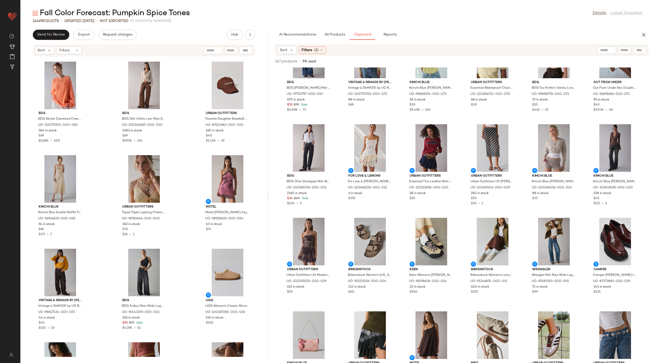
scroll to position [1956, 0]
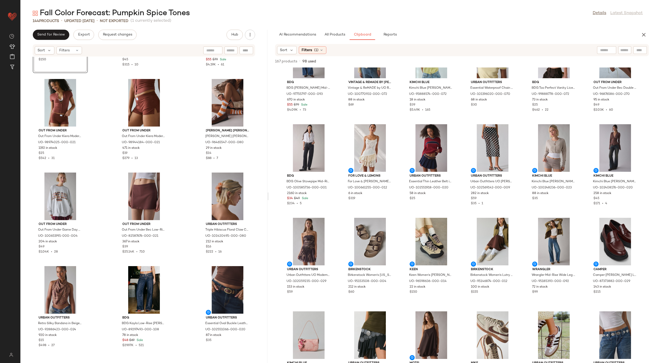
scroll to position [2222, 0]
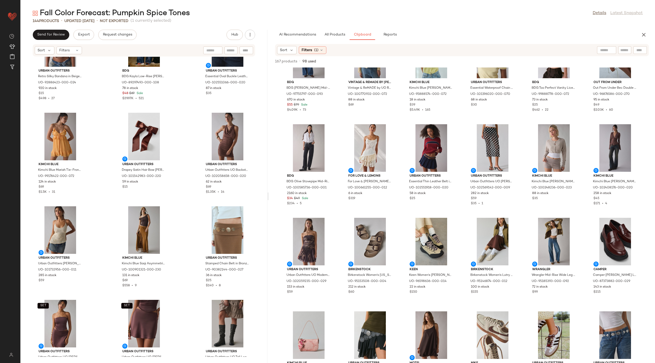
scroll to position [2498, 0]
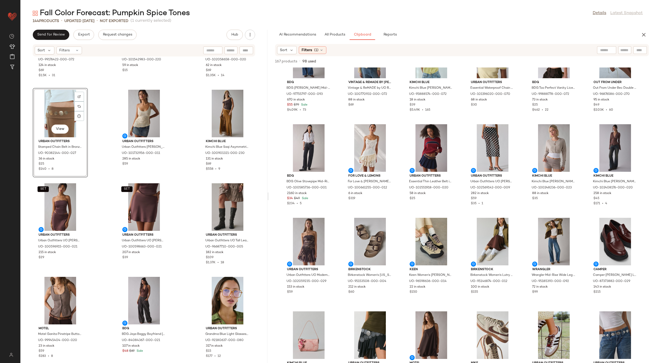
scroll to position [2629, 0]
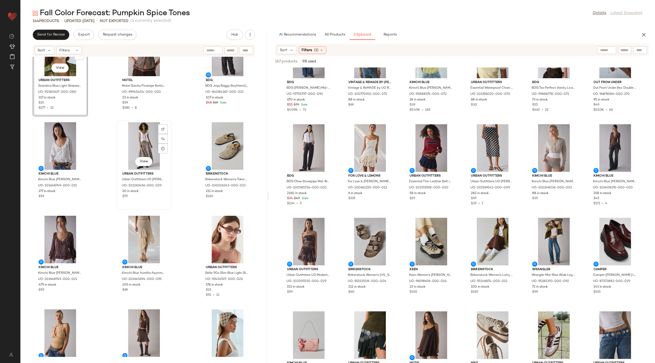
scroll to position [2852, 0]
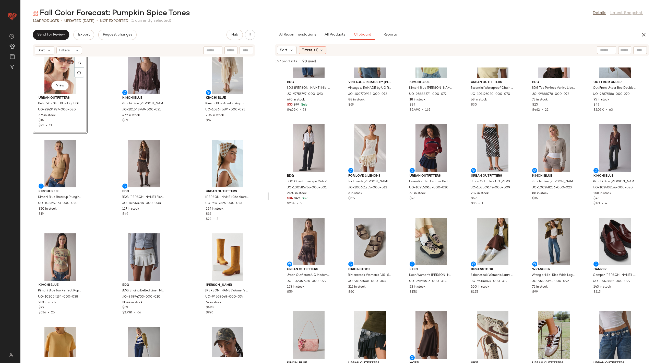
scroll to position [3018, 0]
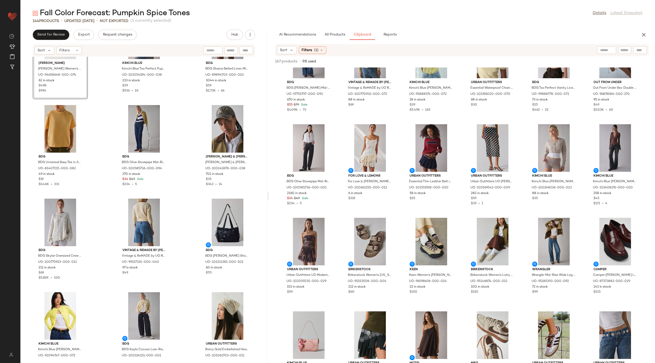
scroll to position [3234, 0]
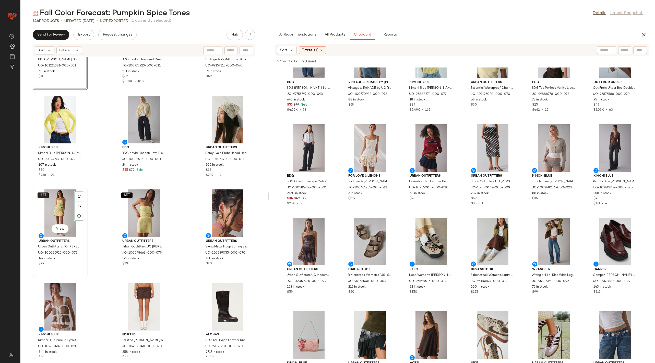
scroll to position [3433, 0]
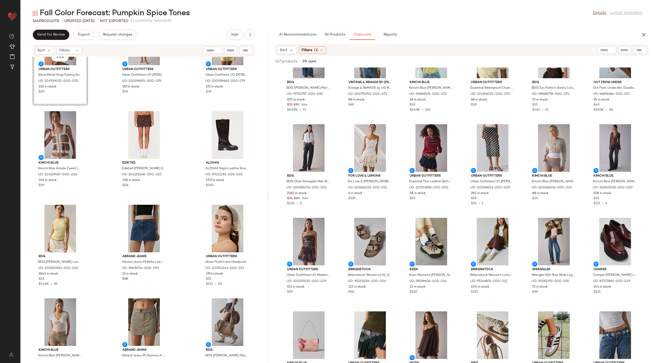
scroll to position [3618, 0]
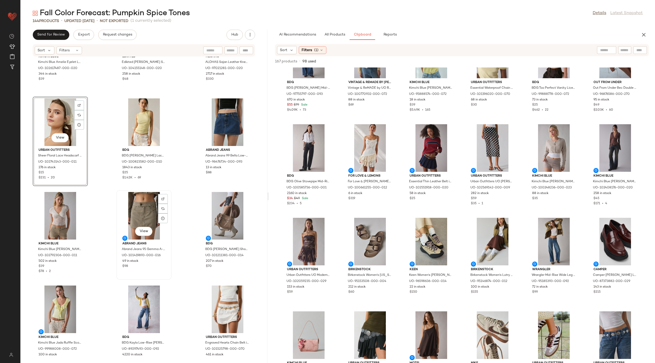
scroll to position [3778, 0]
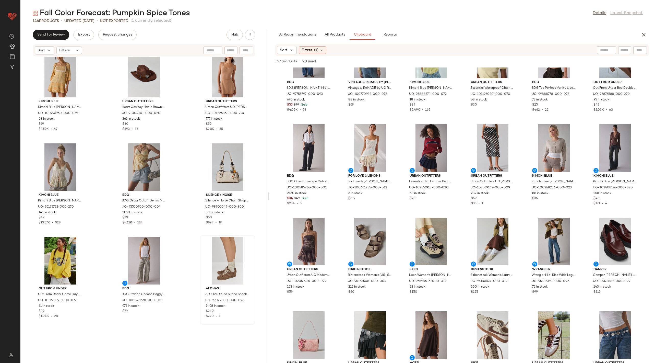
scroll to position [4061, 0]
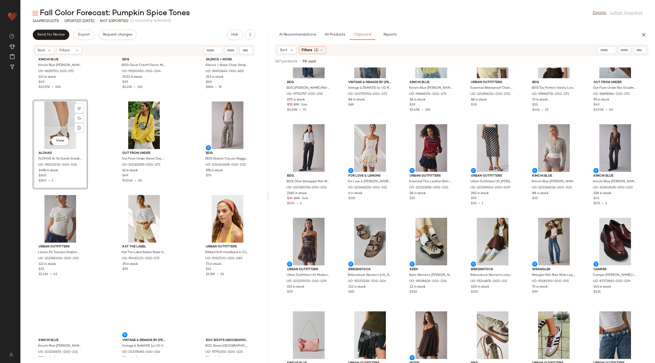
scroll to position [4188, 0]
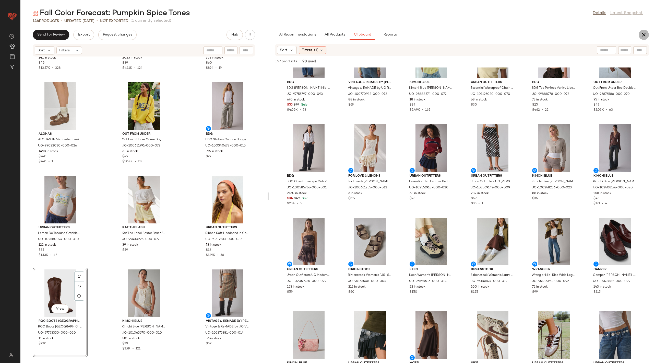
click at [648, 33] on button "button" at bounding box center [644, 35] width 10 height 10
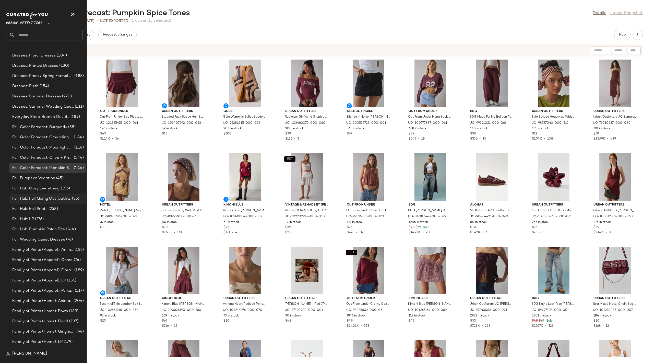
scroll to position [410, 0]
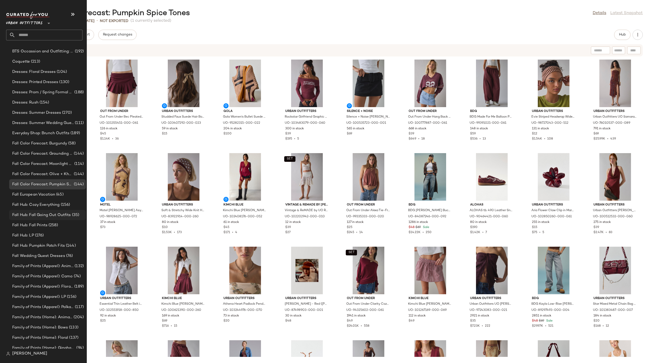
click at [48, 215] on span "Fall Hub: Fall Going Out Outfits" at bounding box center [41, 215] width 59 height 6
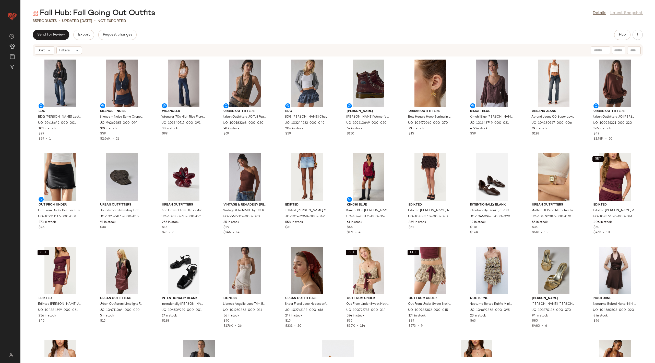
click at [359, 21] on div "35 Products • updated Aug 11th • Not Exported" at bounding box center [337, 20] width 635 height 5
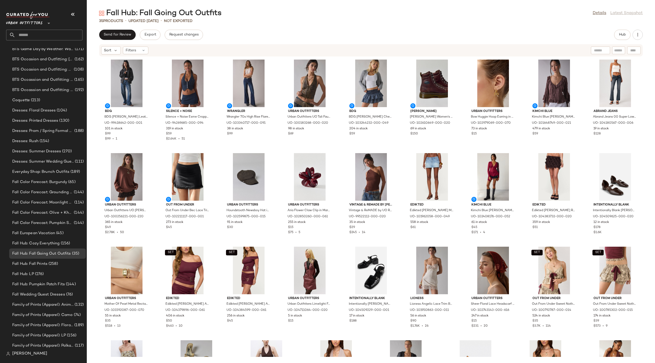
scroll to position [374, 0]
click at [57, 264] on span "(258)" at bounding box center [53, 262] width 10 height 6
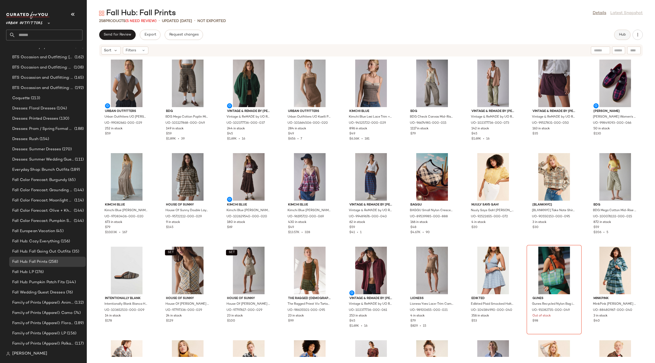
click at [617, 31] on button "Hub" at bounding box center [622, 35] width 16 height 10
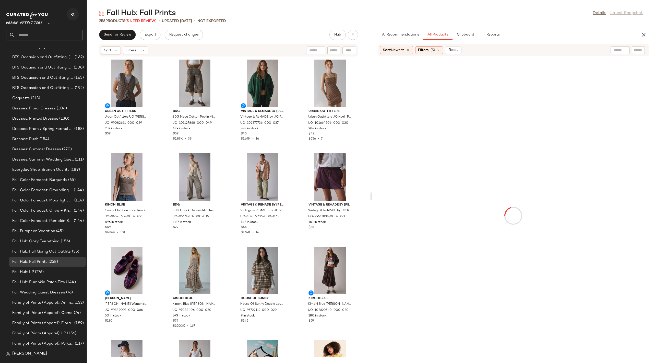
click at [75, 14] on icon "button" at bounding box center [73, 14] width 6 height 6
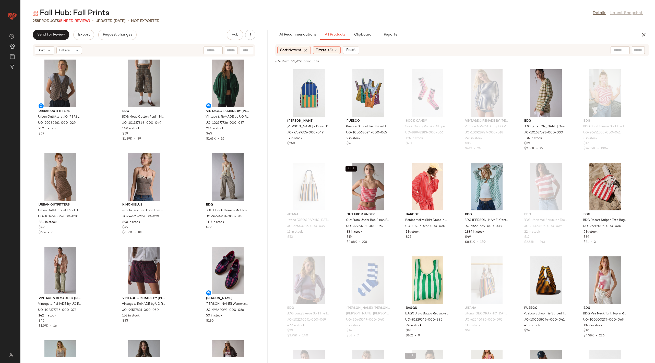
drag, startPoint x: 337, startPoint y: 196, endPoint x: 268, endPoint y: 188, distance: 68.9
click at [268, 188] on div "Fall Hub: Fall Prints Details Latest Snapshot 258 Products (5 Need Review) • up…" at bounding box center [337, 185] width 635 height 355
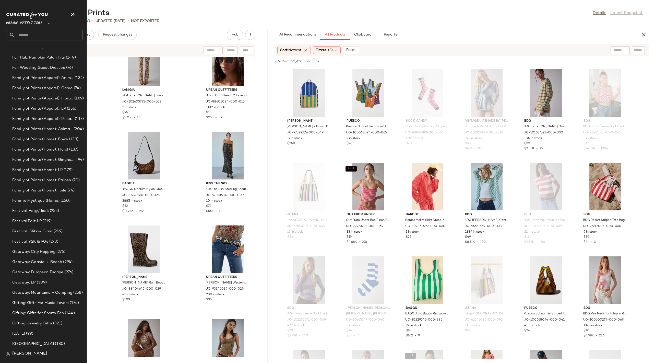
scroll to position [644, 0]
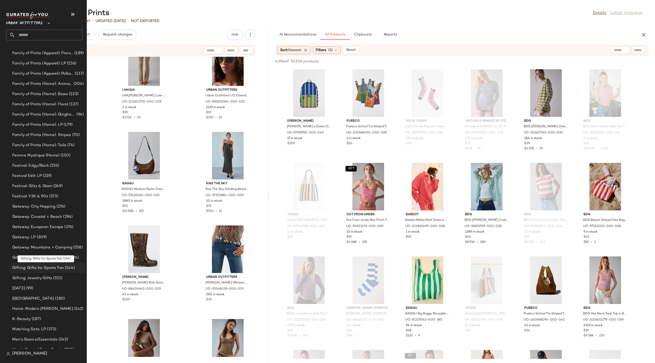
click at [72, 269] on span "(144)" at bounding box center [69, 268] width 11 height 6
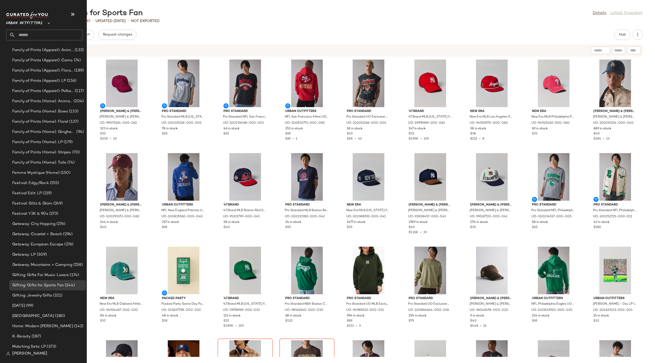
scroll to position [623, 0]
click at [61, 307] on div "[DATE] (99)" at bounding box center [47, 309] width 73 height 6
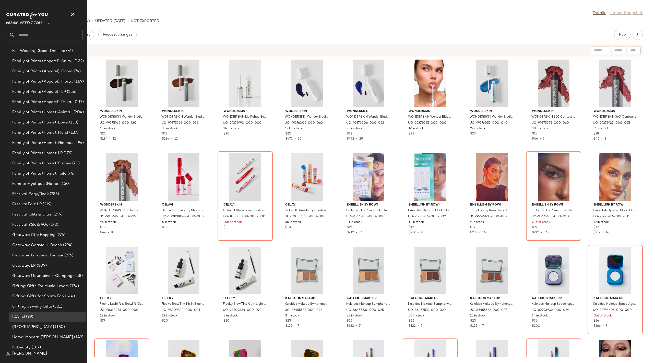
scroll to position [611, 0]
click at [57, 187] on span "Femme Mystique (Home)" at bounding box center [35, 188] width 47 height 6
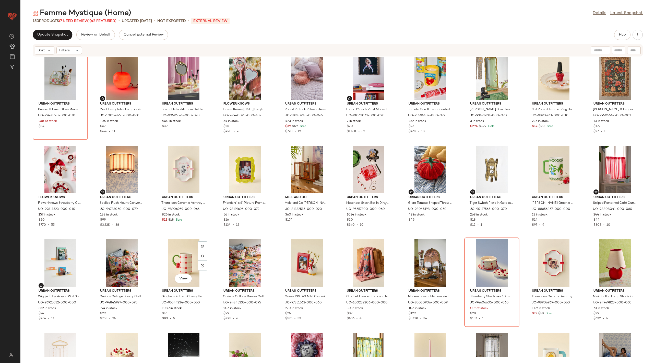
scroll to position [385, 0]
click at [202, 172] on icon at bounding box center [203, 172] width 4 height 4
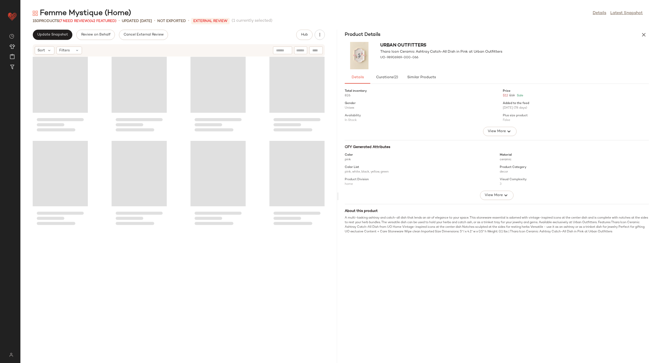
scroll to position [1122, 0]
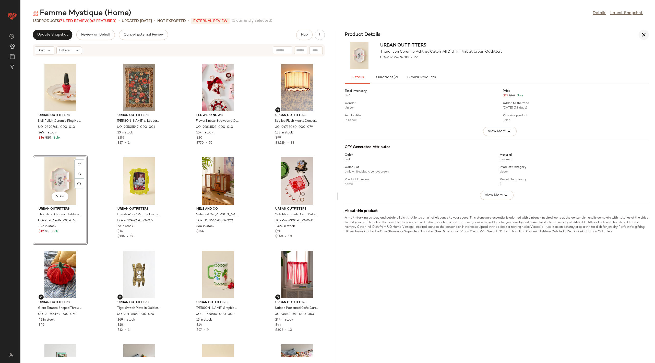
click at [644, 36] on icon "button" at bounding box center [644, 35] width 6 height 6
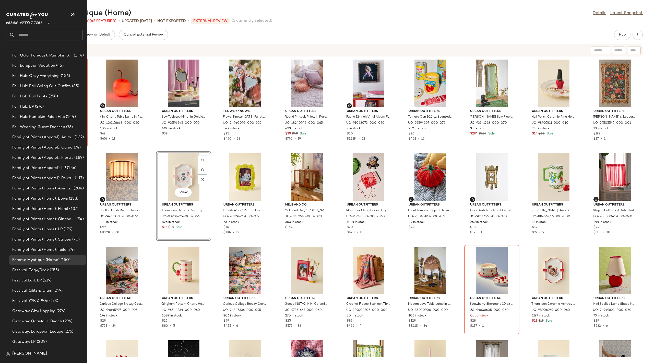
scroll to position [535, 0]
click at [65, 90] on span "Fall Hub: Fall Going Out Outfits" at bounding box center [41, 91] width 59 height 6
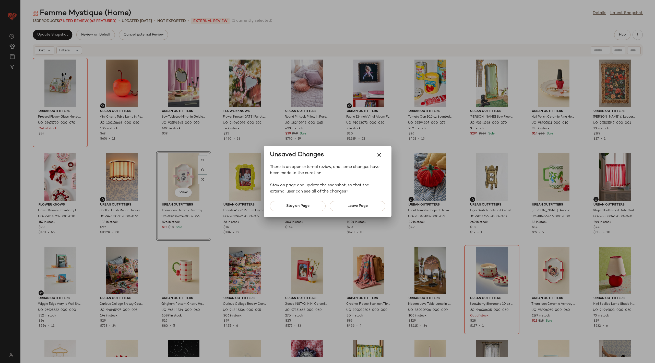
scroll to position [0, 0]
click at [359, 207] on span "Leave Page" at bounding box center [357, 206] width 20 height 4
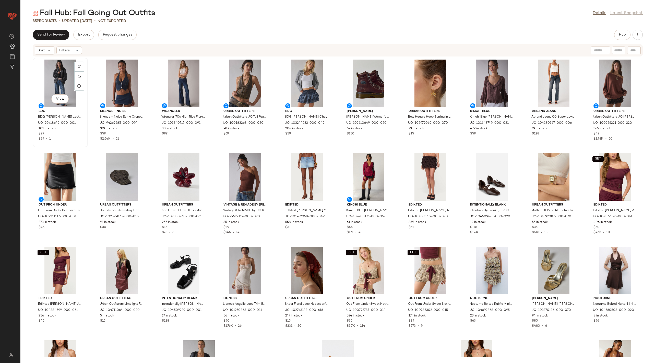
click at [60, 77] on div "View" at bounding box center [60, 84] width 52 height 48
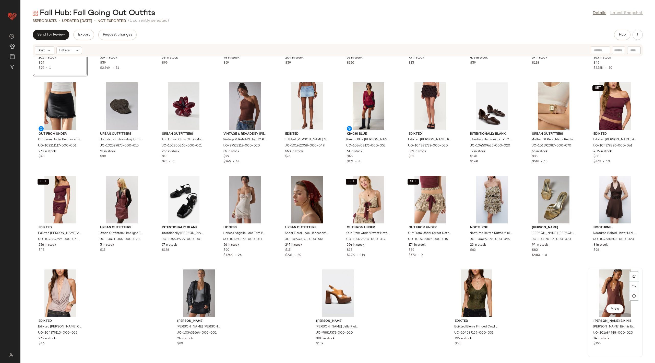
click at [612, 276] on div "View" at bounding box center [616, 293] width 52 height 48
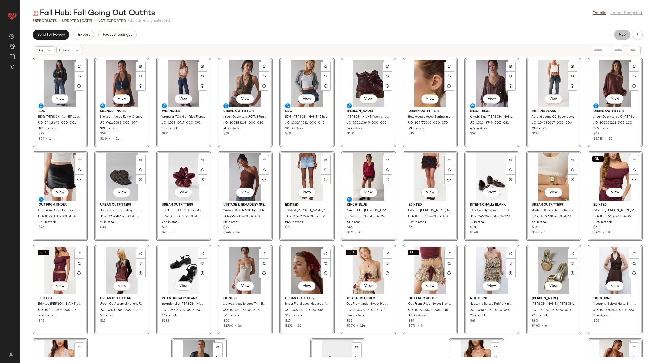
click at [626, 31] on button "Hub" at bounding box center [622, 35] width 16 height 10
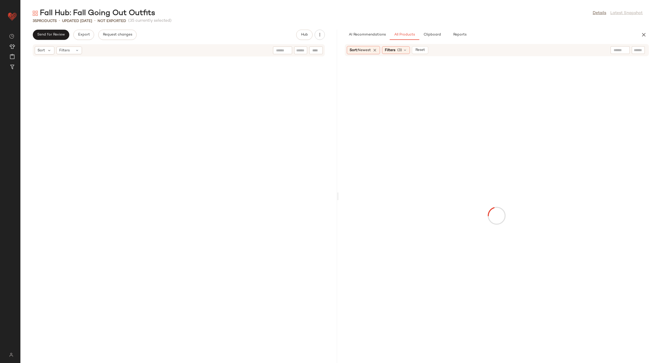
scroll to position [542, 0]
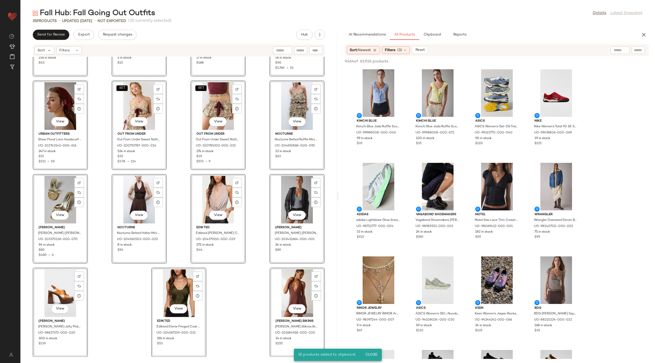
click at [327, 154] on div "SET View Edikted Edikted [PERSON_NAME] Abstract Ring Mini Skirt in [GEOGRAPHIC_…" at bounding box center [178, 207] width 317 height 300
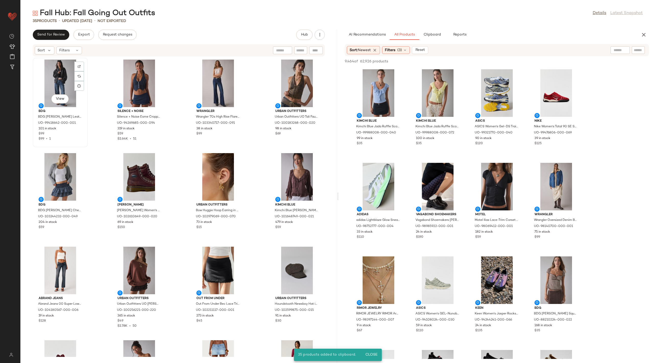
click at [59, 77] on div "View" at bounding box center [60, 84] width 52 height 48
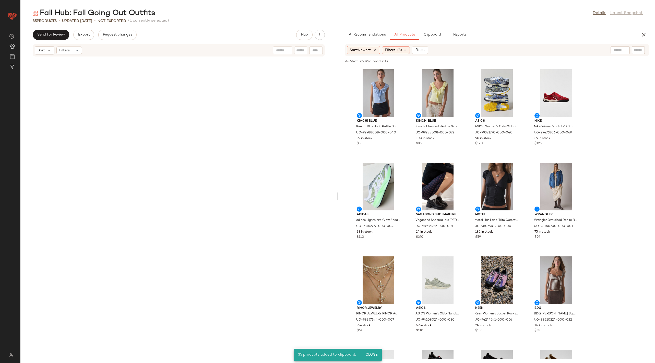
scroll to position [542, 0]
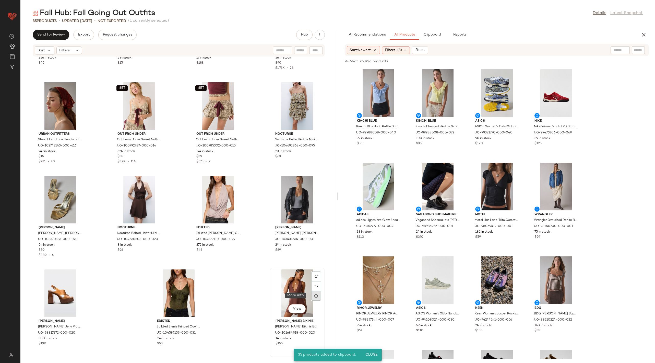
drag, startPoint x: 319, startPoint y: 301, endPoint x: 309, endPoint y: 293, distance: 12.9
click at [311, 293] on div at bounding box center [316, 296] width 10 height 10
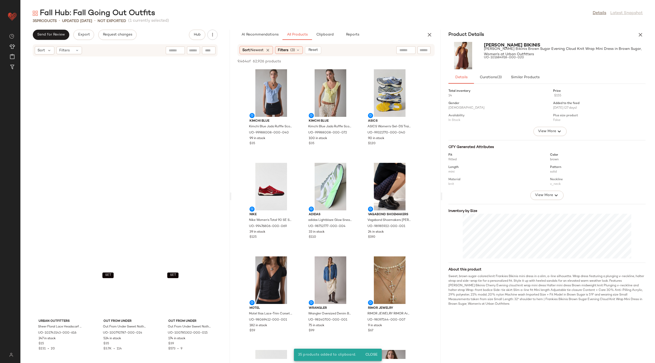
scroll to position [823, 0]
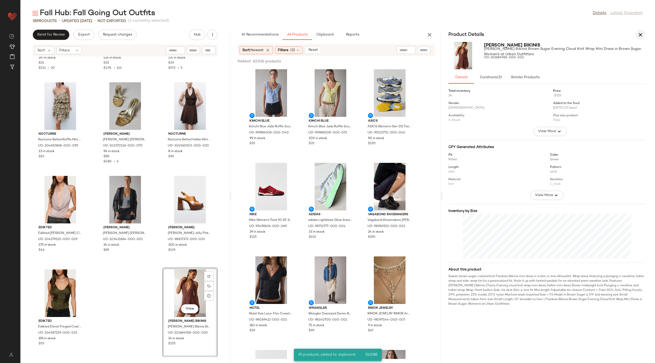
click at [639, 37] on icon "button" at bounding box center [641, 35] width 6 height 6
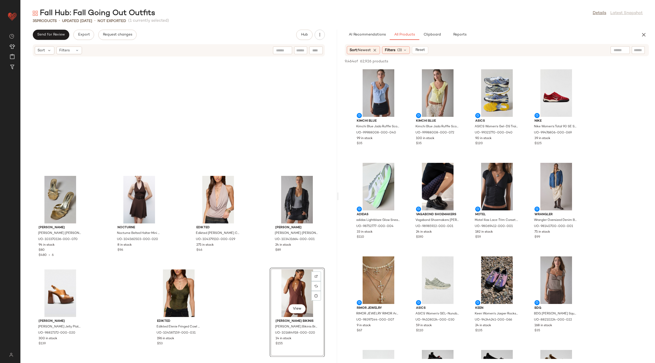
scroll to position [0, 0]
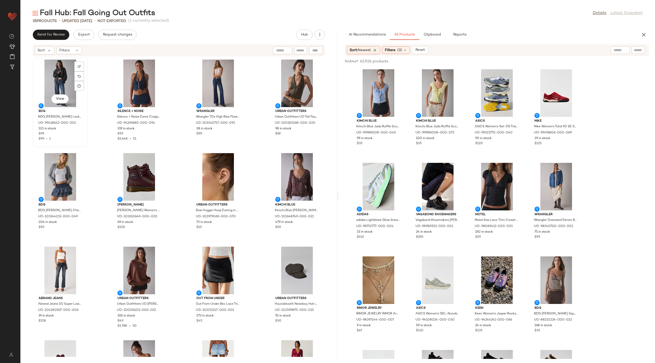
click at [64, 82] on div "View" at bounding box center [60, 84] width 52 height 48
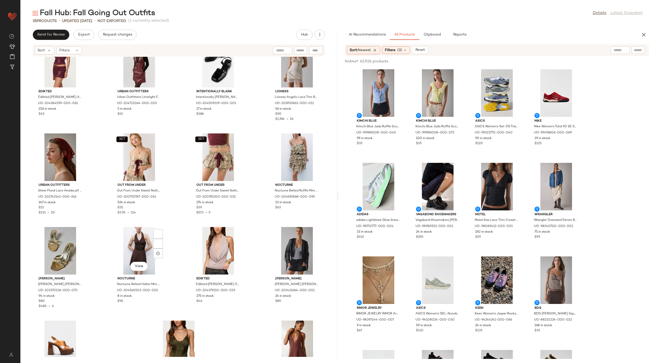
scroll to position [542, 0]
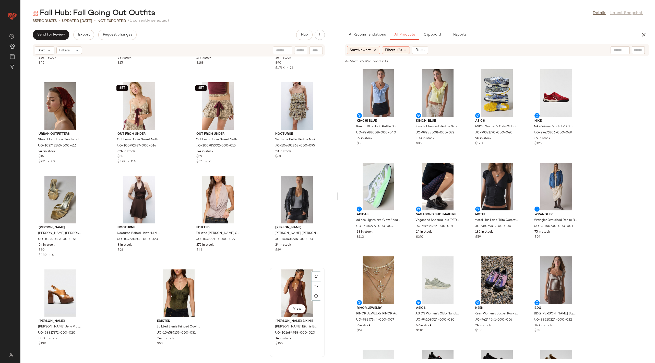
click at [277, 278] on div "View" at bounding box center [298, 293] width 52 height 48
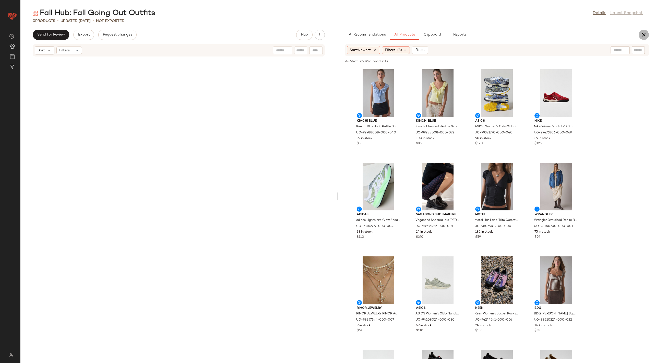
click at [645, 34] on icon "button" at bounding box center [644, 35] width 6 height 6
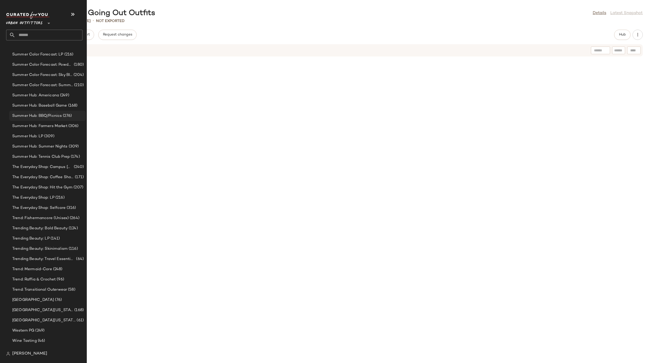
scroll to position [1599, 0]
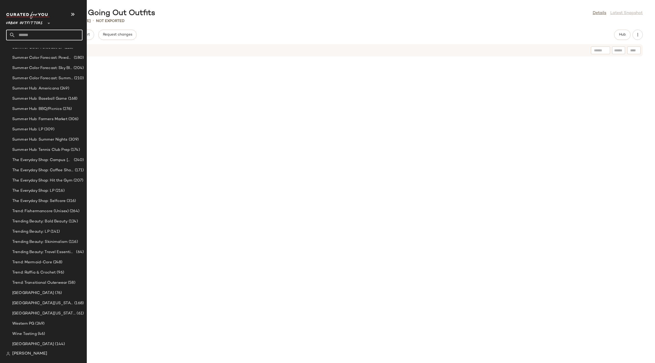
click at [52, 36] on input "text" at bounding box center [48, 35] width 67 height 11
type input "*"
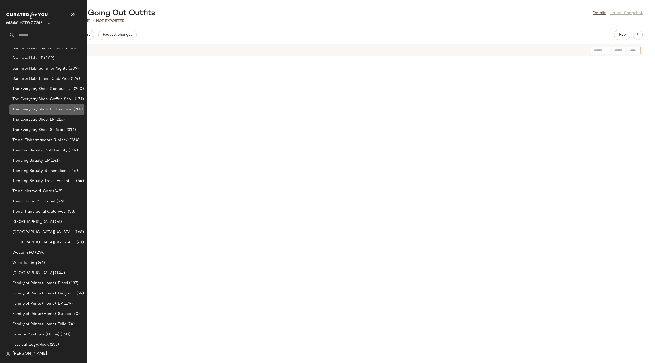
click at [73, 107] on span "(207)" at bounding box center [78, 110] width 11 height 6
